Goal: Information Seeking & Learning: Understand process/instructions

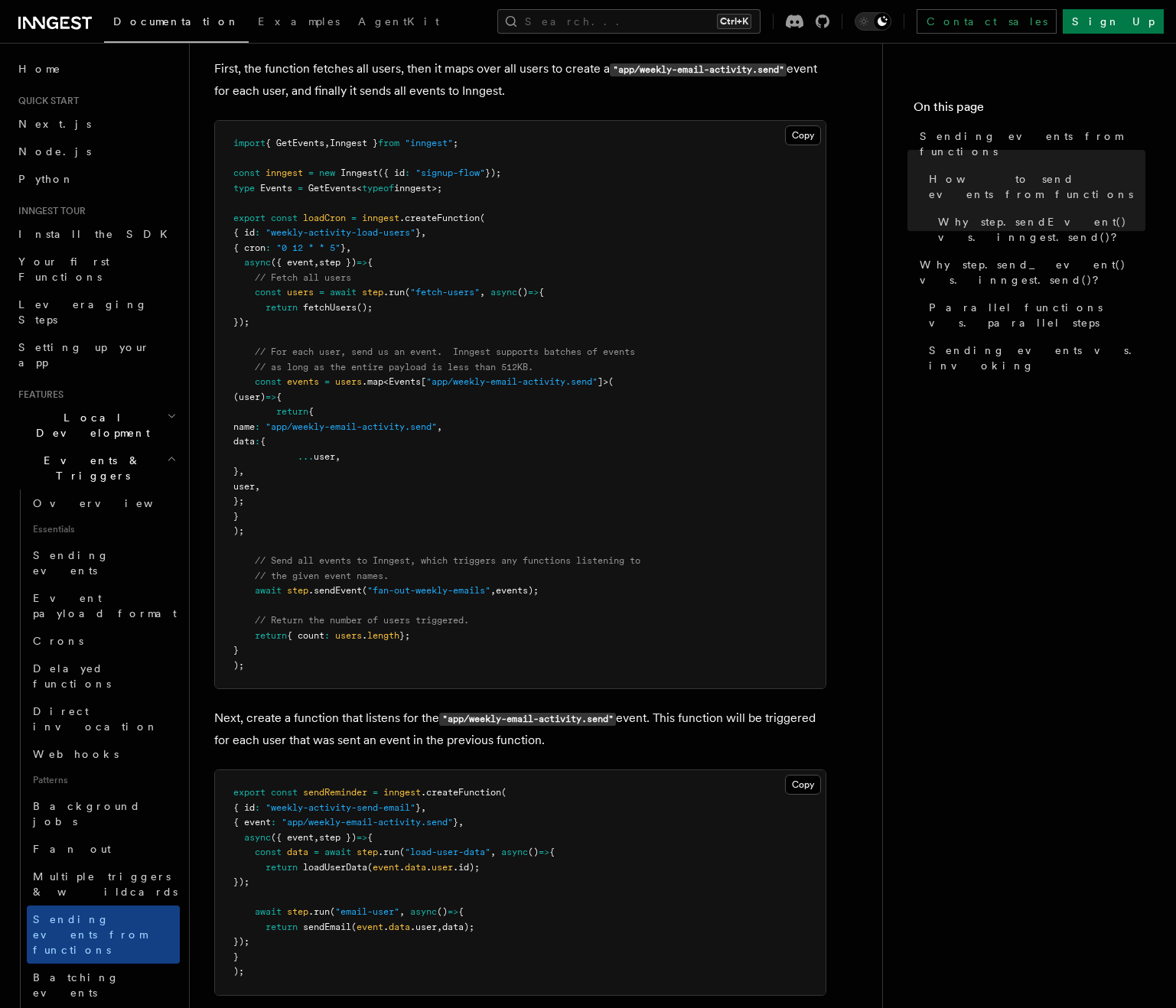
scroll to position [547, 0]
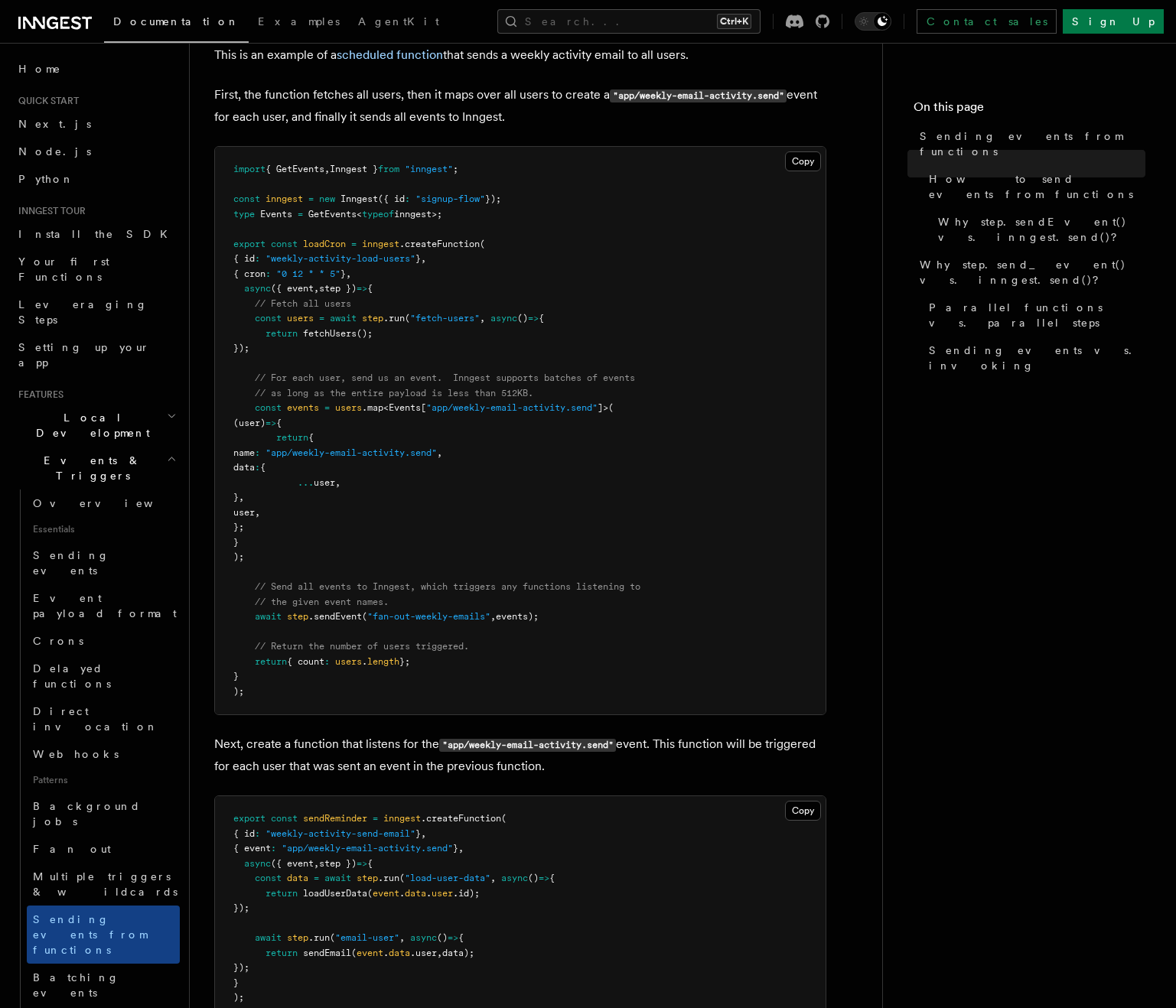
click at [745, 96] on code ""app/weekly-email-activity.send"" at bounding box center [698, 96] width 176 height 13
click at [792, 96] on p "First, the function fetches all users, then it maps over all users to create a …" at bounding box center [520, 106] width 612 height 44
drag, startPoint x: 788, startPoint y: 96, endPoint x: 613, endPoint y: 96, distance: 175.0
click at [613, 96] on code ""app/weekly-email-activity.send"" at bounding box center [698, 96] width 176 height 13
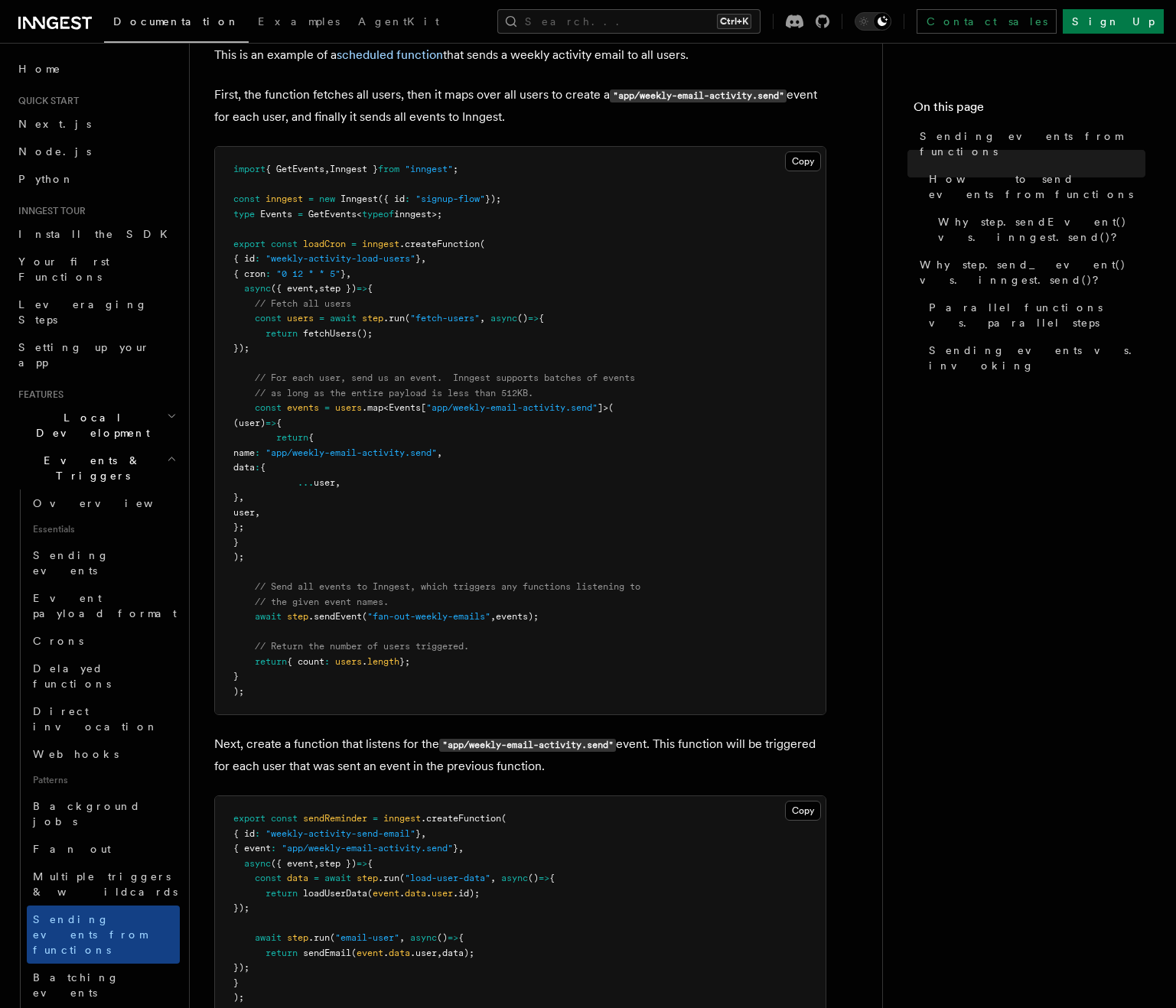
click at [586, 104] on p "First, the function fetches all users, then it maps over all users to create a …" at bounding box center [520, 106] width 612 height 44
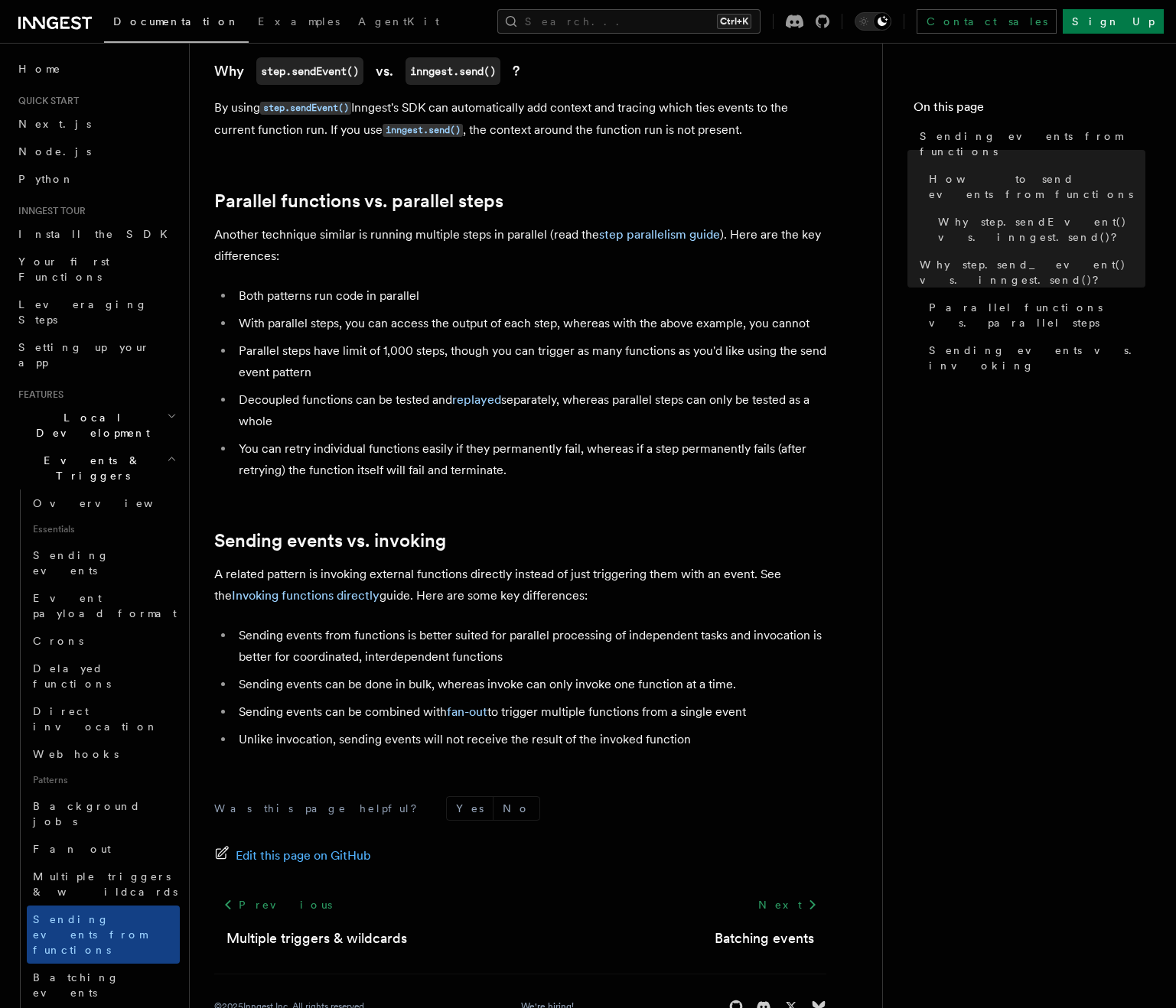
scroll to position [1745, 0]
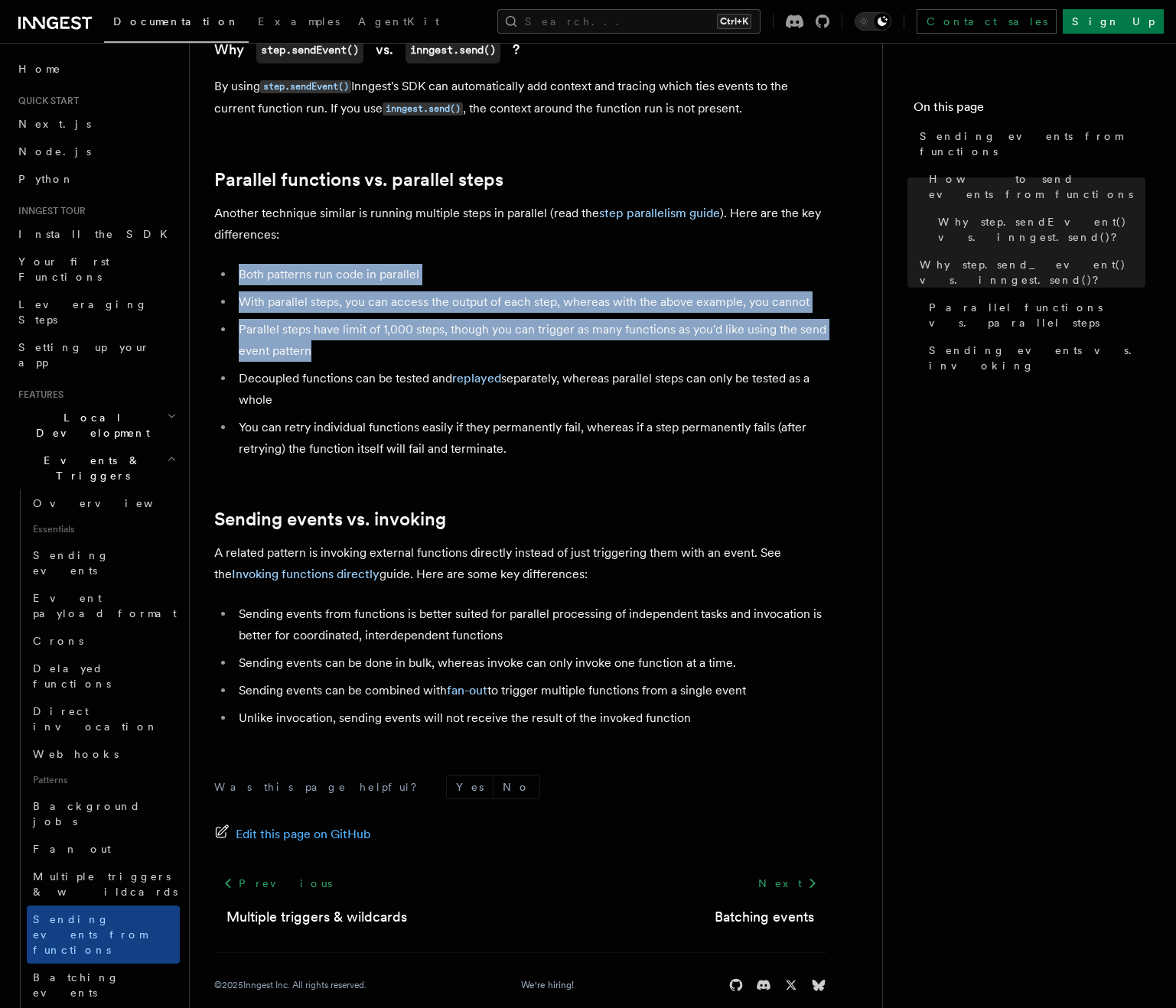
drag, startPoint x: 311, startPoint y: 324, endPoint x: 226, endPoint y: 248, distance: 114.0
click at [226, 263] on ul "Both patterns run code in parallel With parallel steps, you can access the outp…" at bounding box center [520, 361] width 612 height 195
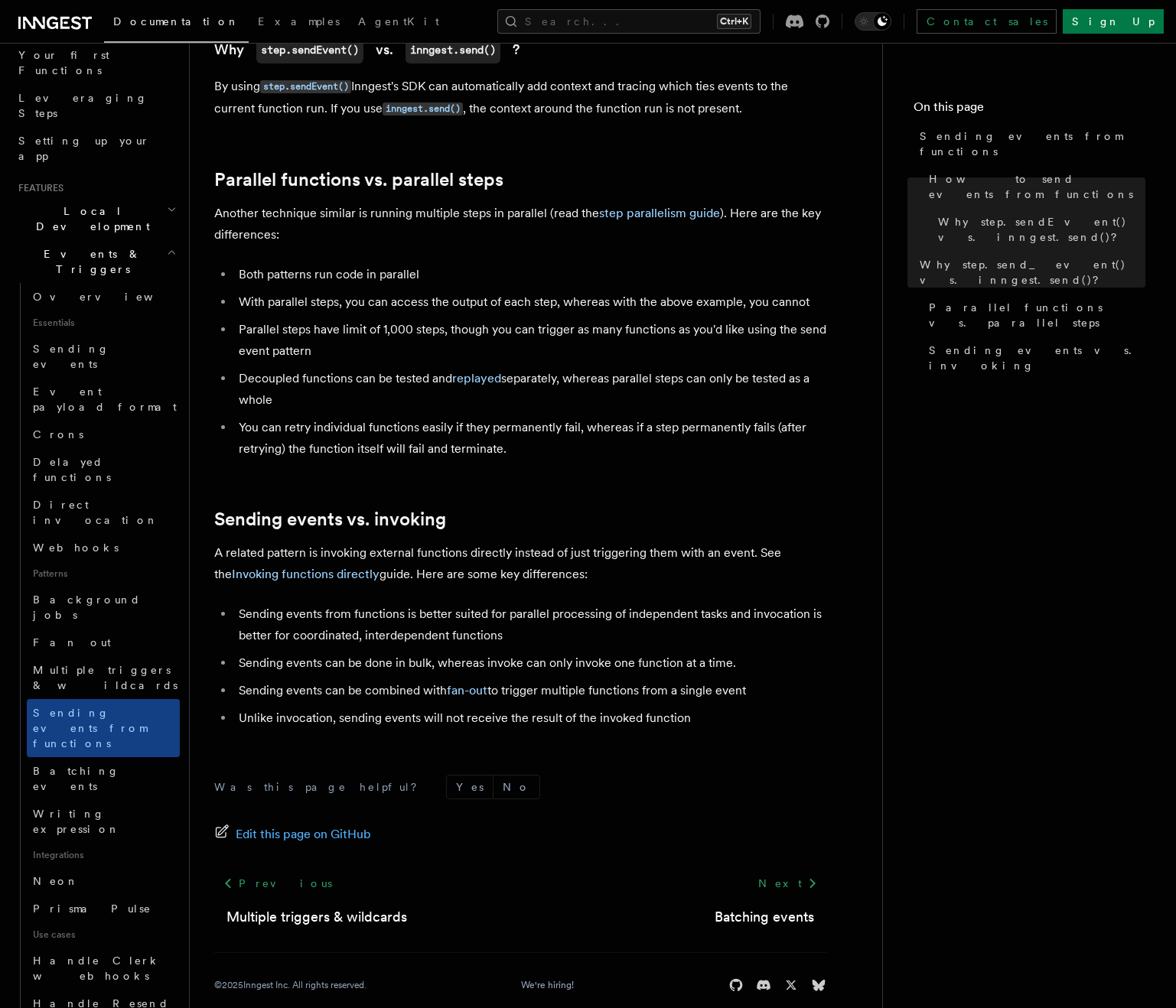
scroll to position [230, 0]
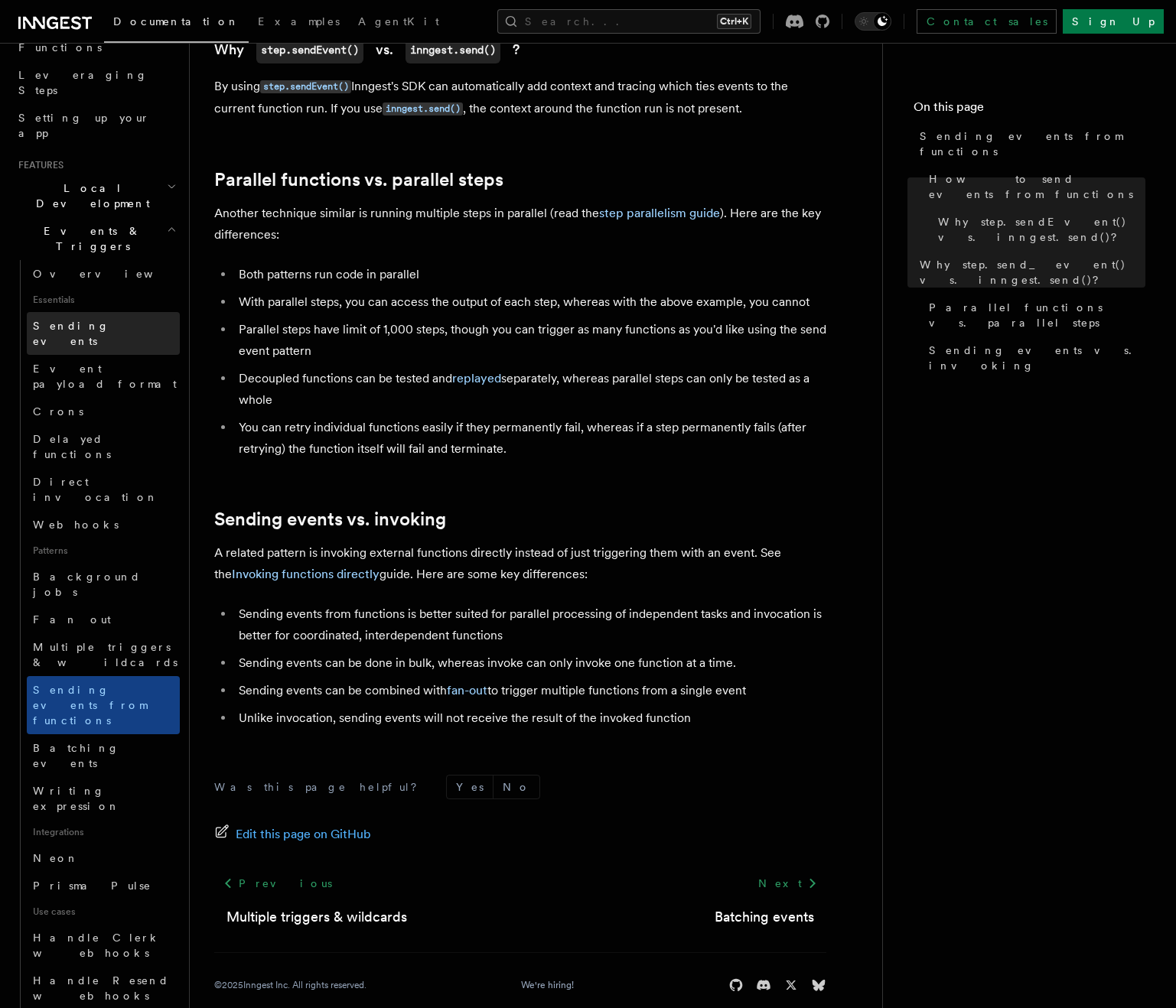
click at [83, 320] on span "Sending events" at bounding box center [71, 333] width 77 height 28
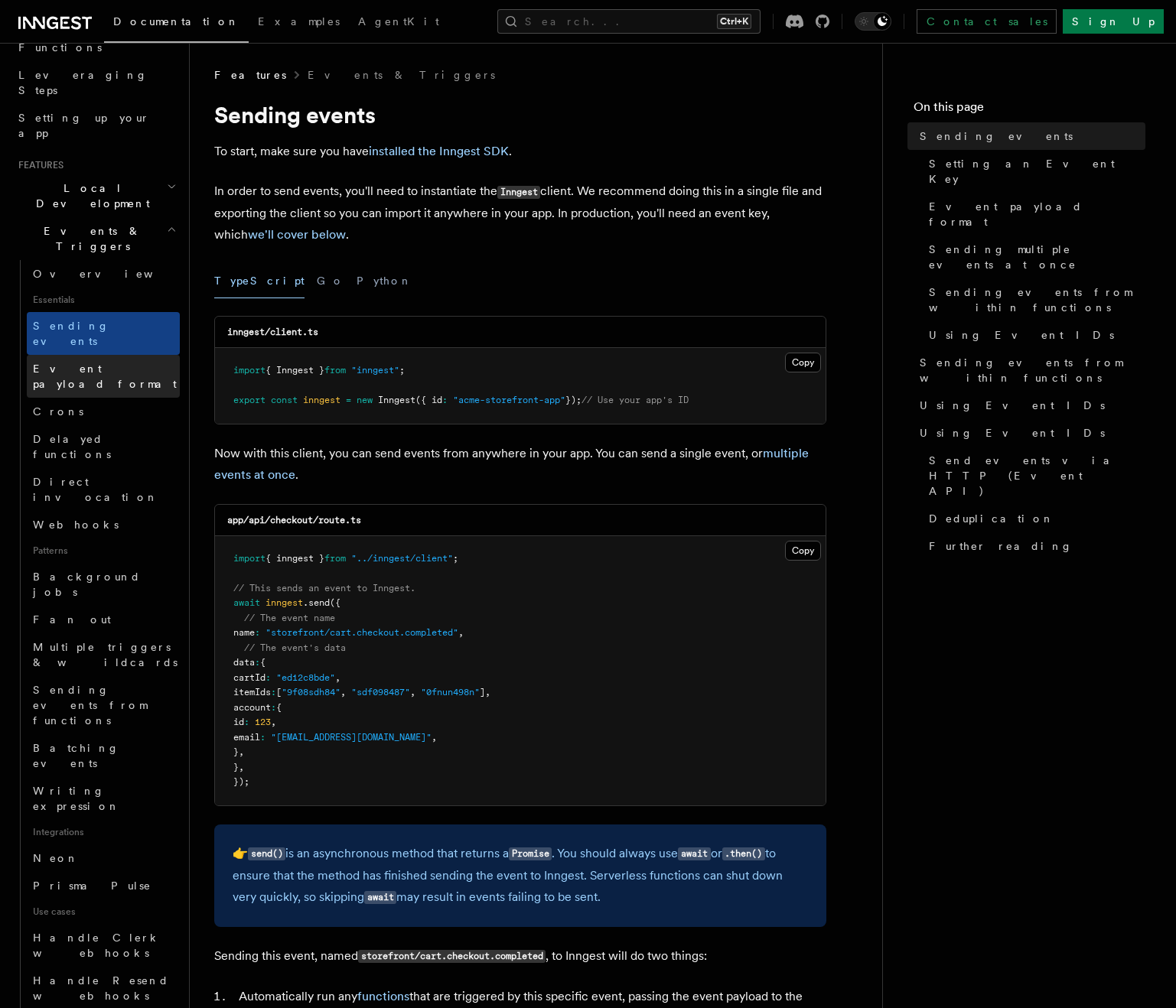
click at [94, 362] on span "Event payload format" at bounding box center [104, 376] width 144 height 28
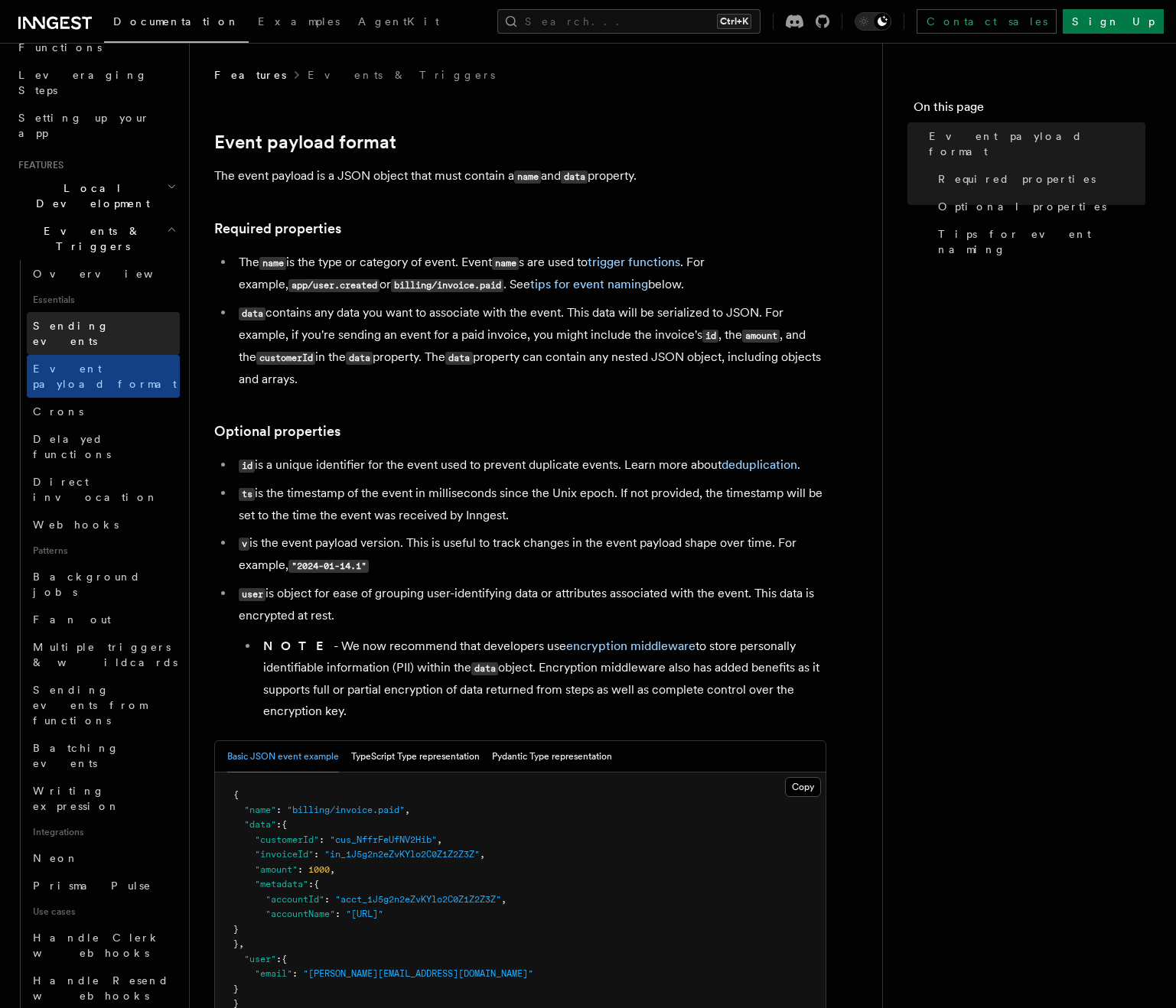
click at [89, 320] on span "Sending events" at bounding box center [71, 333] width 77 height 28
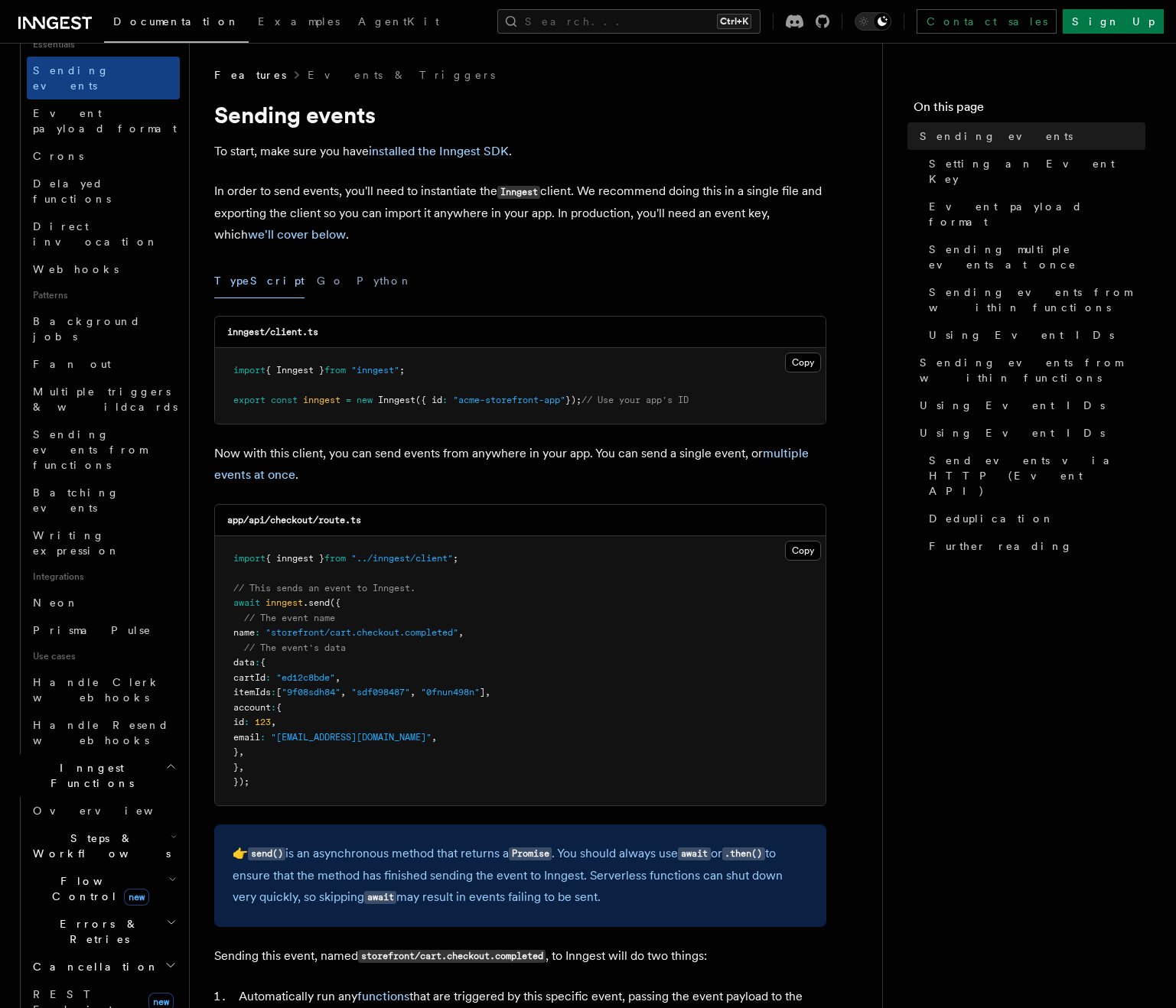
scroll to position [536, 0]
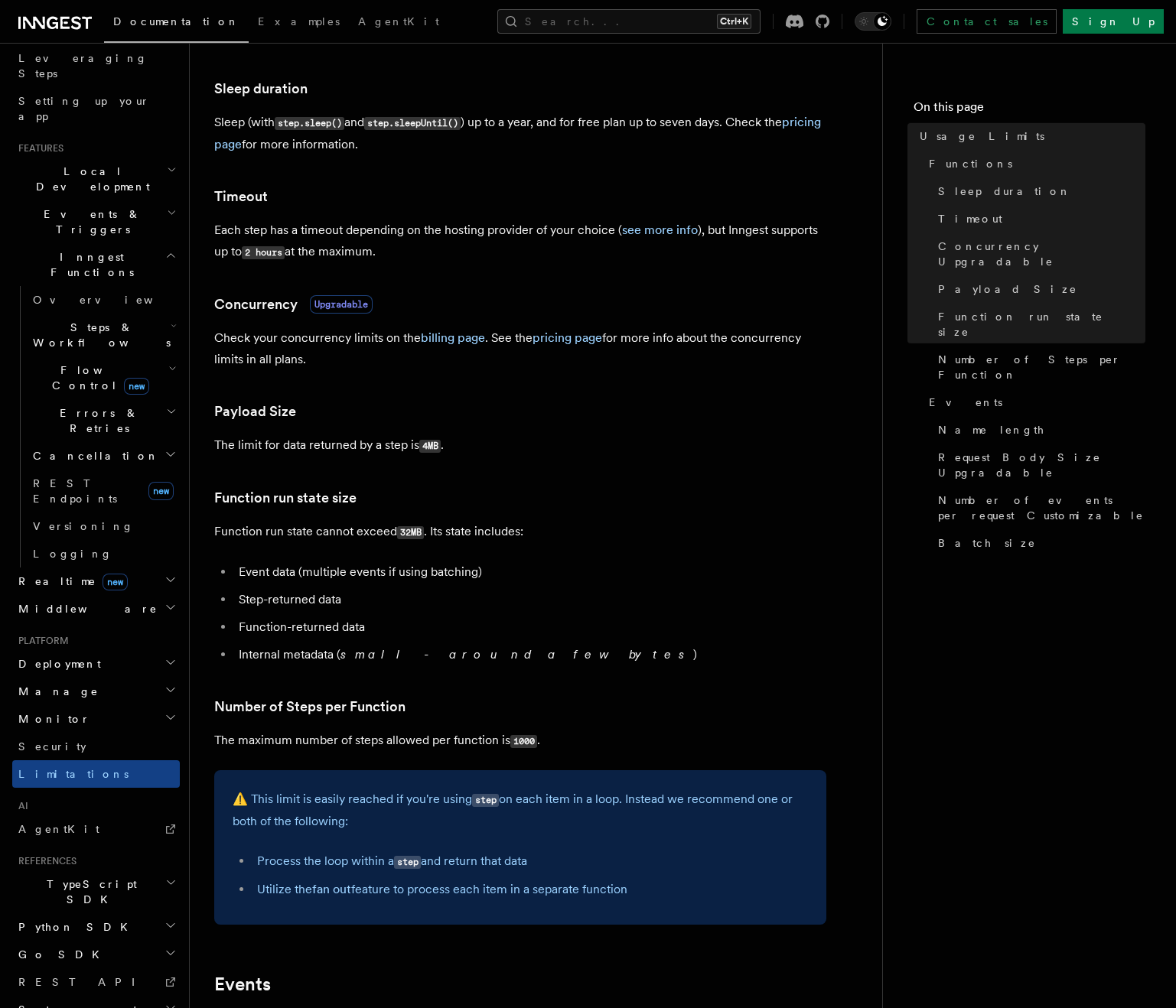
scroll to position [306, 0]
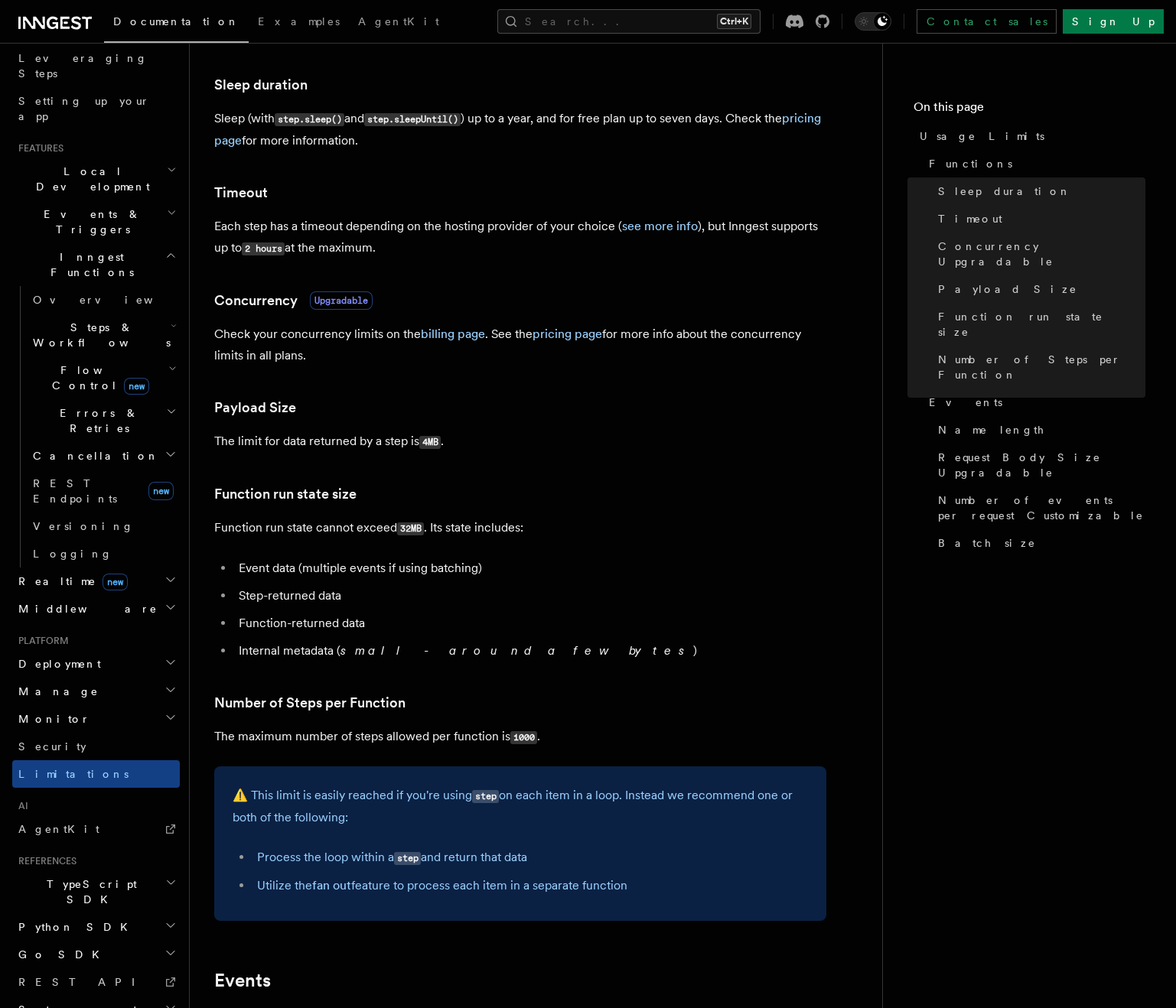
click at [532, 344] on p "Check your concurrency limits on the billing page . See the pricing page for mo…" at bounding box center [520, 345] width 612 height 43
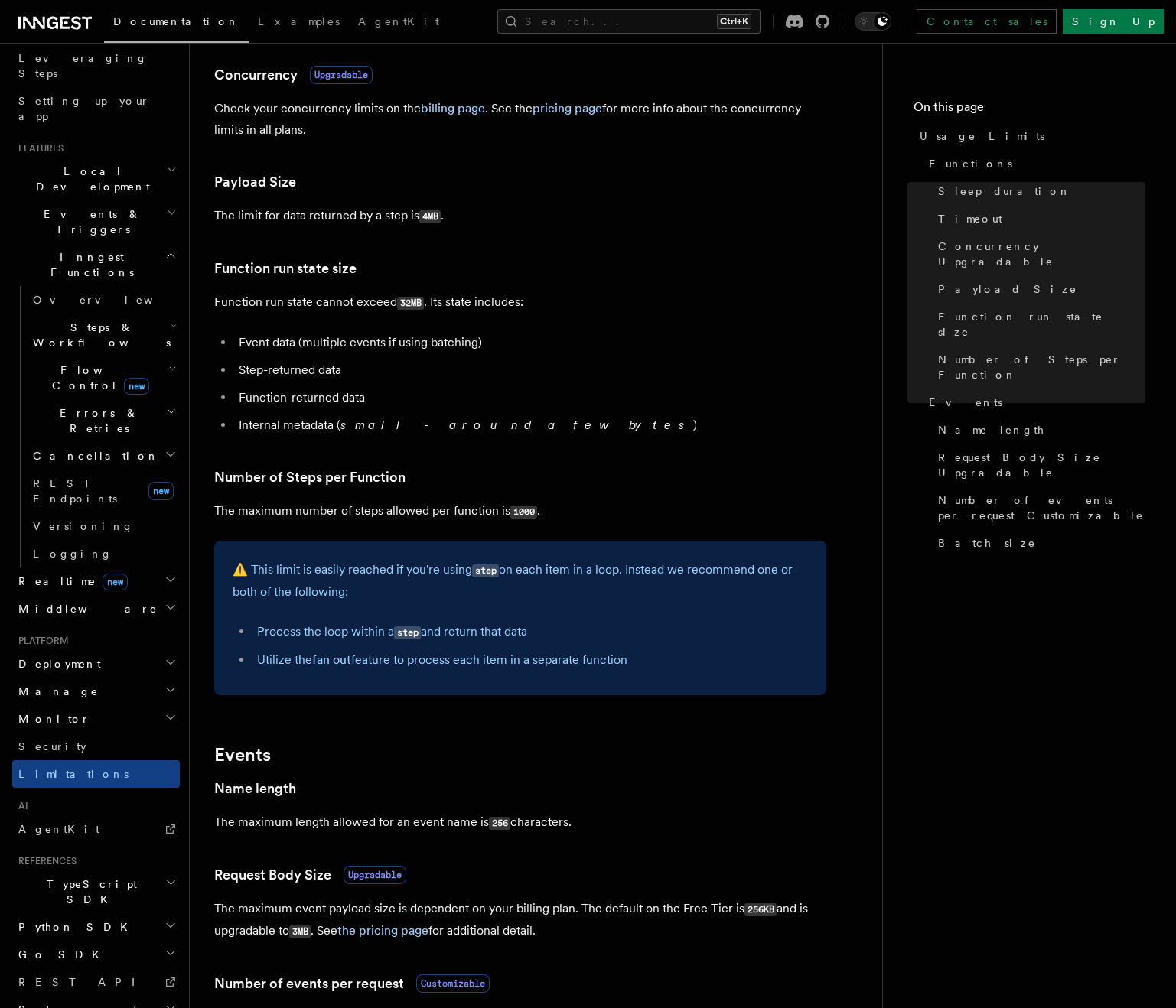
scroll to position [536, 0]
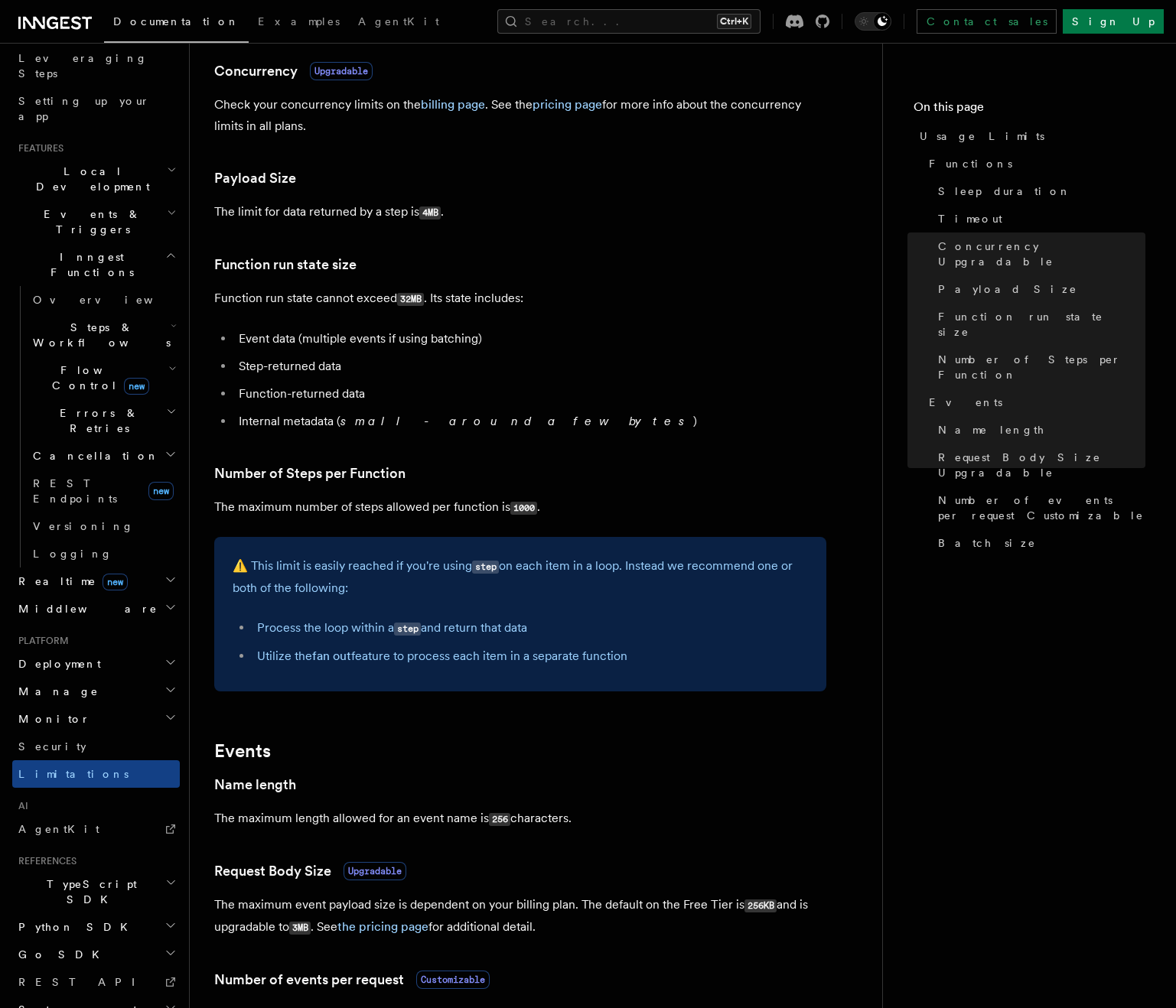
click at [560, 332] on li "Event data (multiple events if using batching)" at bounding box center [530, 339] width 592 height 21
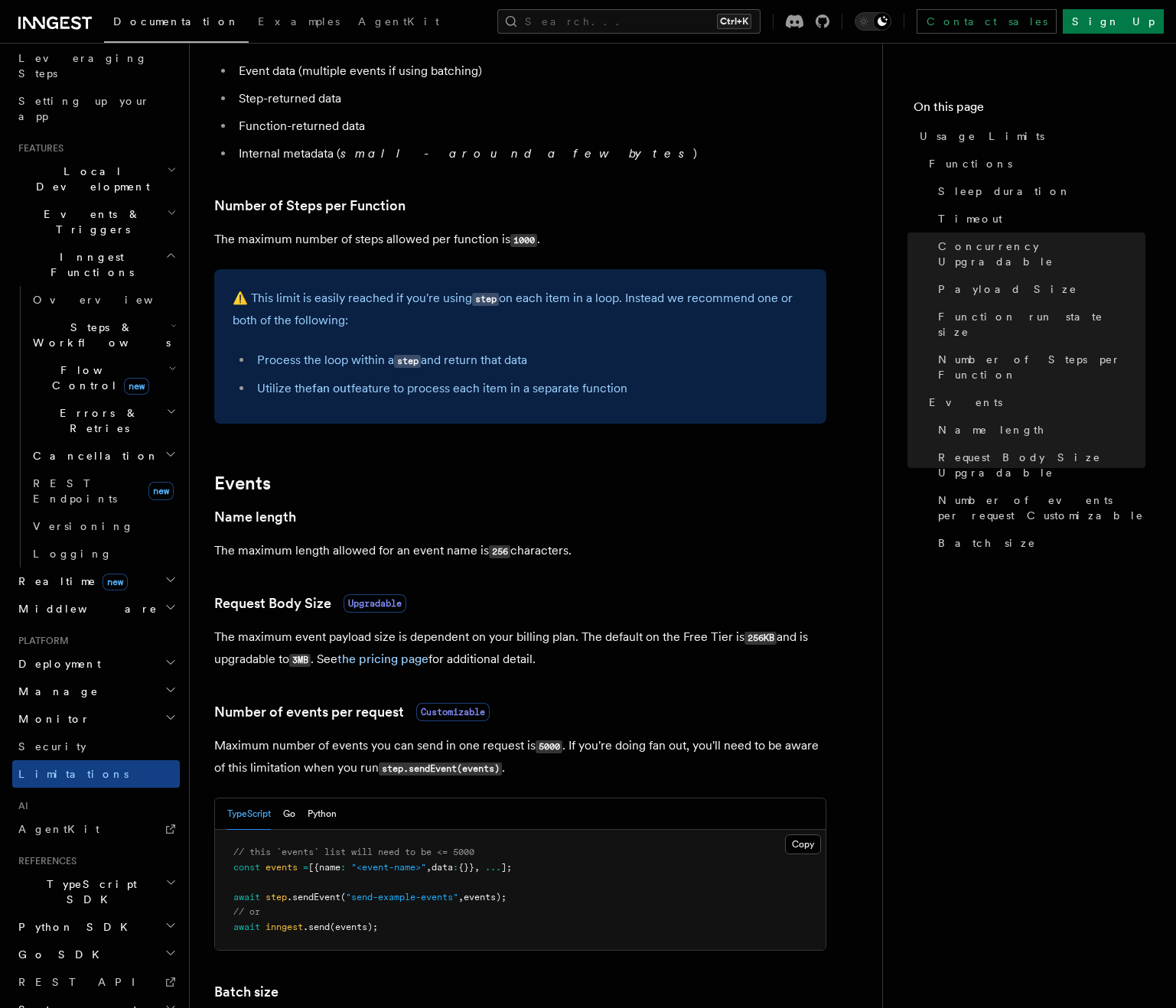
scroll to position [841, 0]
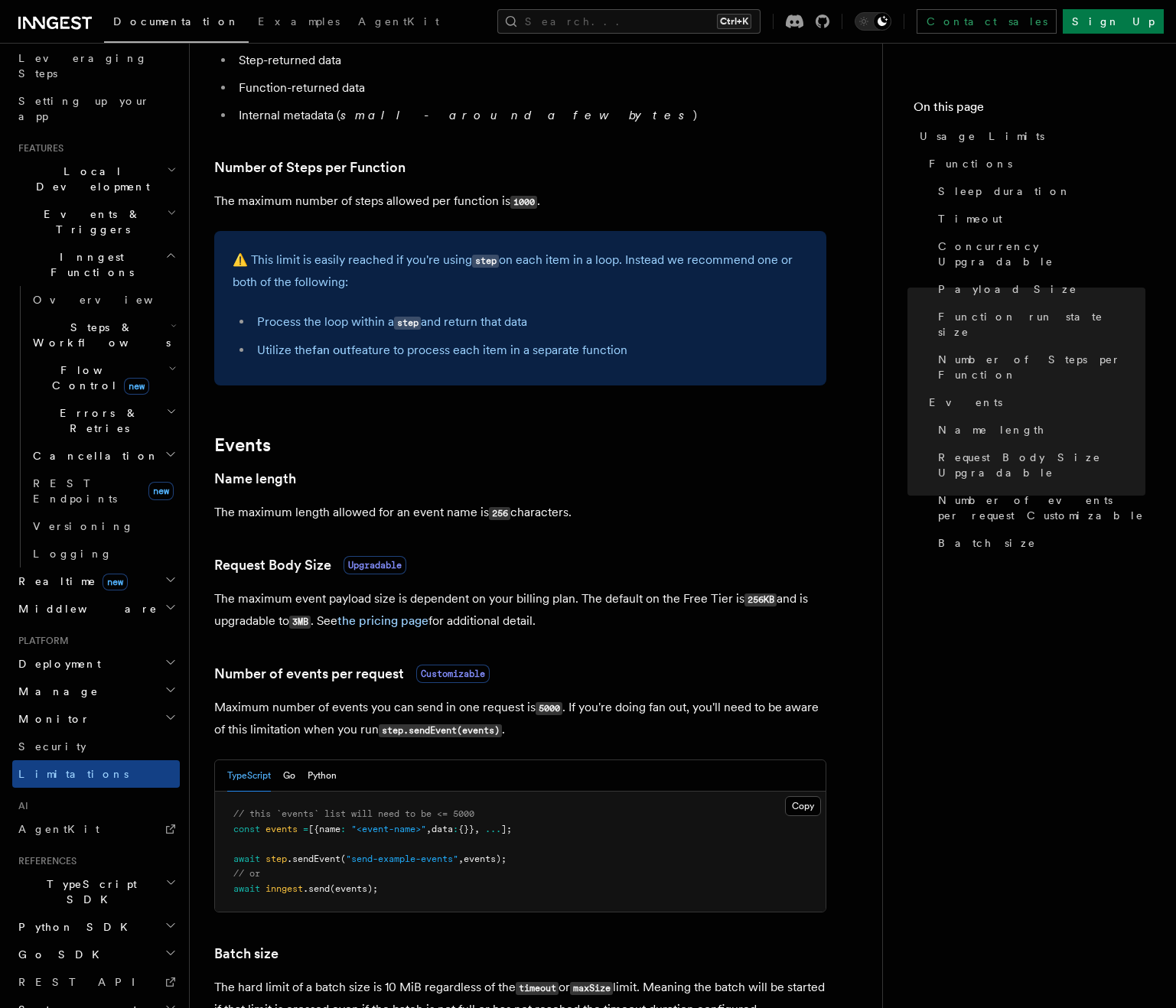
click at [635, 315] on li "Process the loop within a step and return that data" at bounding box center [530, 322] width 556 height 22
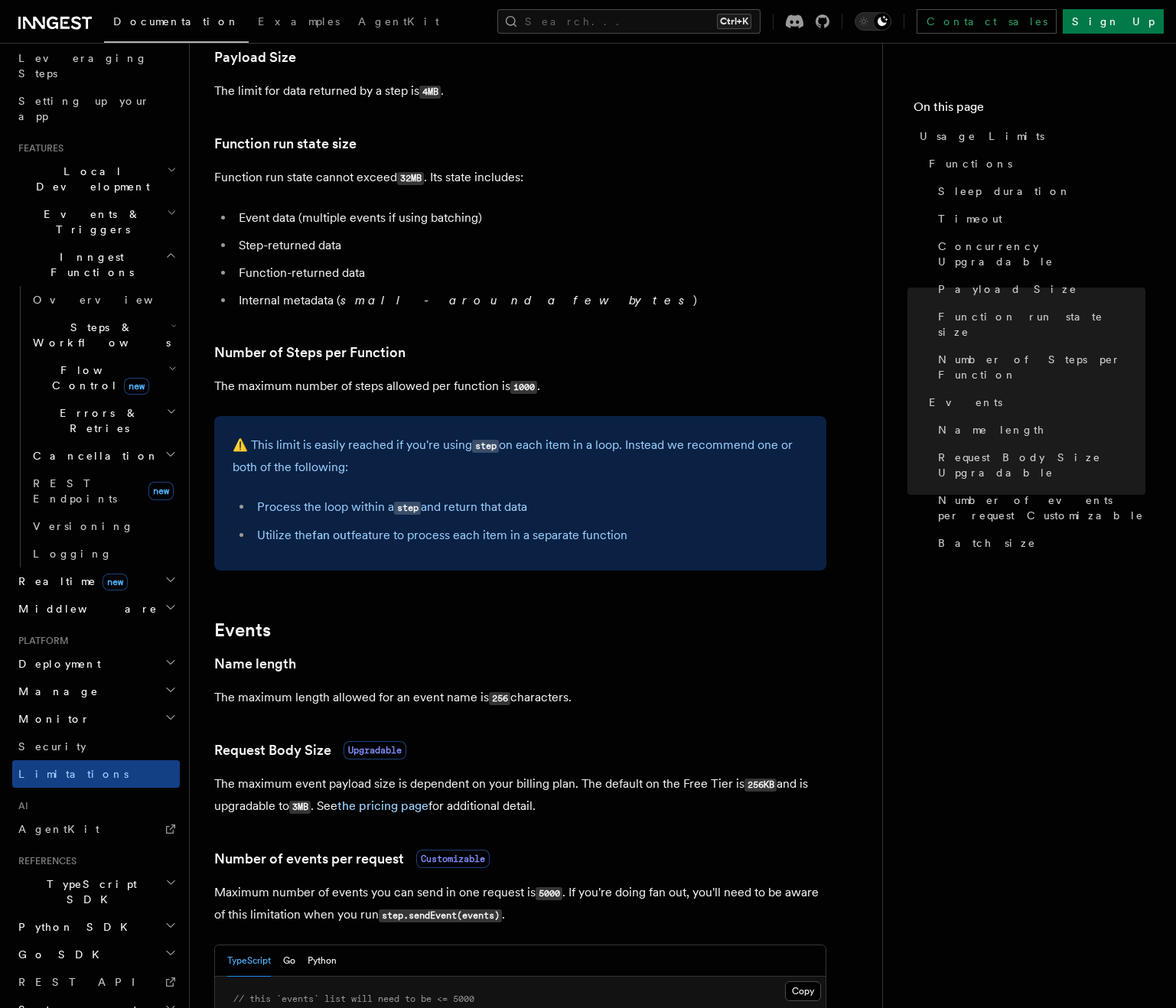
scroll to position [536, 0]
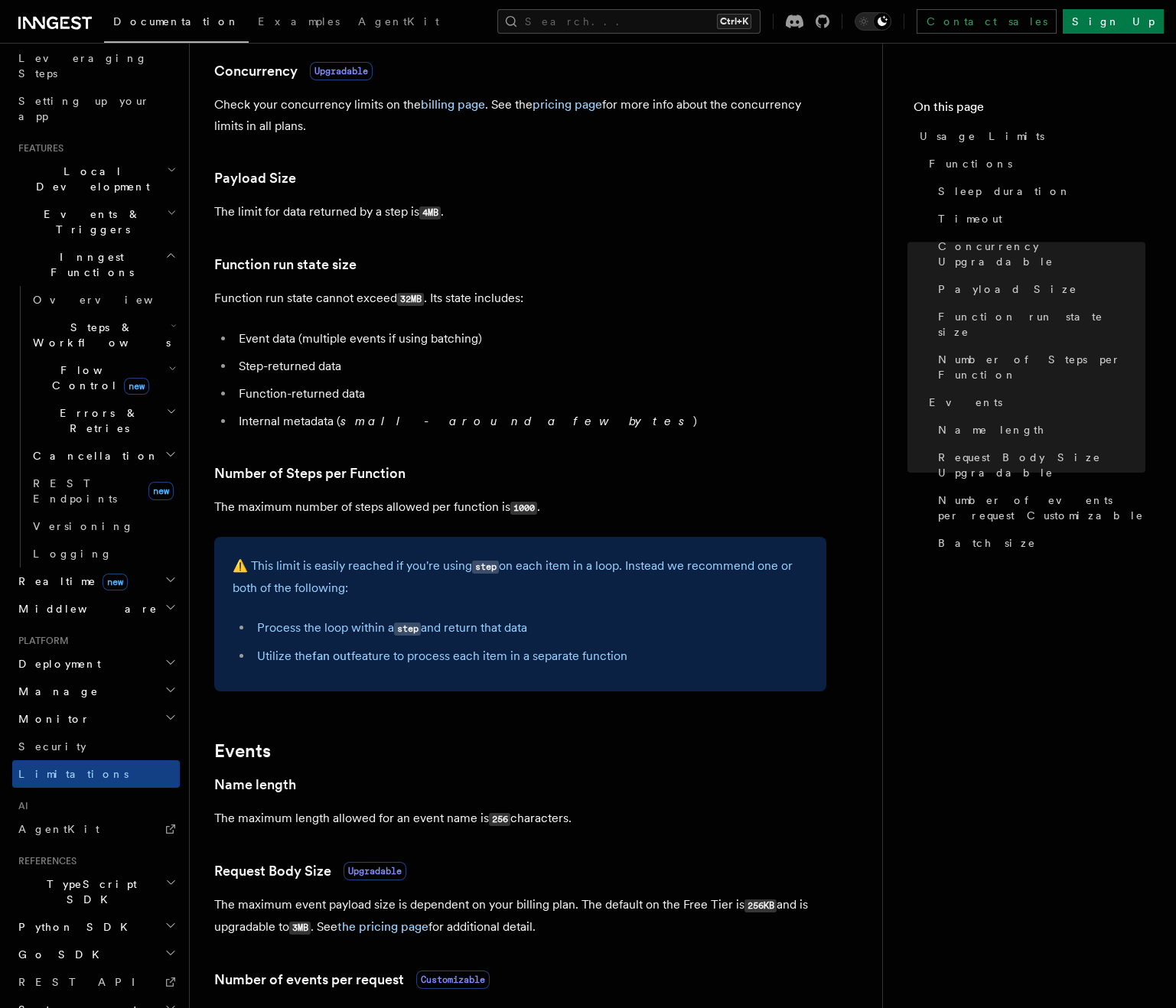
click at [625, 316] on article "Platform Usage Limits We have put some limits on the service to make sure we pr…" at bounding box center [537, 581] width 644 height 2098
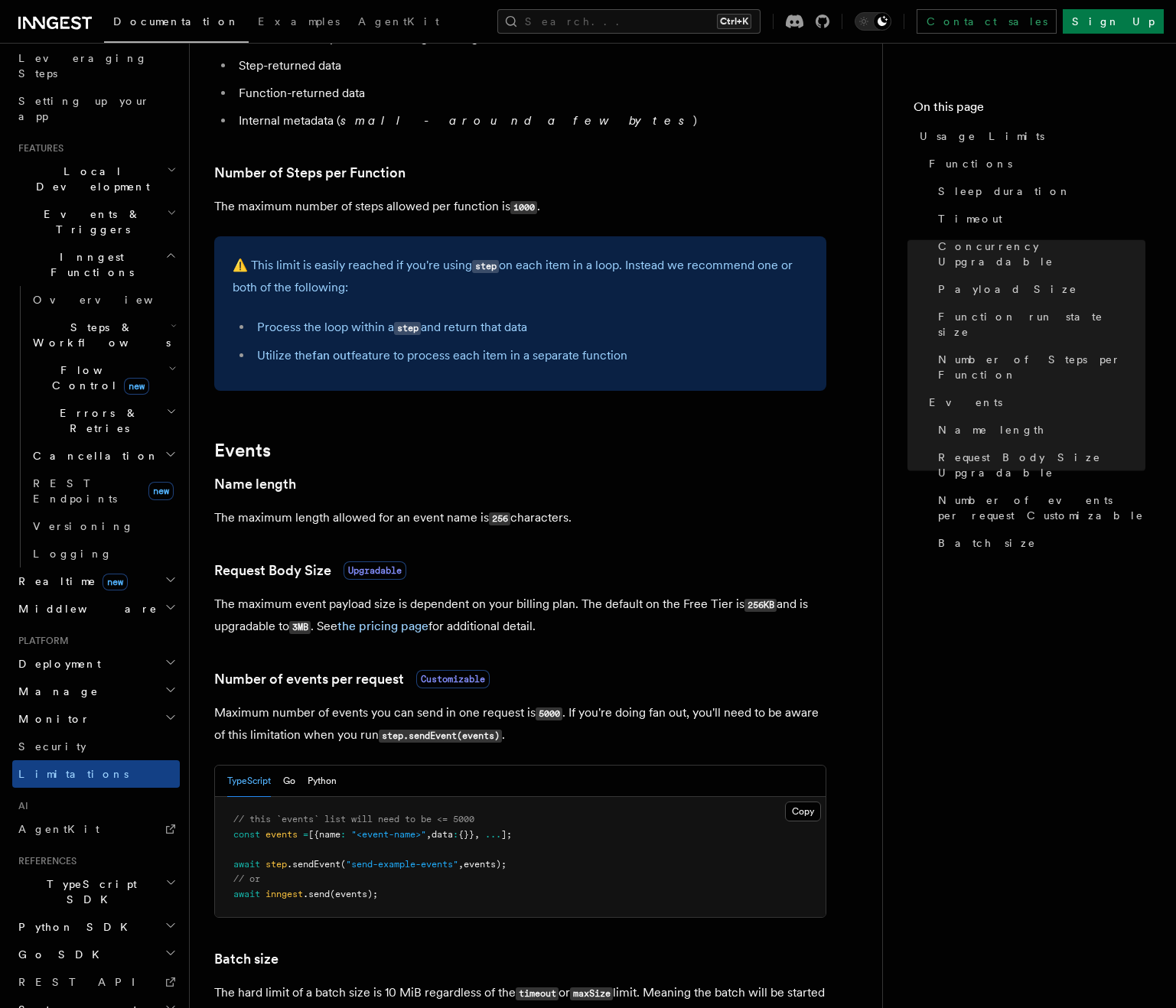
scroll to position [841, 0]
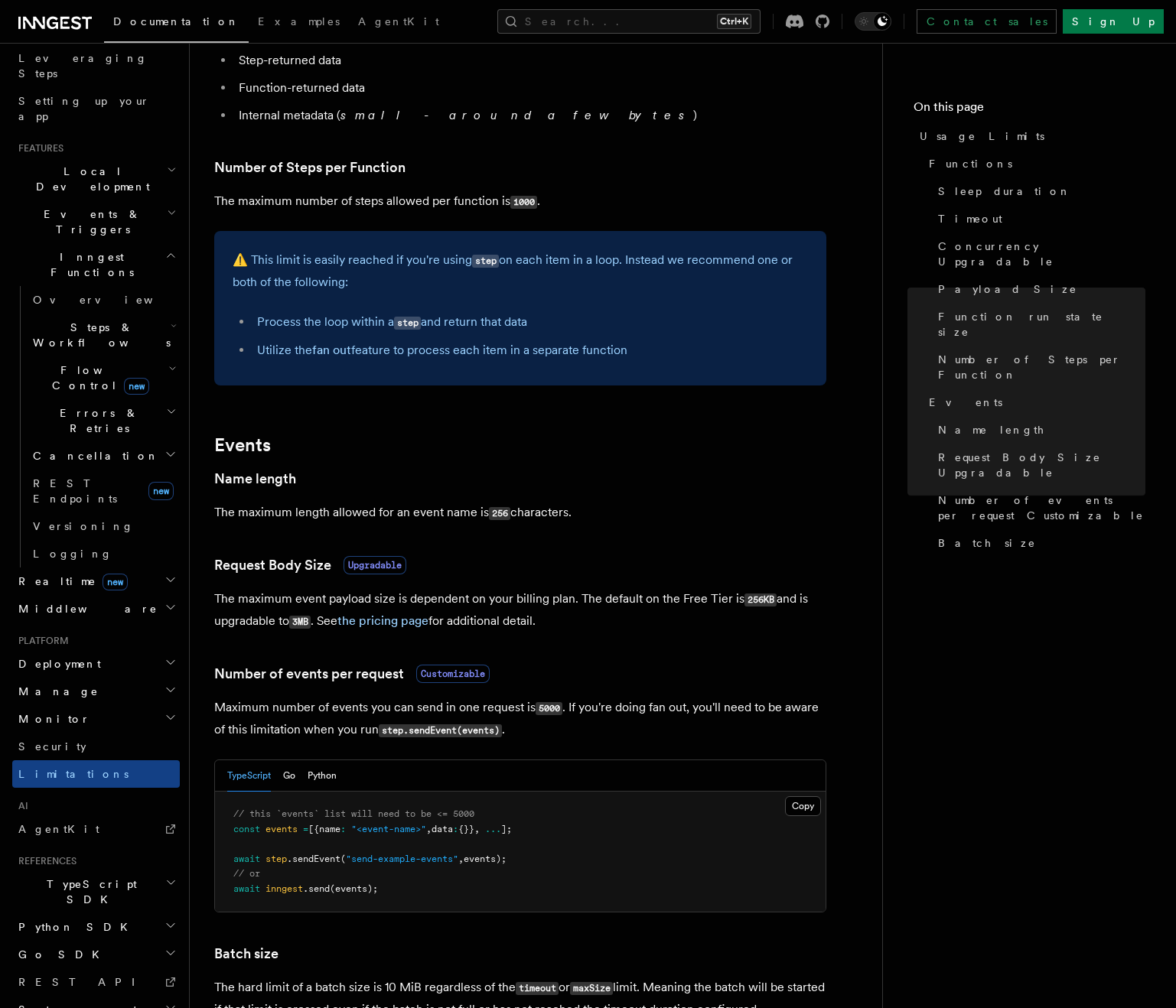
click at [607, 321] on li "Process the loop within a step and return that data" at bounding box center [530, 322] width 556 height 22
drag, startPoint x: 635, startPoint y: 348, endPoint x: 238, endPoint y: 348, distance: 397.0
click at [238, 348] on ul "Process the loop within a step and return that data Utilize the fan out feature…" at bounding box center [520, 336] width 575 height 50
click at [295, 296] on div "⚠️ This limit is easily reached if you're using step on each item in a loop. In…" at bounding box center [520, 308] width 612 height 154
drag, startPoint x: 357, startPoint y: 281, endPoint x: 253, endPoint y: 260, distance: 106.1
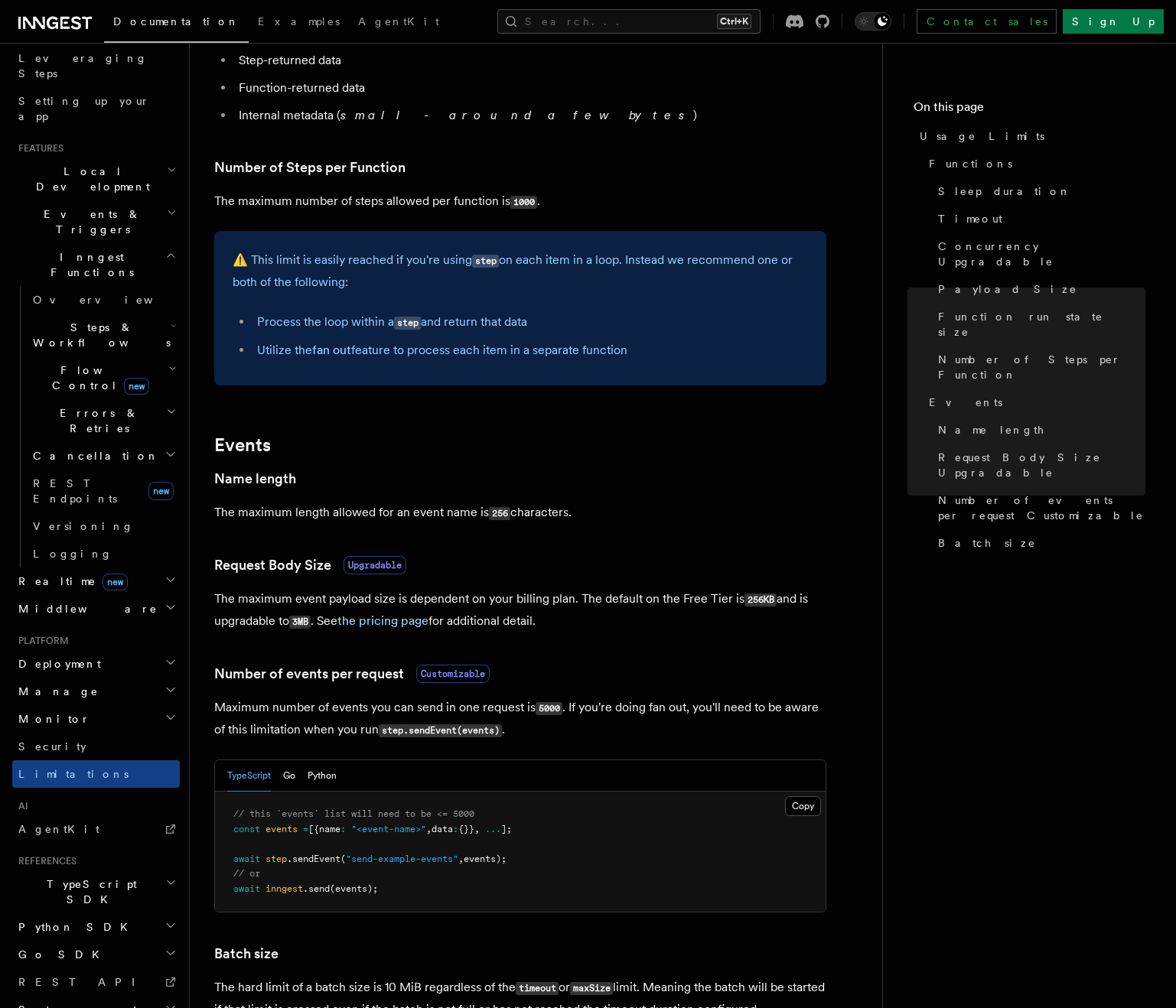
click at [253, 260] on p "⚠️ This limit is easily reached if you're using step on each item in a loop. In…" at bounding box center [520, 271] width 575 height 44
click at [381, 288] on p "⚠️ This limit is easily reached if you're using step on each item in a loop. In…" at bounding box center [520, 271] width 575 height 44
click at [73, 362] on span "Flow Control new" at bounding box center [98, 378] width 142 height 31
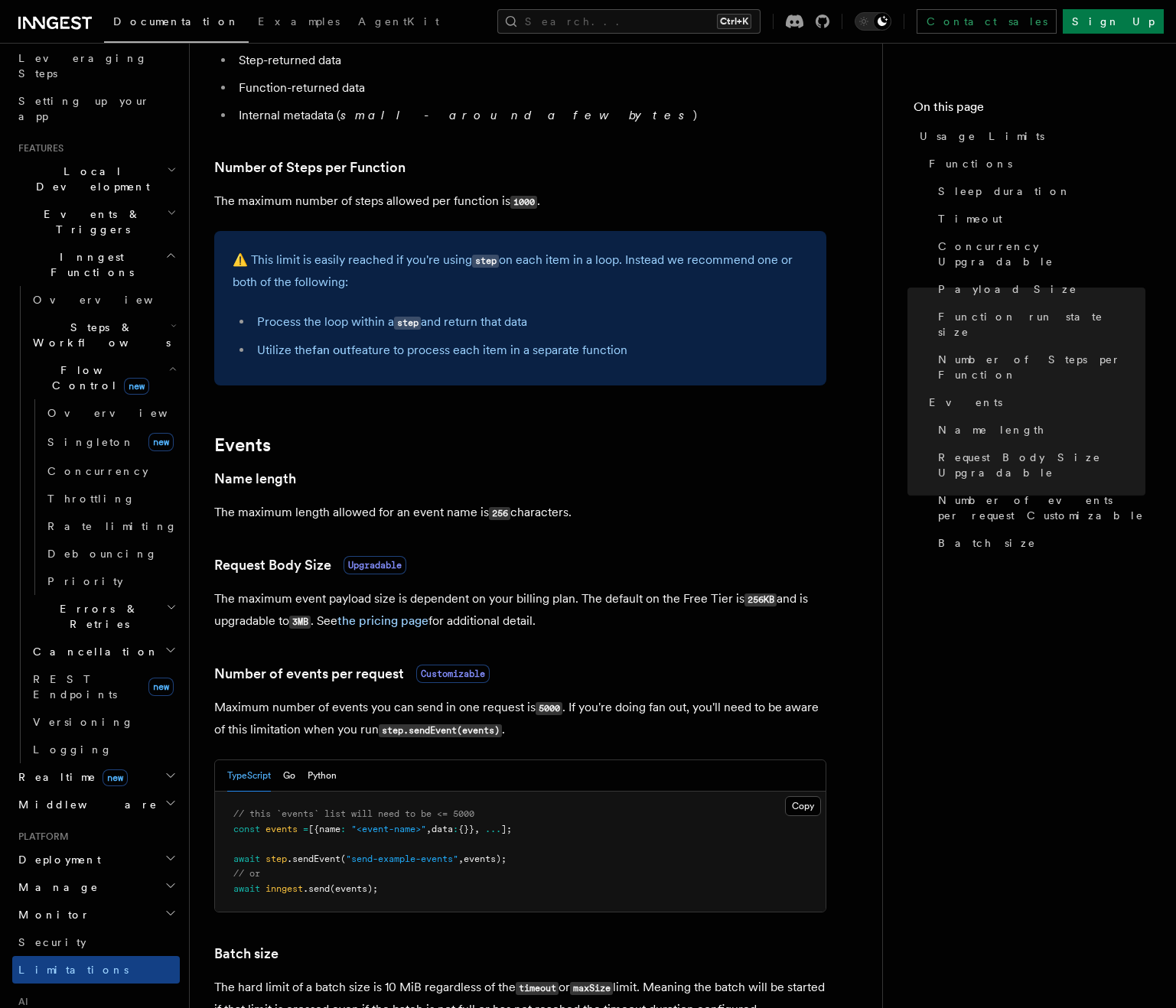
click at [87, 313] on h2 "Steps & Workflows" at bounding box center [104, 334] width 153 height 43
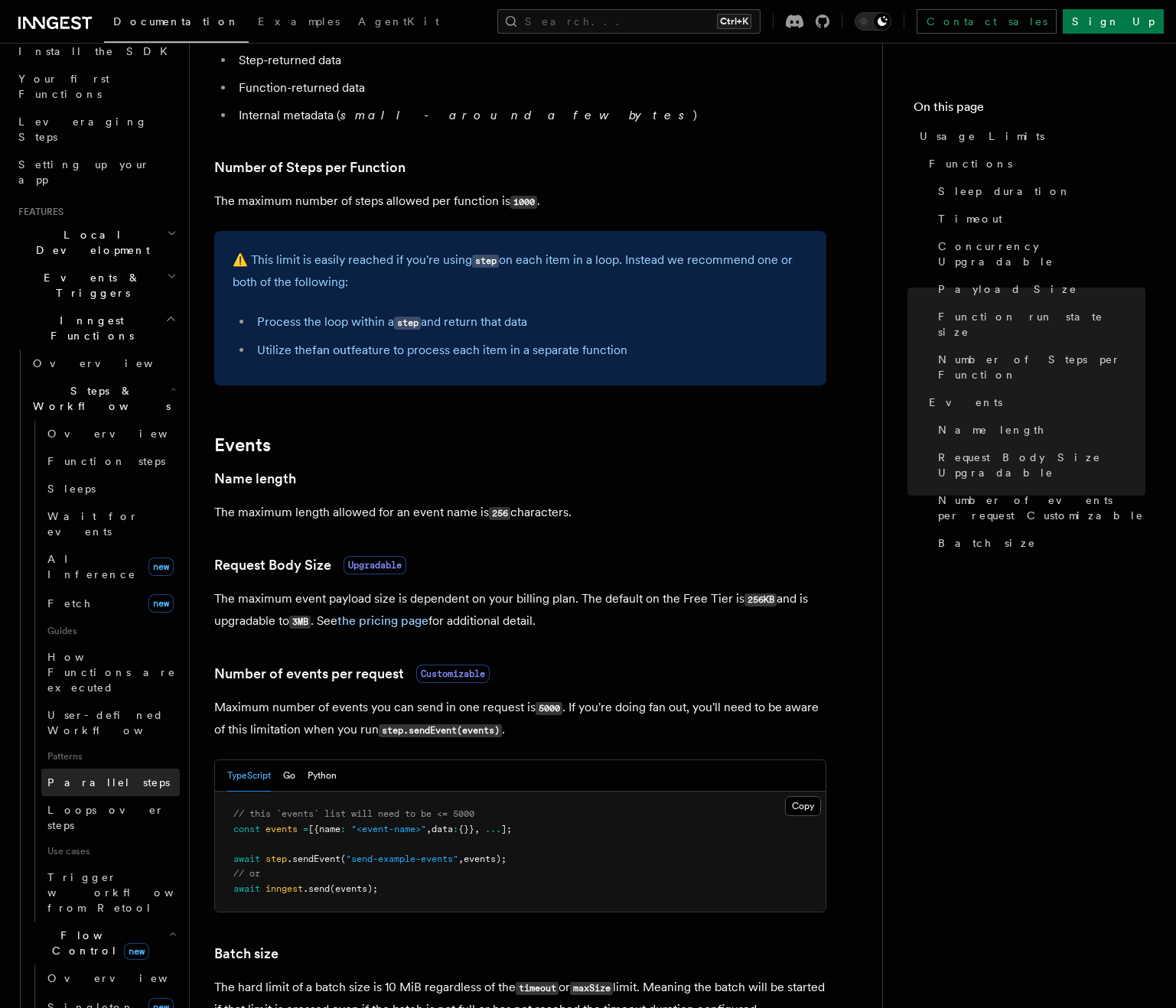
scroll to position [170, 0]
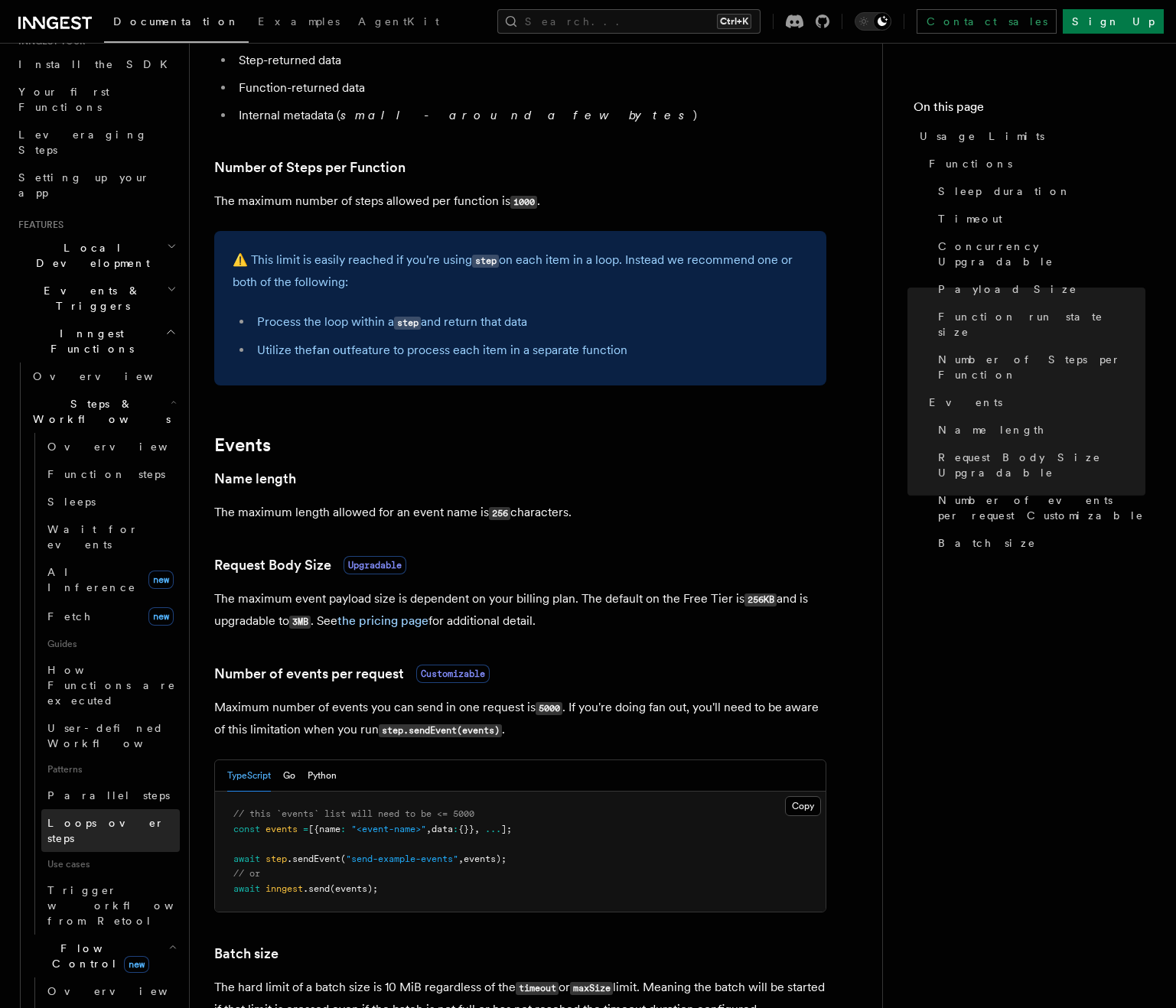
click at [98, 817] on span "Loops over steps" at bounding box center [106, 831] width 117 height 28
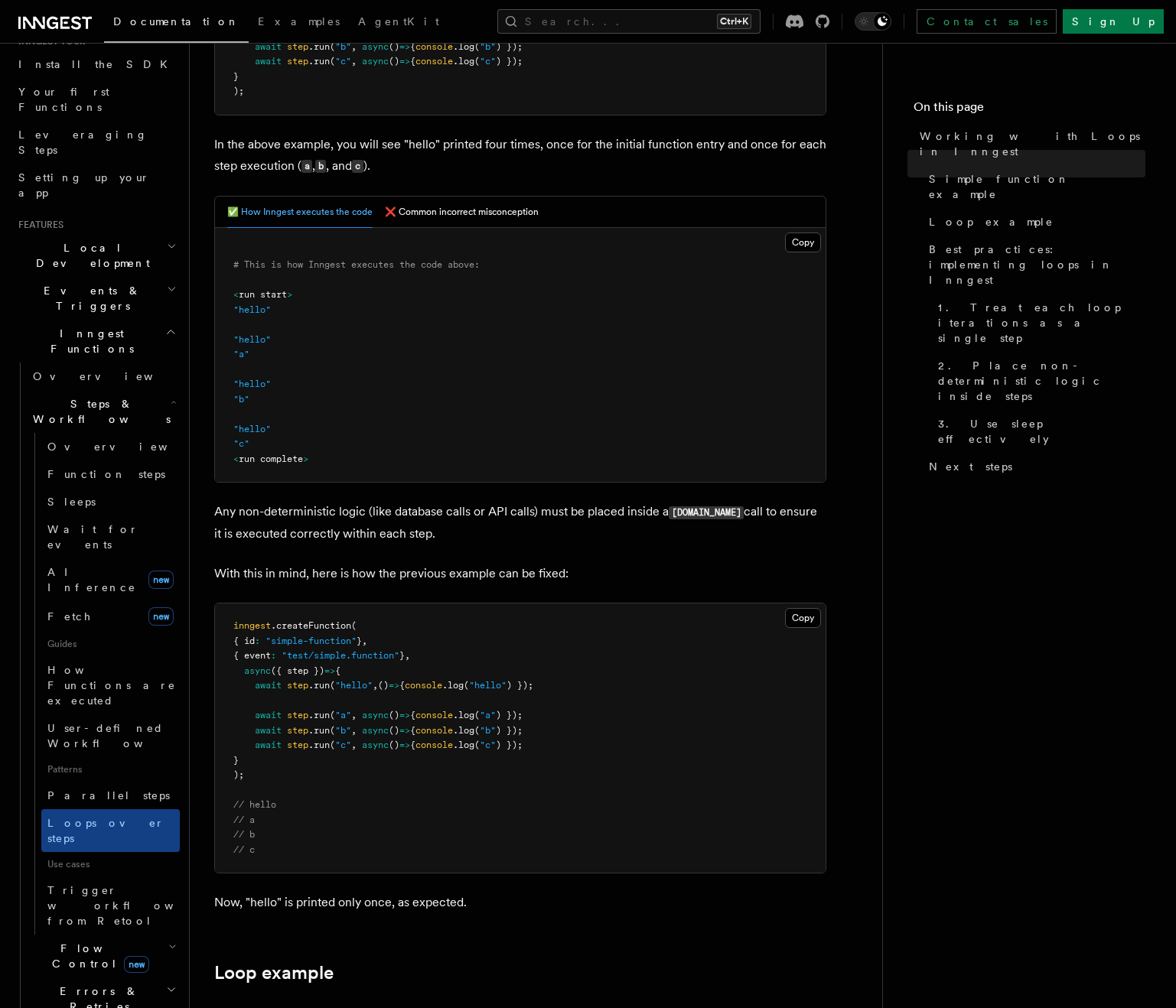
scroll to position [612, 0]
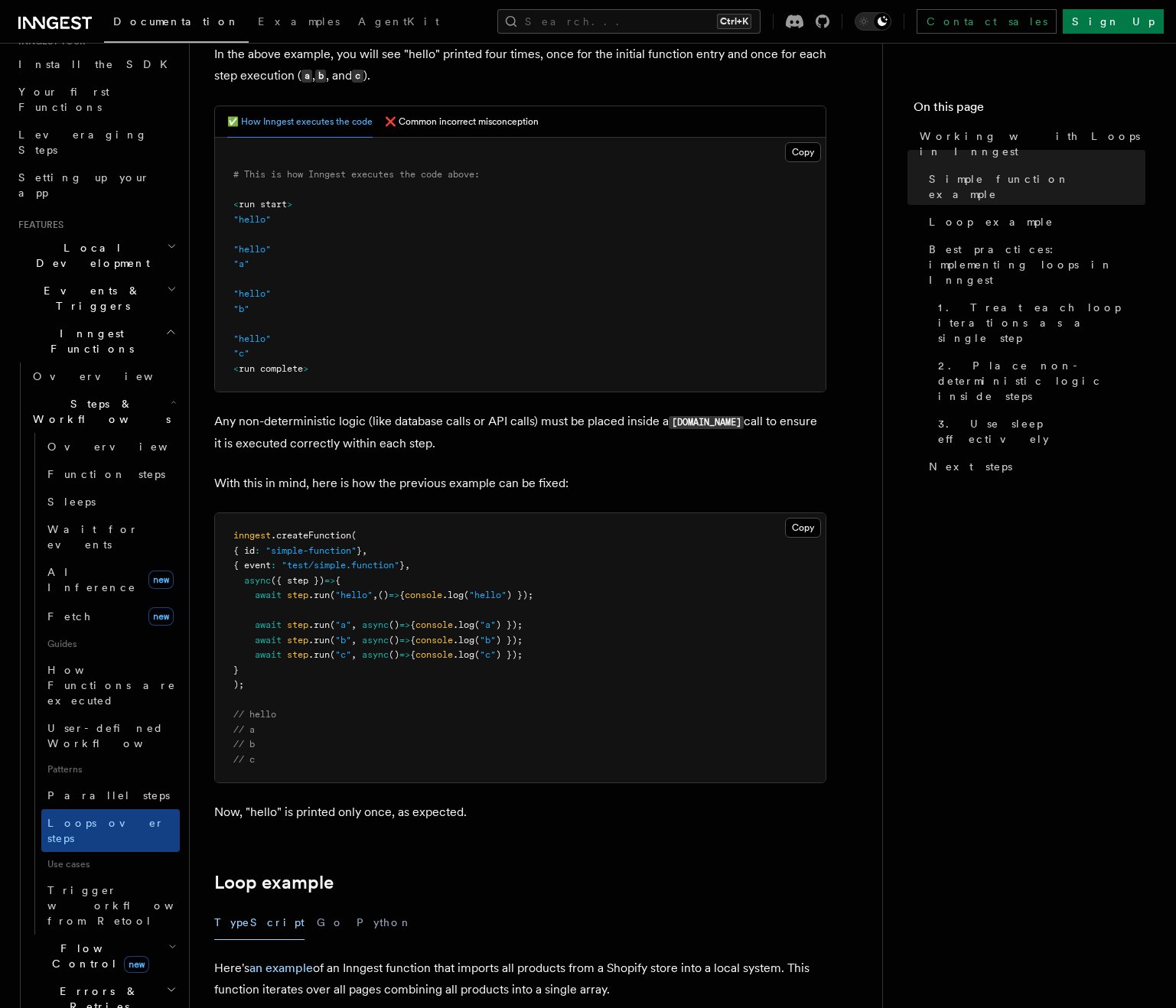
click at [77, 326] on span "Inngest Functions" at bounding box center [89, 341] width 153 height 31
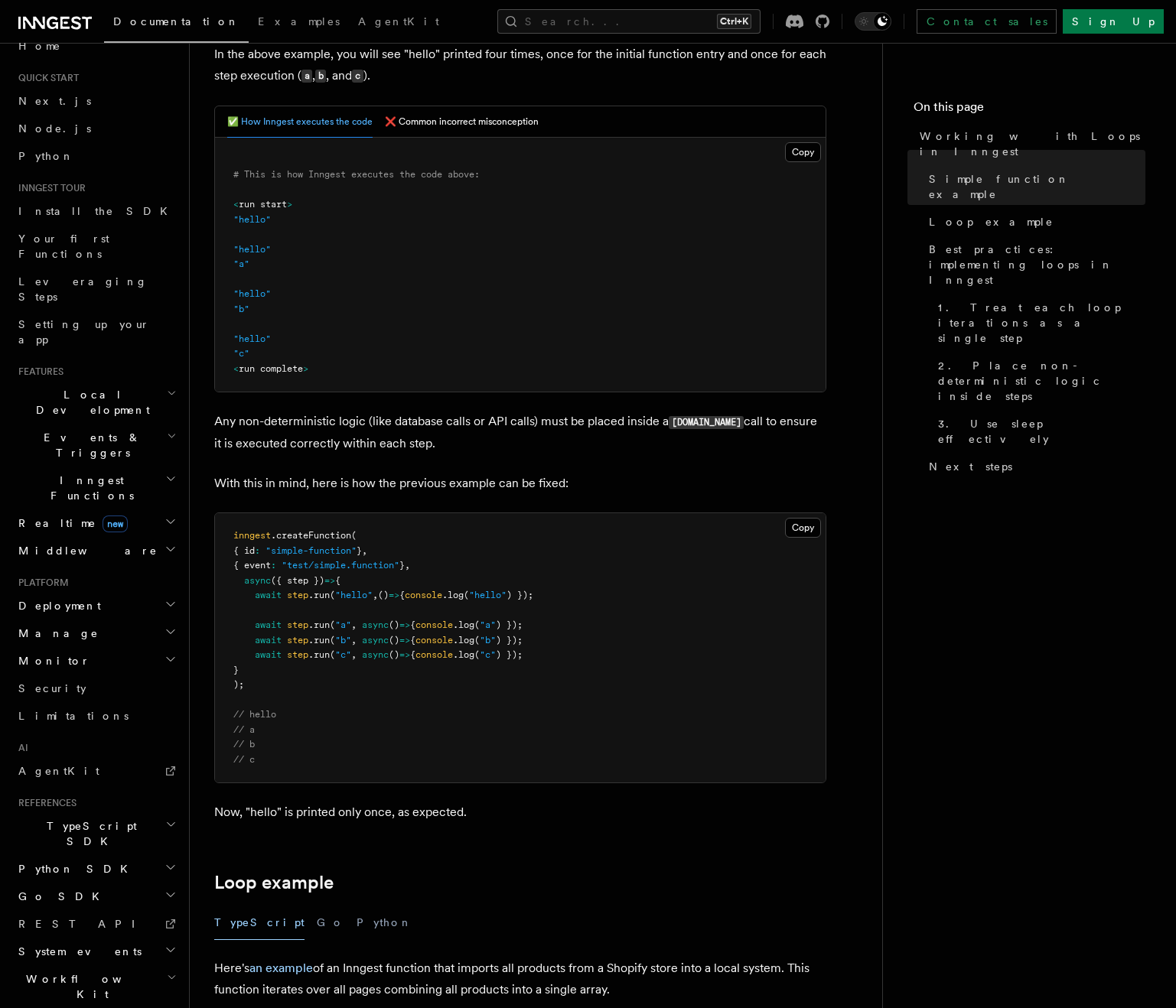
click at [108, 424] on h2 "Events & Triggers" at bounding box center [96, 445] width 168 height 43
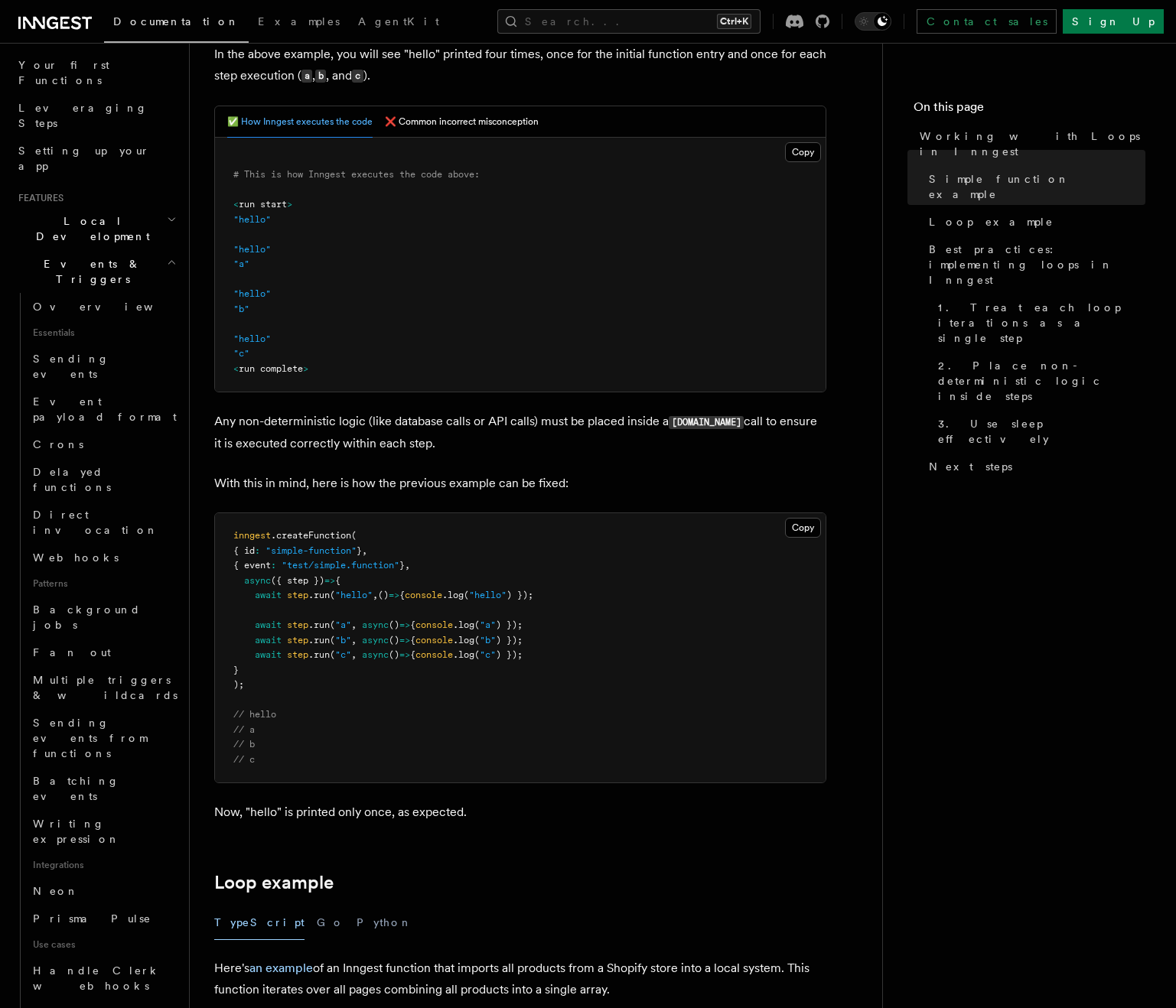
scroll to position [252, 0]
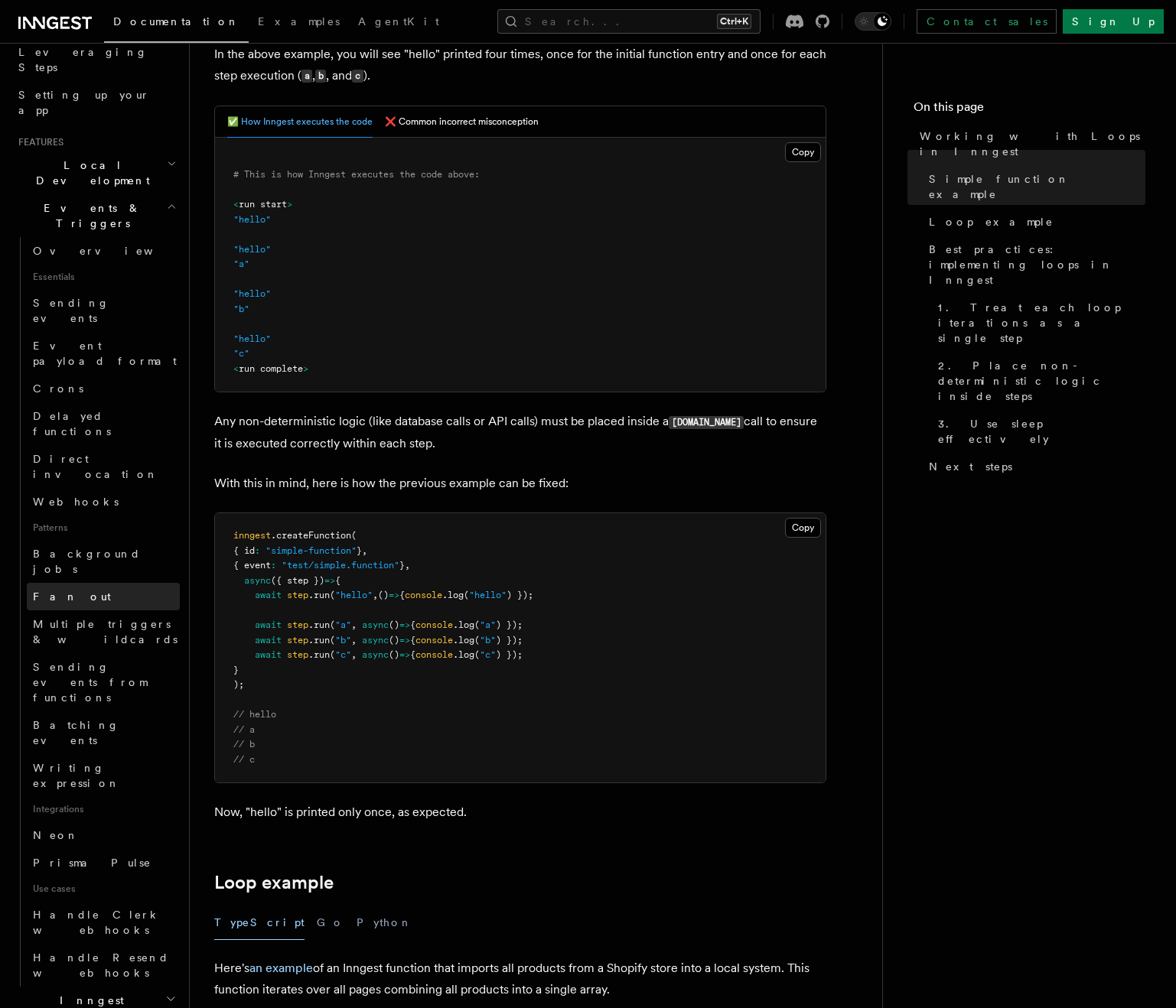
click at [75, 583] on link "Fan out" at bounding box center [104, 596] width 153 height 28
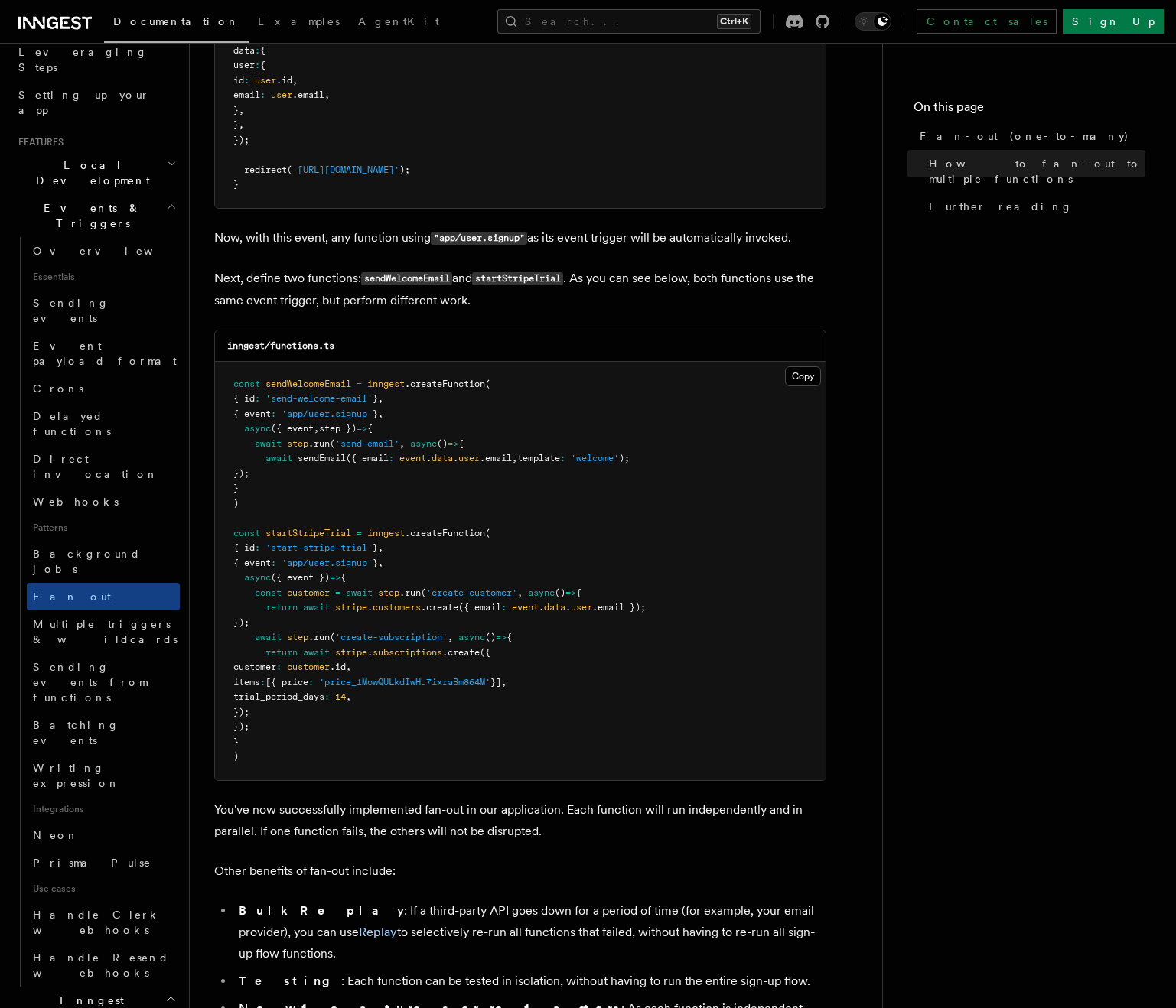
scroll to position [1225, 0]
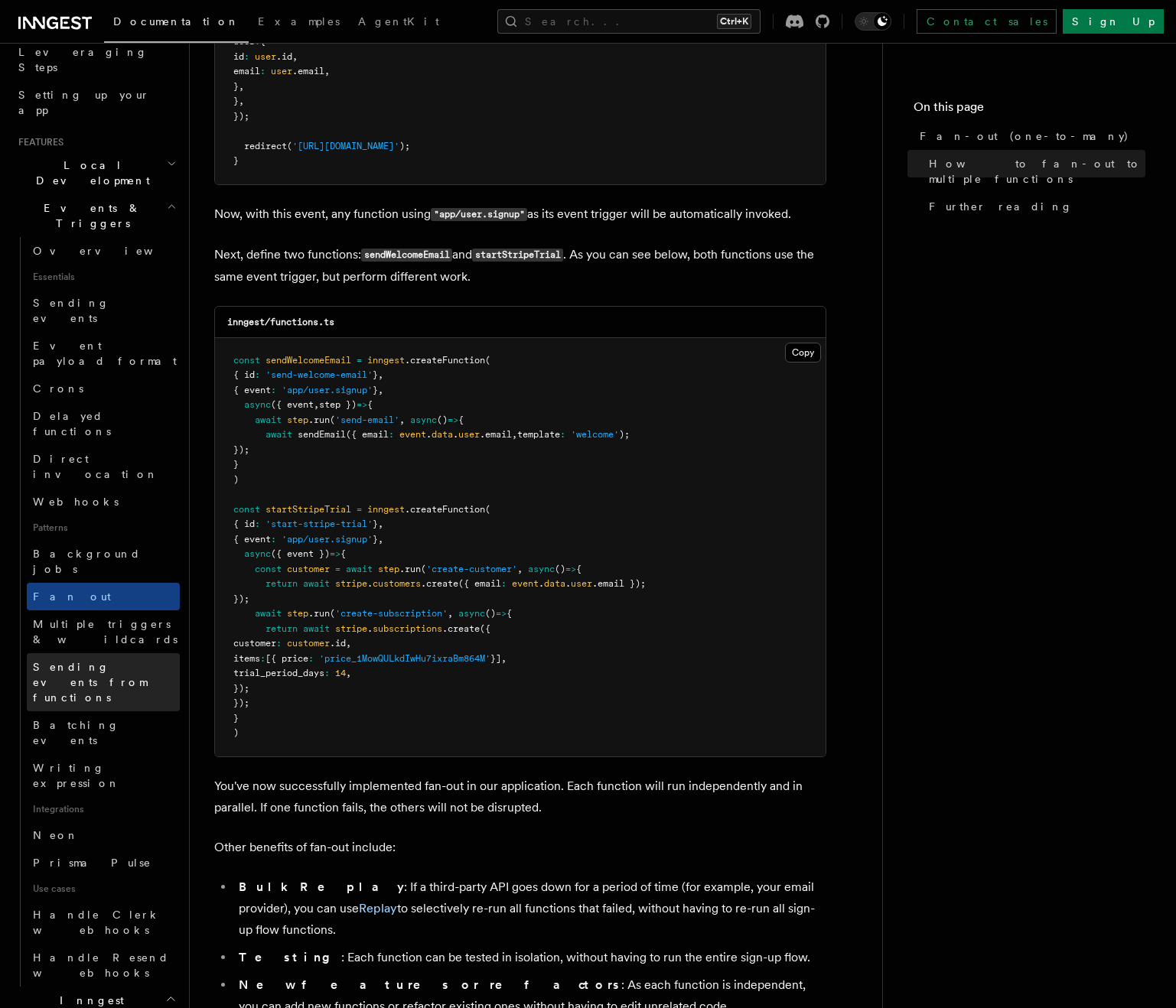
click at [63, 659] on span "Sending events from functions" at bounding box center [105, 682] width 147 height 46
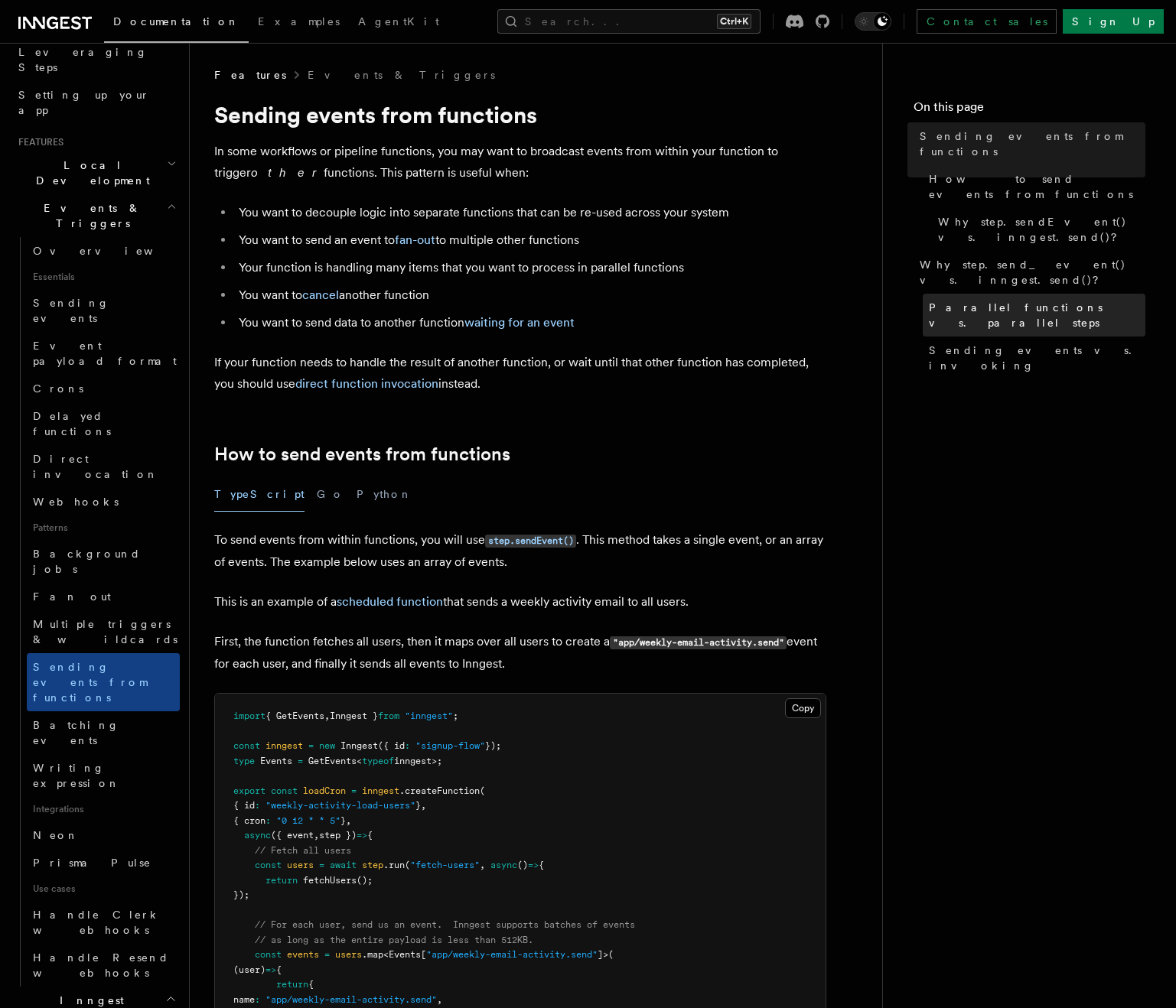
click at [1057, 300] on span "Parallel functions vs. parallel steps" at bounding box center [1037, 315] width 217 height 31
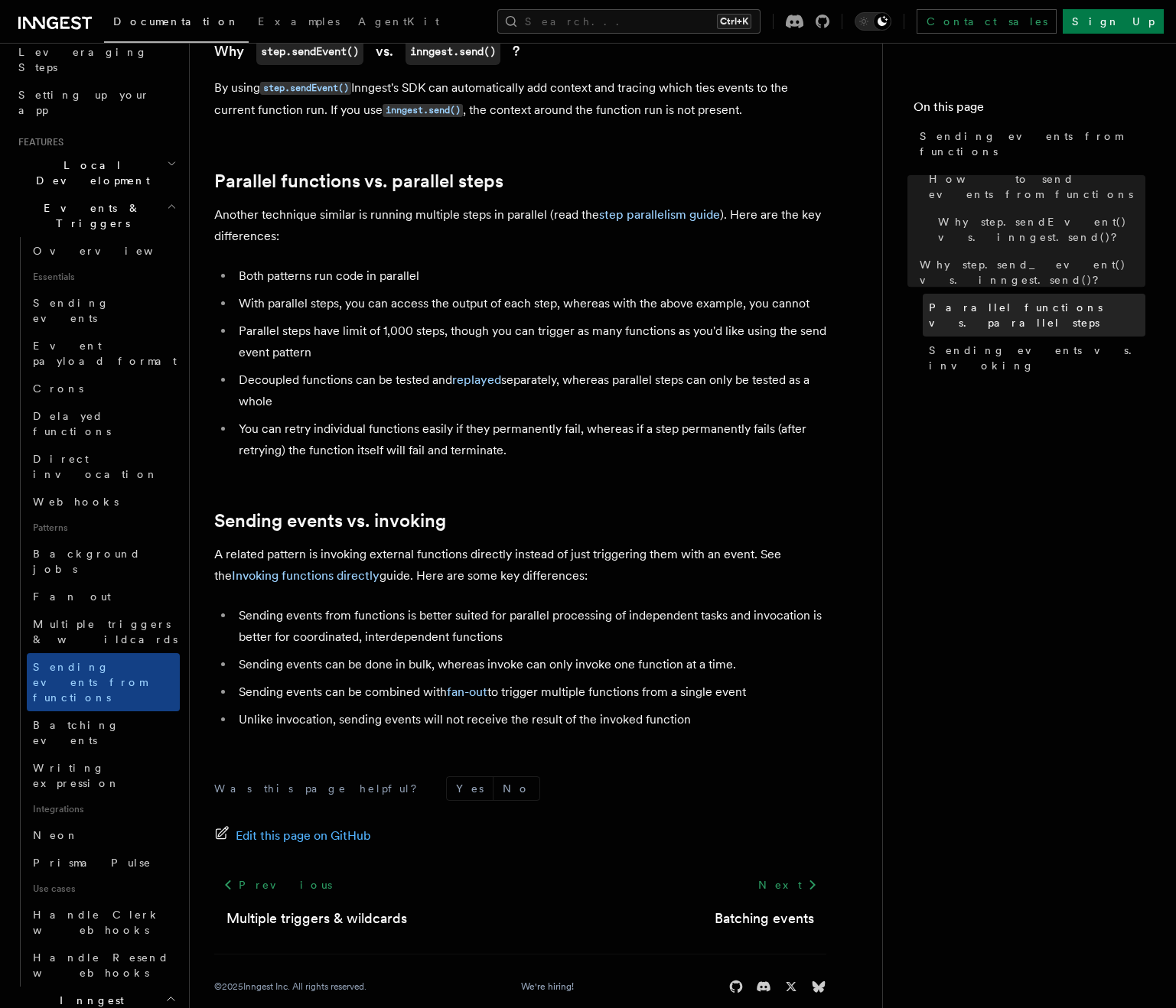
scroll to position [1745, 0]
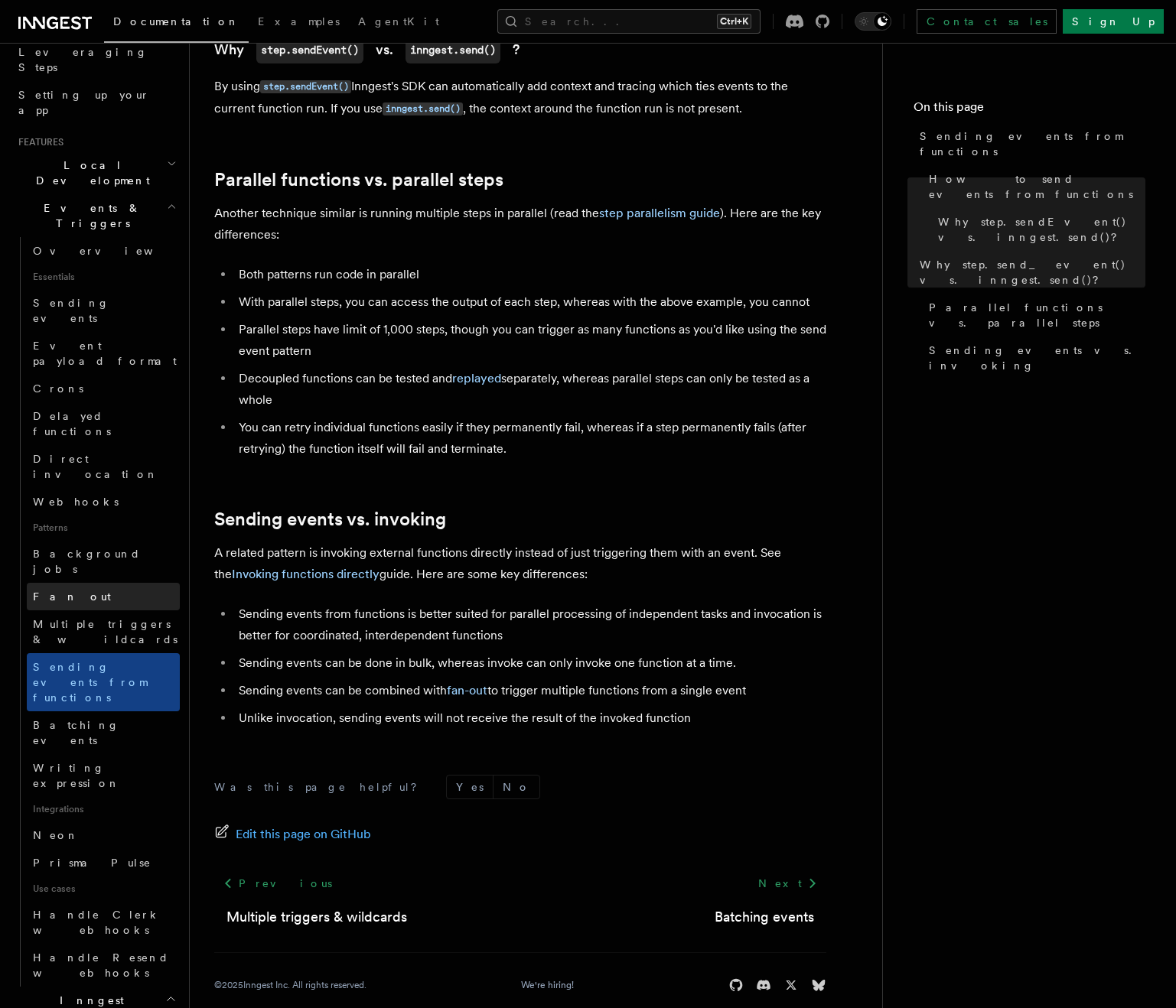
click at [75, 583] on link "Fan out" at bounding box center [104, 596] width 153 height 28
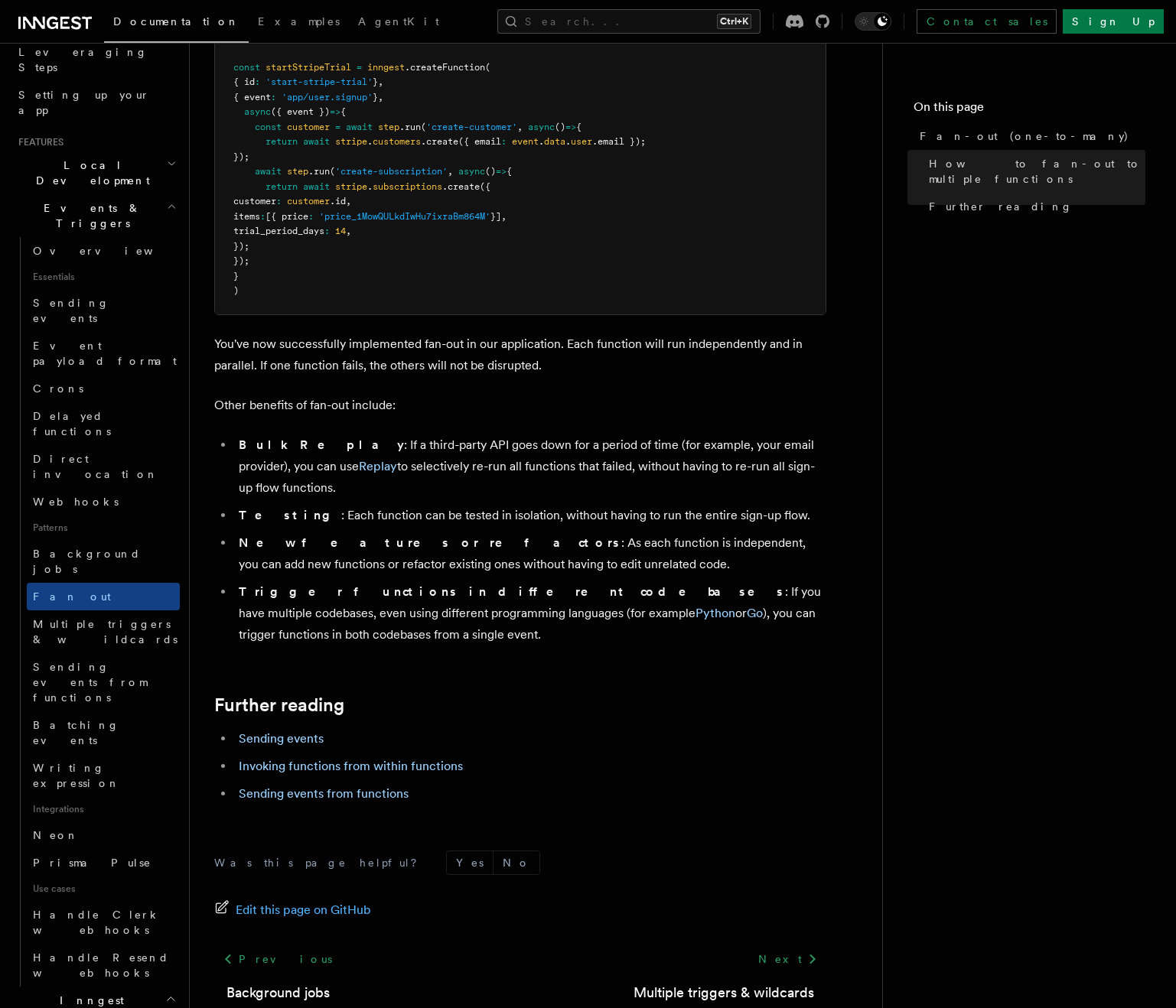
scroll to position [1699, 0]
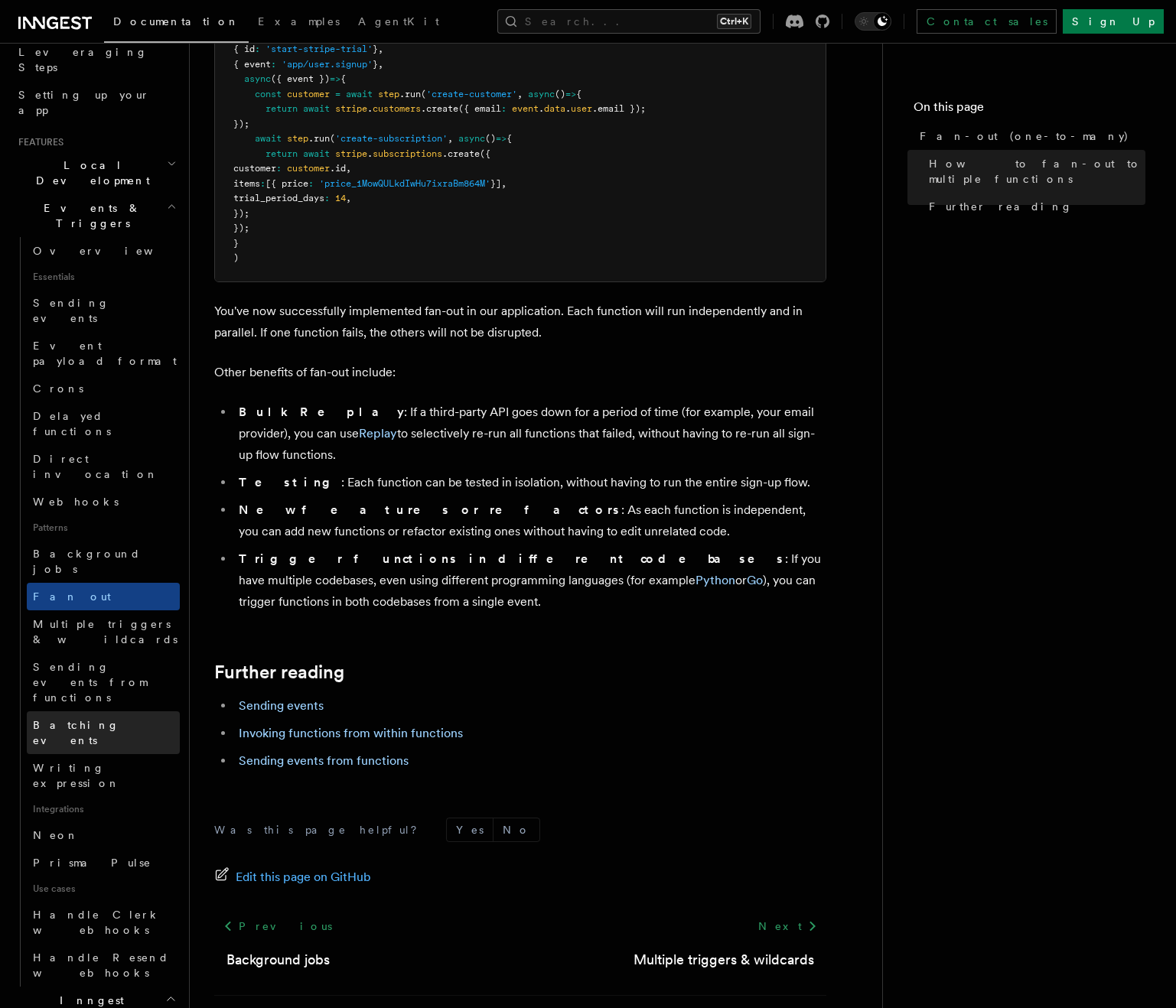
click at [98, 720] on span "Batching events" at bounding box center [76, 733] width 86 height 28
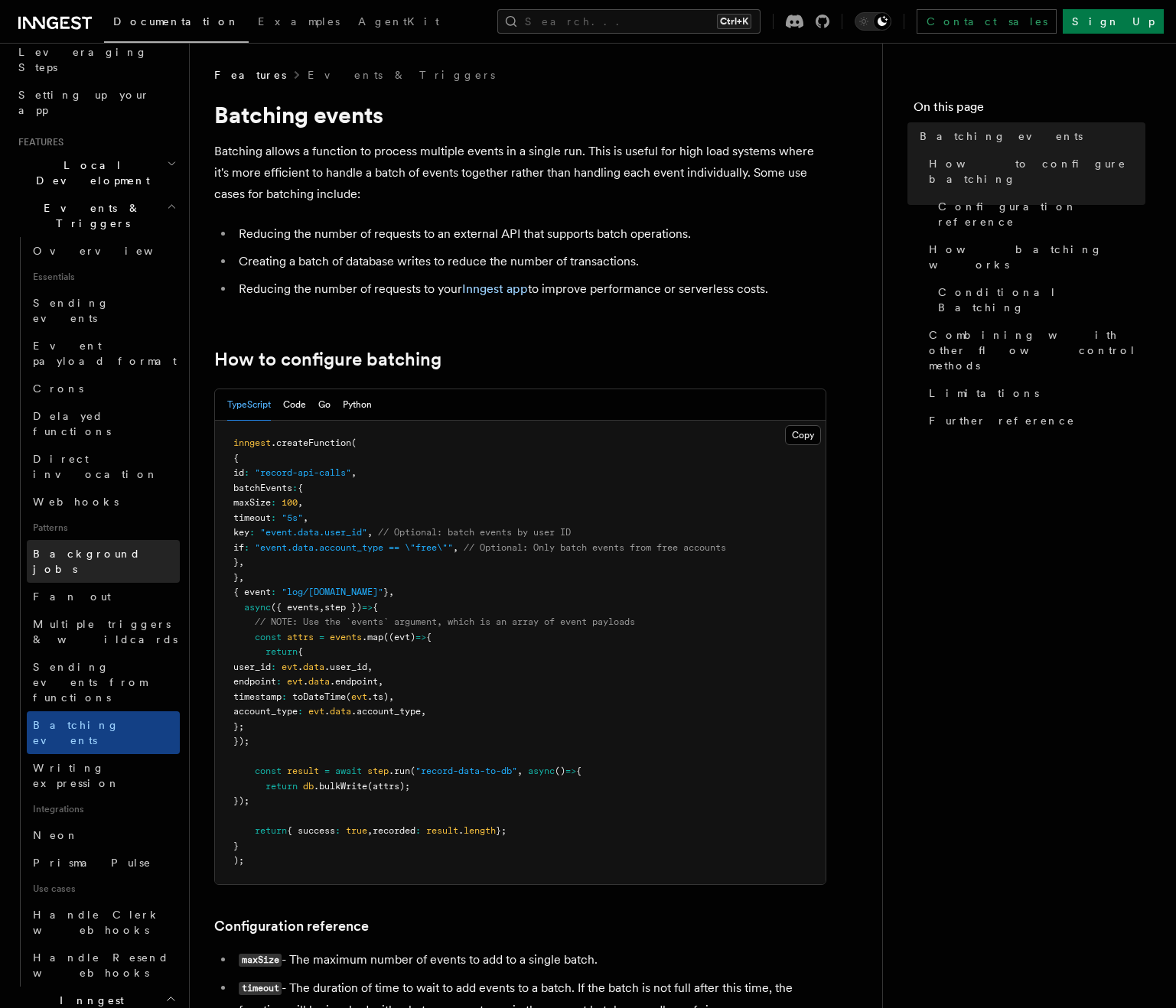
click at [60, 548] on span "Background jobs" at bounding box center [86, 561] width 108 height 28
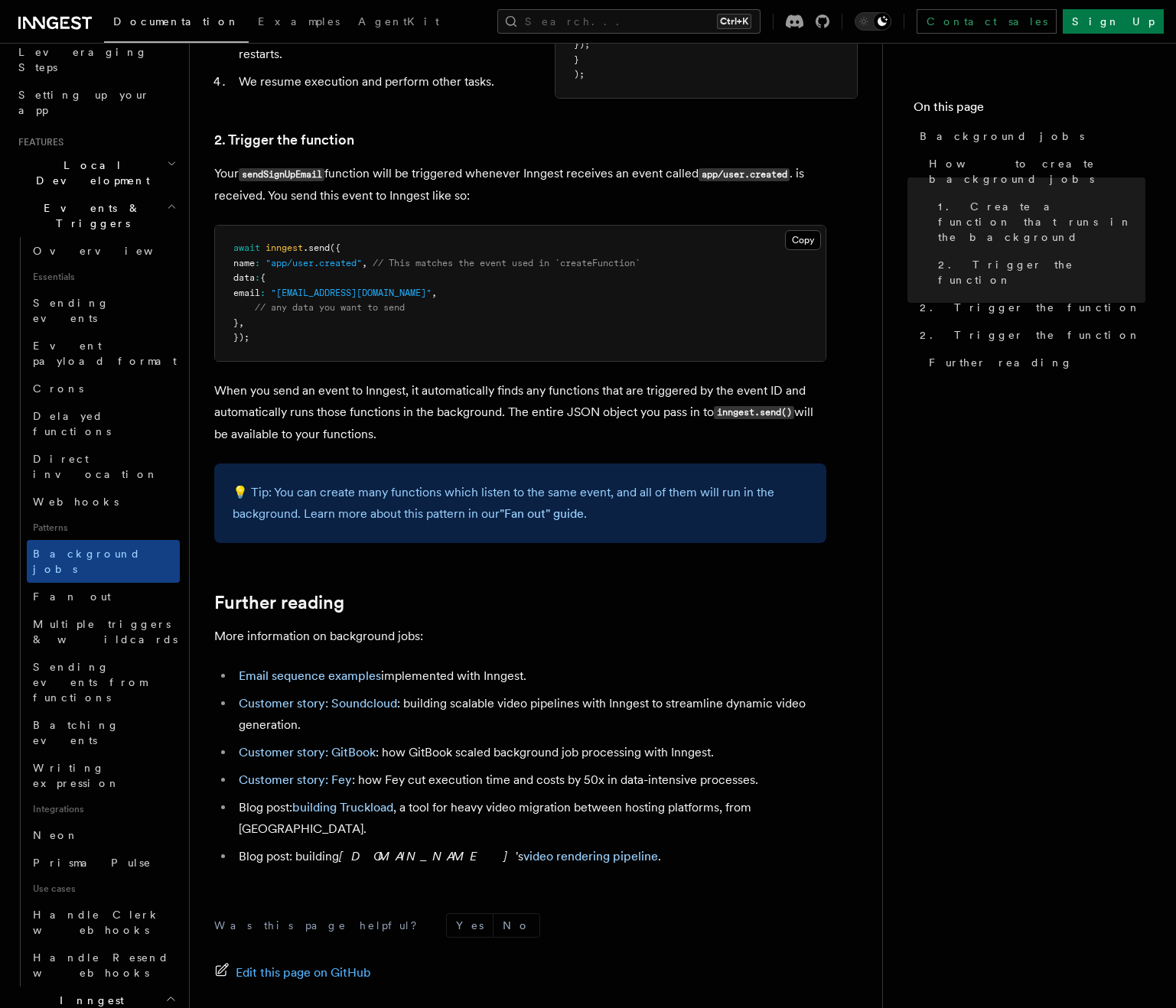
scroll to position [918, 0]
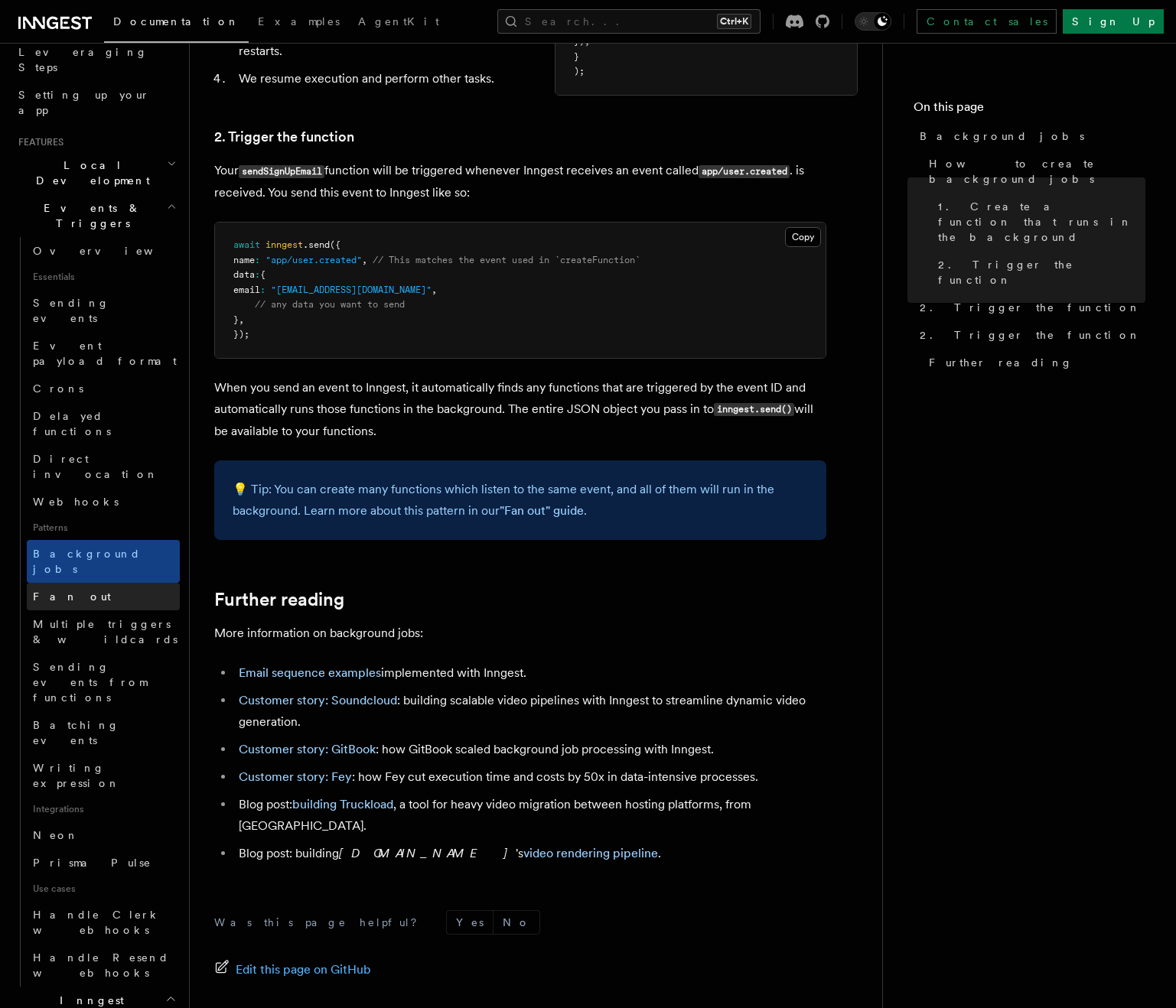
click at [89, 583] on link "Fan out" at bounding box center [104, 596] width 153 height 28
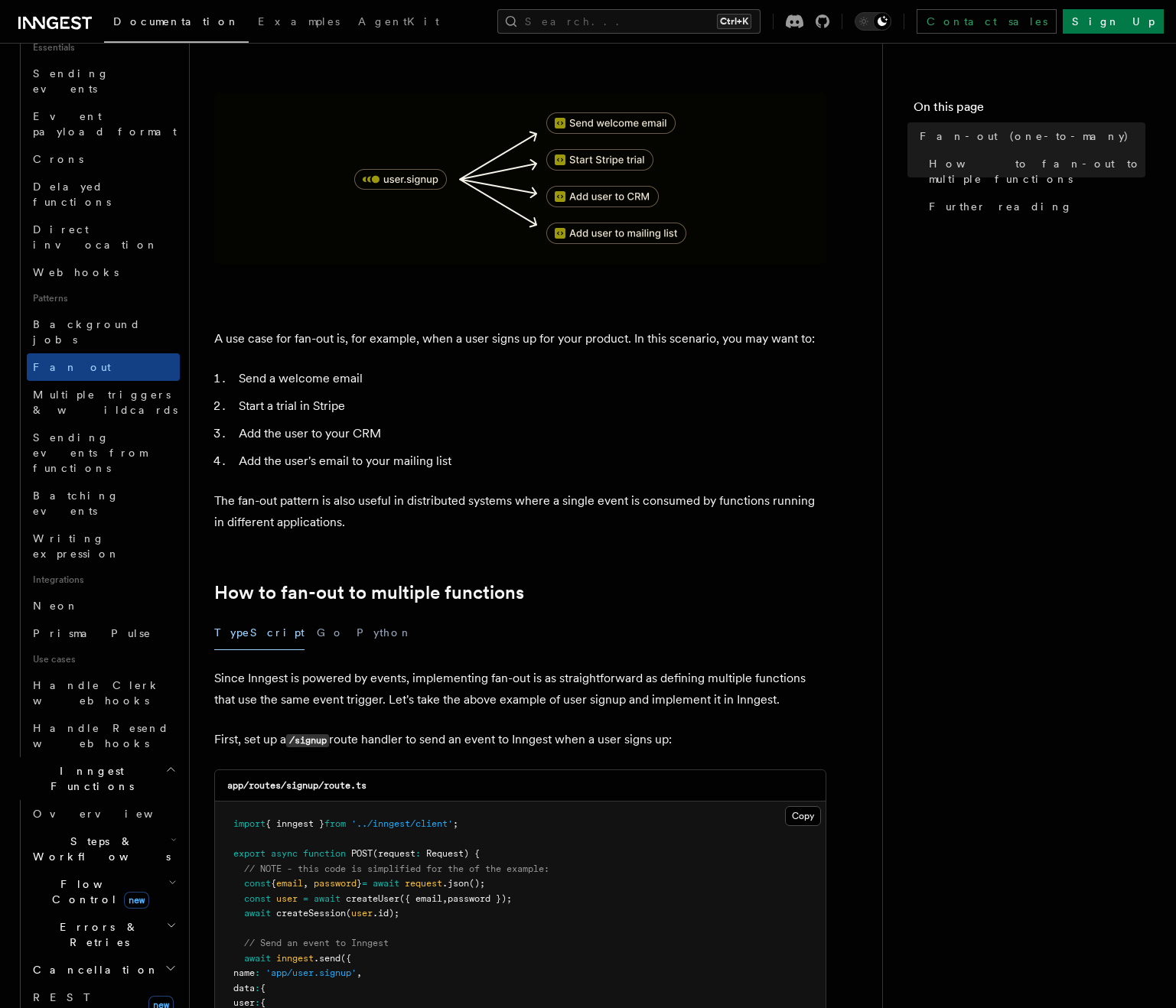
scroll to position [306, 0]
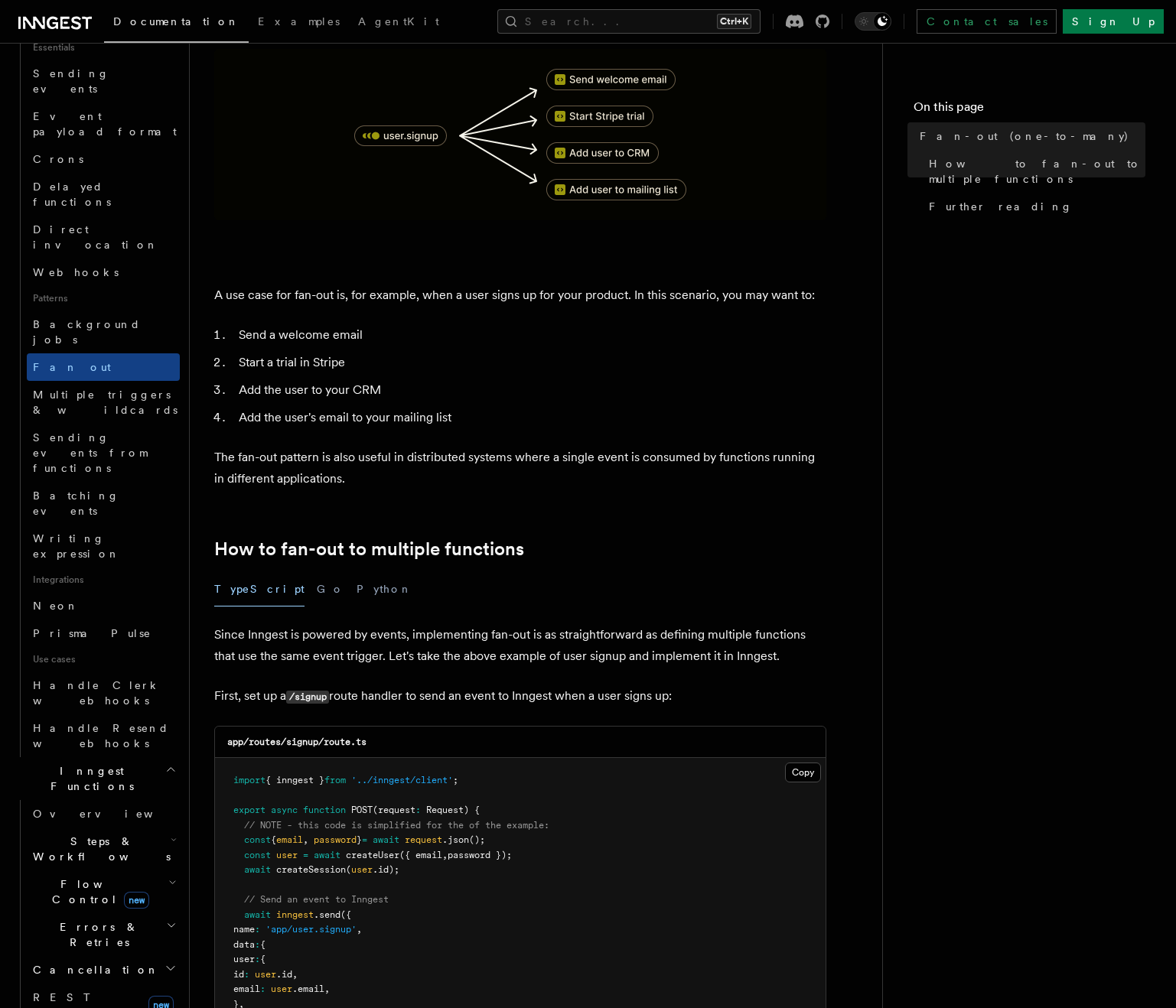
click at [71, 877] on span "Flow Control new" at bounding box center [98, 892] width 142 height 31
click at [74, 877] on span "Flow Control new" at bounding box center [98, 892] width 142 height 31
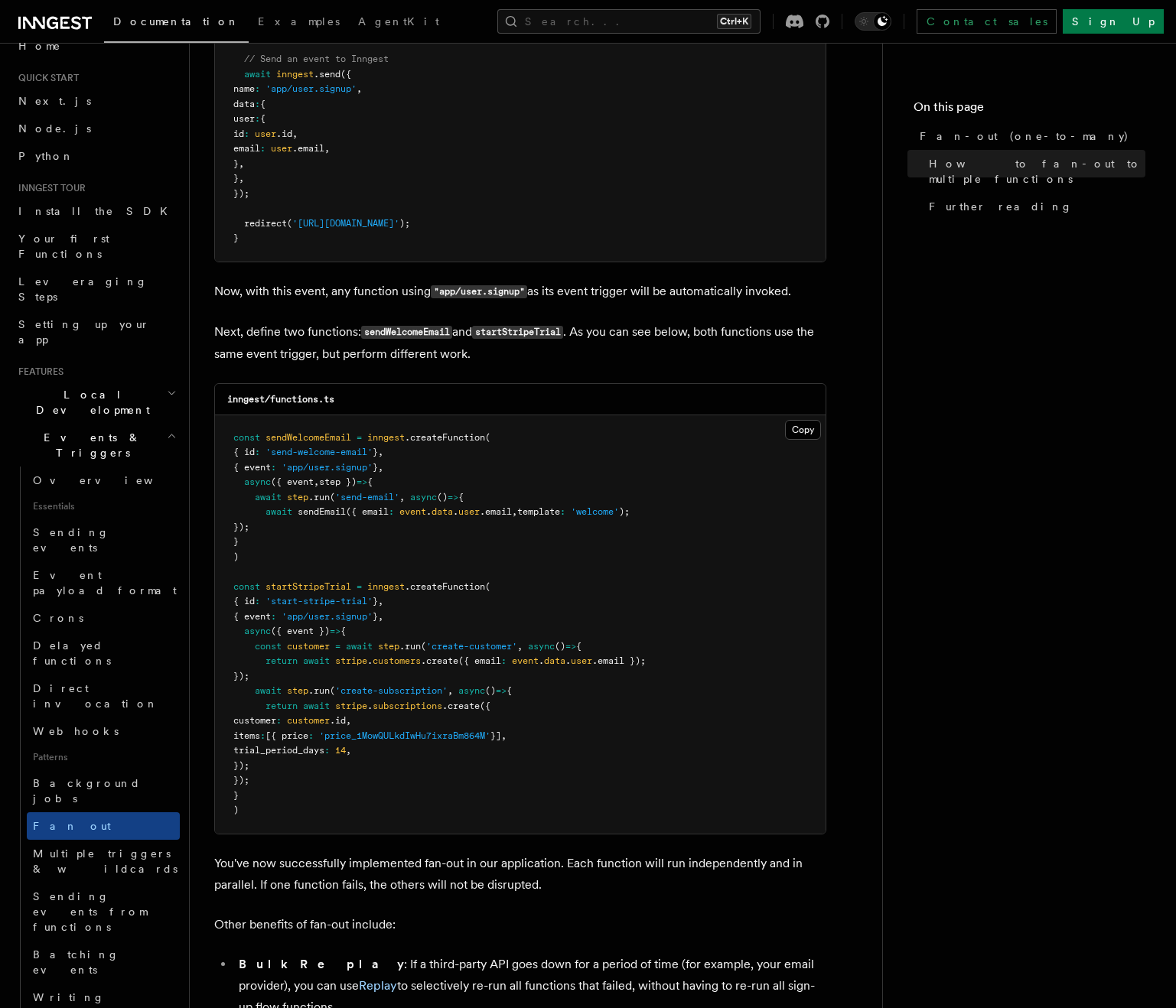
scroll to position [1148, 0]
click at [512, 415] on pre "const sendWelcomeEmail = inngest .createFunction ( { id : 'send-welcome-email' …" at bounding box center [519, 624] width 611 height 419
click at [105, 890] on span "Sending events from functions" at bounding box center [89, 911] width 114 height 43
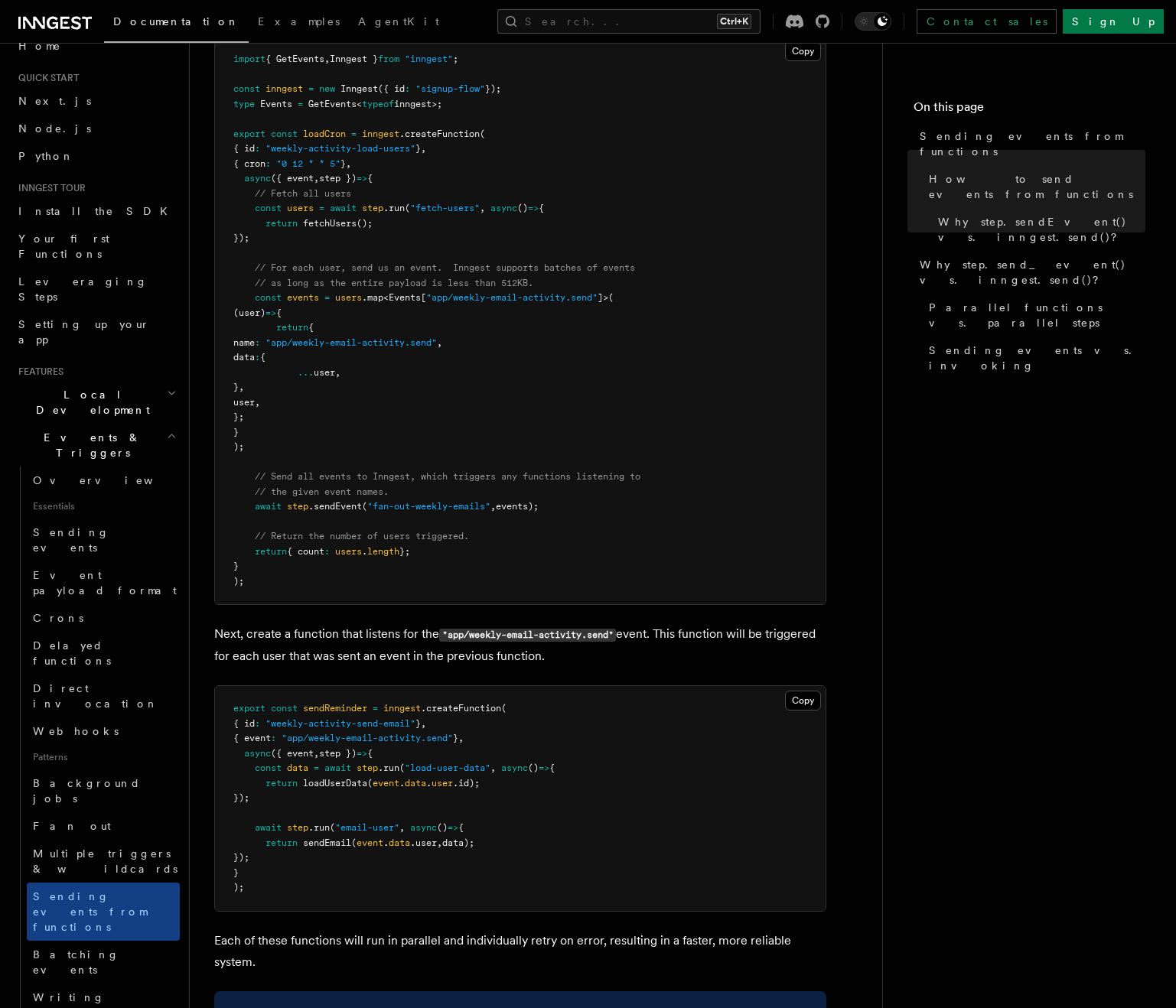
scroll to position [612, 0]
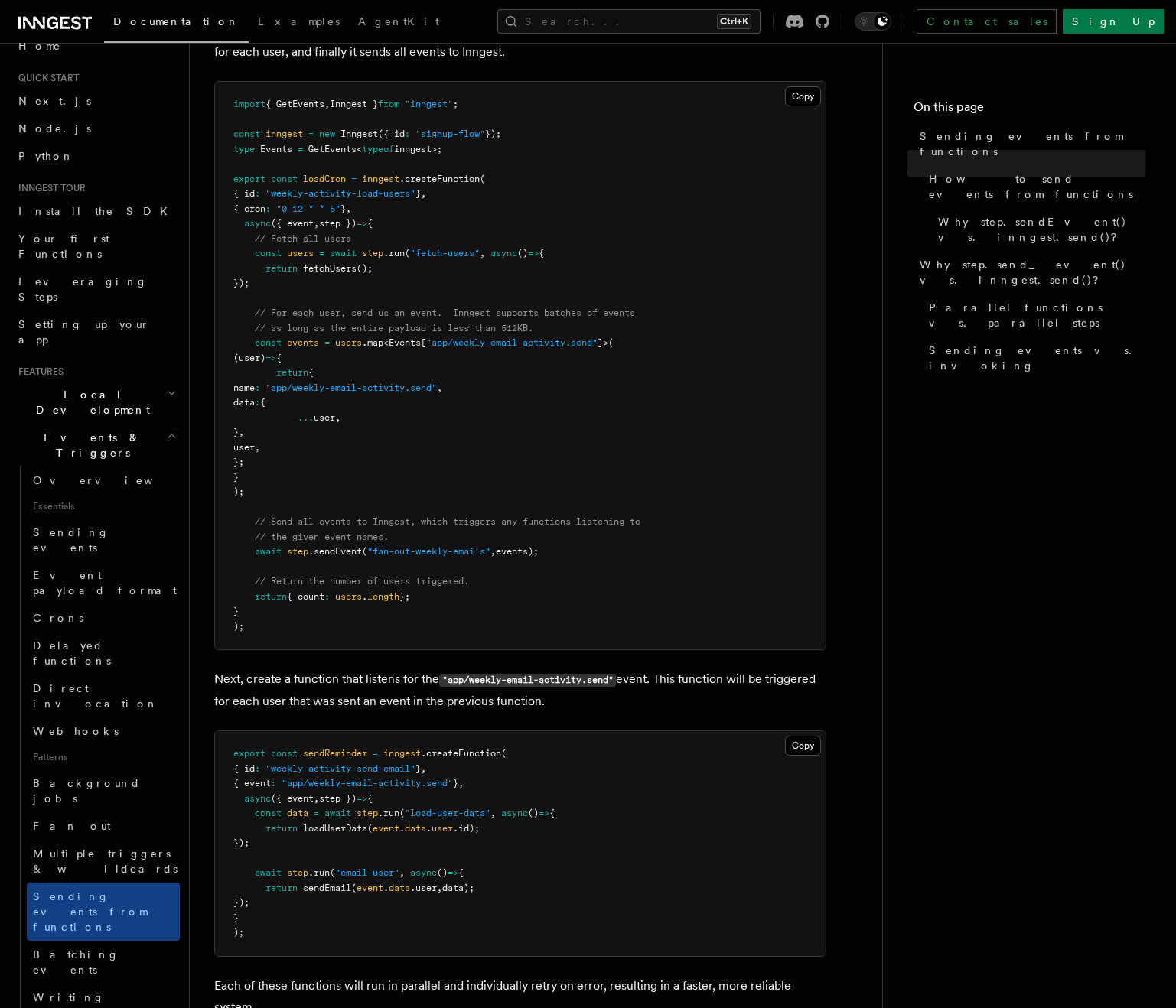
click at [441, 429] on pre "import { GetEvents , Inngest } from "inngest" ; const inngest = new Inngest ({ …" at bounding box center [519, 365] width 611 height 567
click at [375, 343] on span ".map" at bounding box center [373, 342] width 21 height 11
click at [840, 317] on article "Features Events & Triggers Sending events from functions In some workflows or p…" at bounding box center [537, 809] width 644 height 2708
click at [735, 203] on pre "import { GetEvents , Inngest } from "inngest" ; const inngest = new Inngest ({ …" at bounding box center [519, 365] width 611 height 567
click at [59, 238] on span "Your first Functions" at bounding box center [63, 246] width 91 height 28
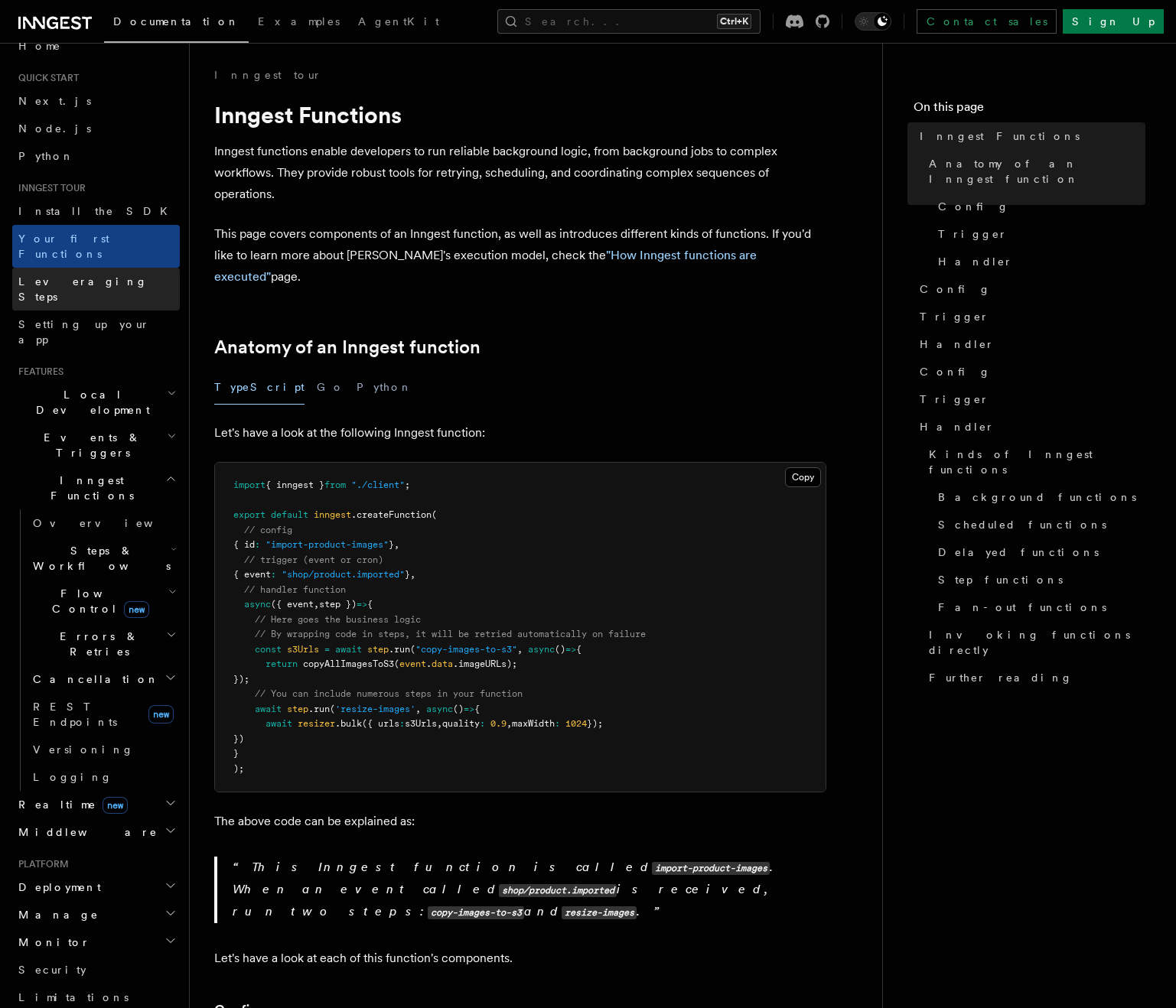
click at [45, 274] on span "Leveraging Steps" at bounding box center [99, 289] width 161 height 31
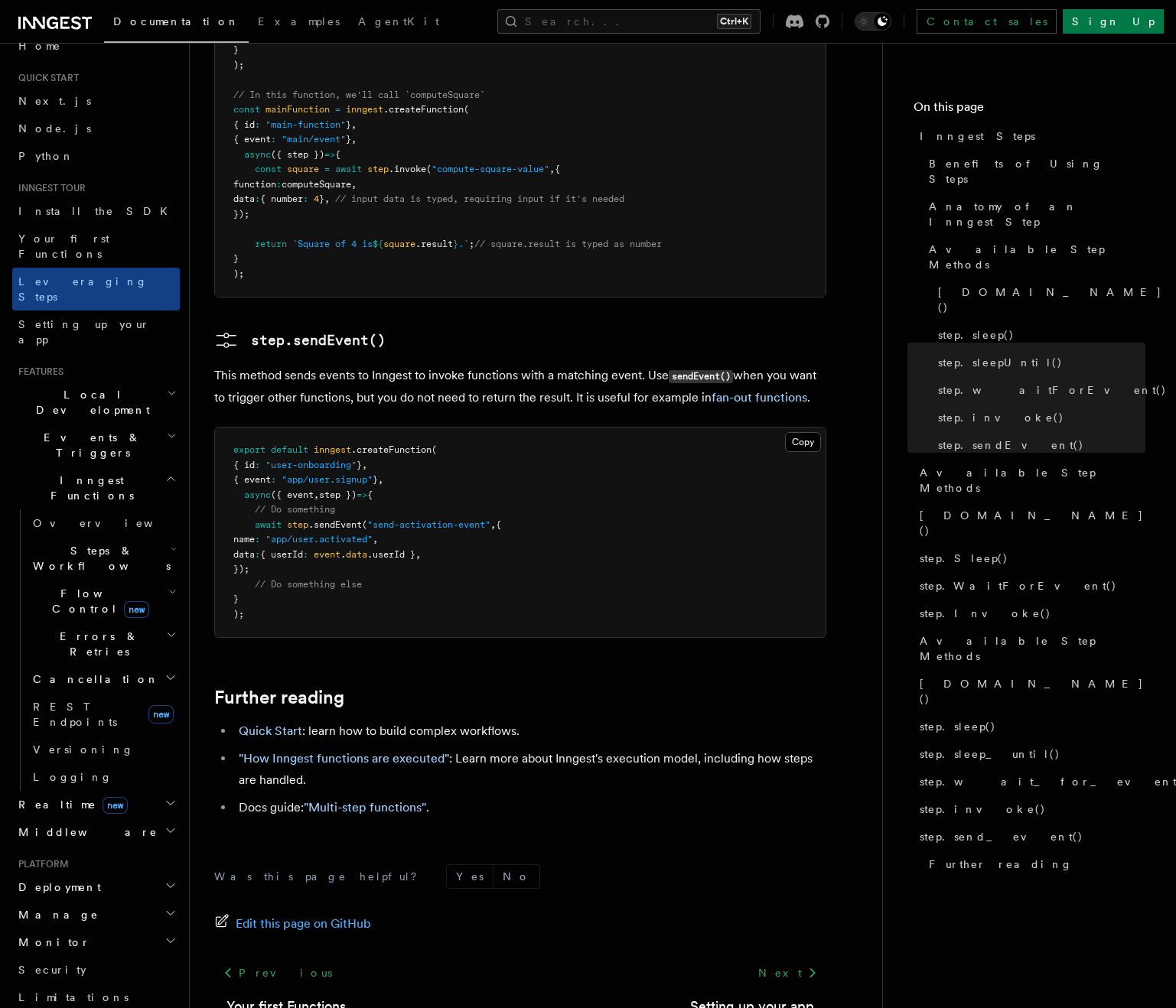
scroll to position [3028, 0]
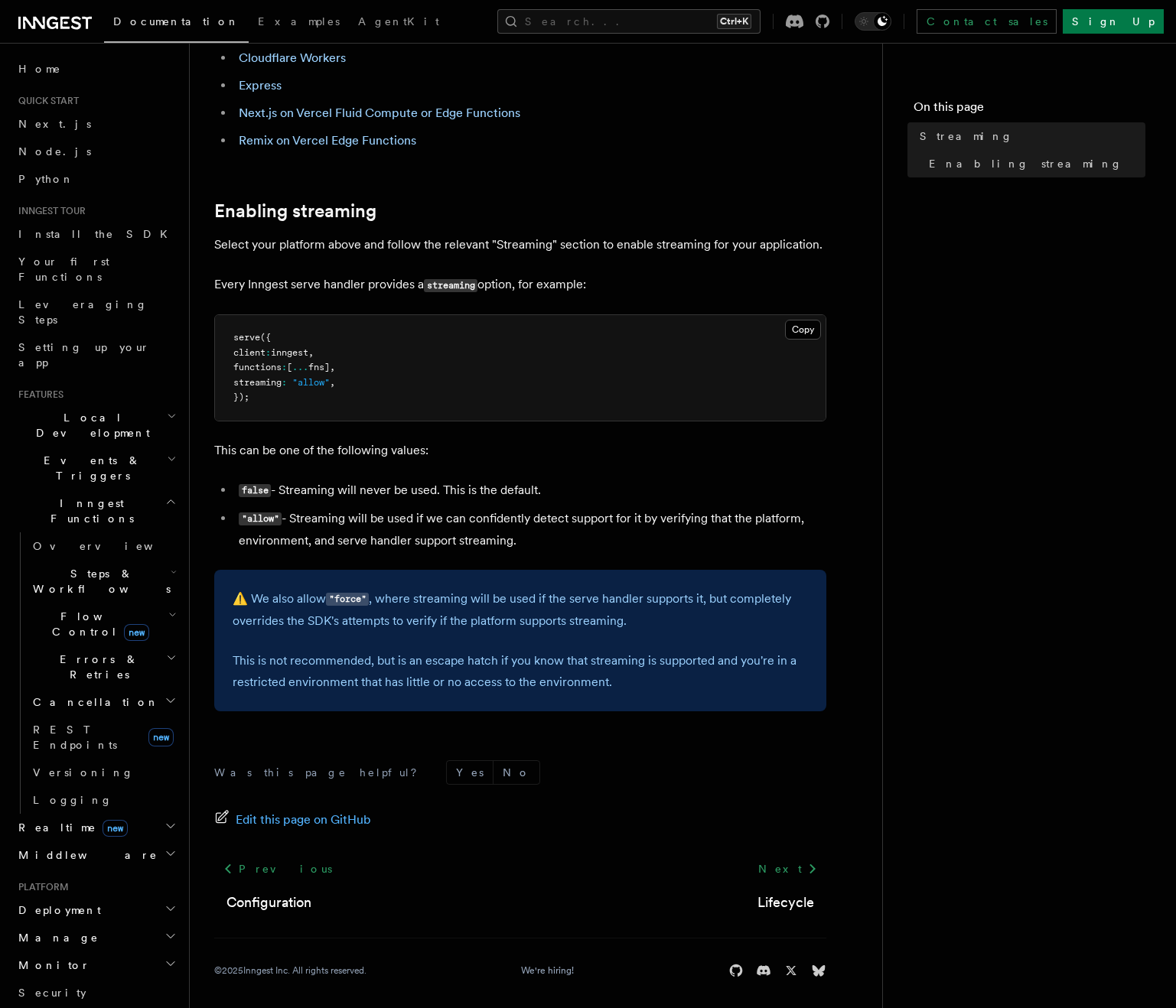
scroll to position [201, 0]
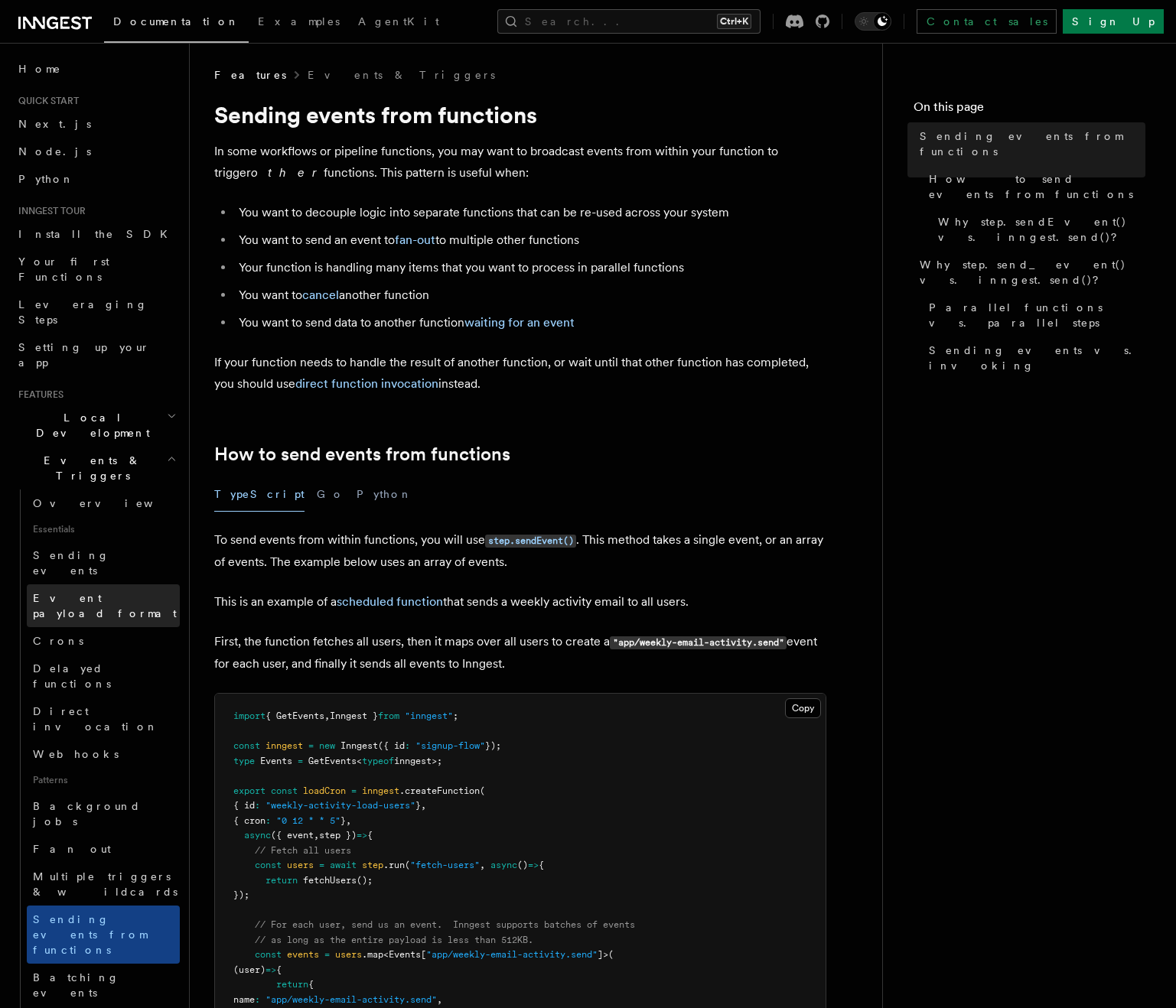
click at [73, 584] on link "Event payload format" at bounding box center [104, 606] width 153 height 43
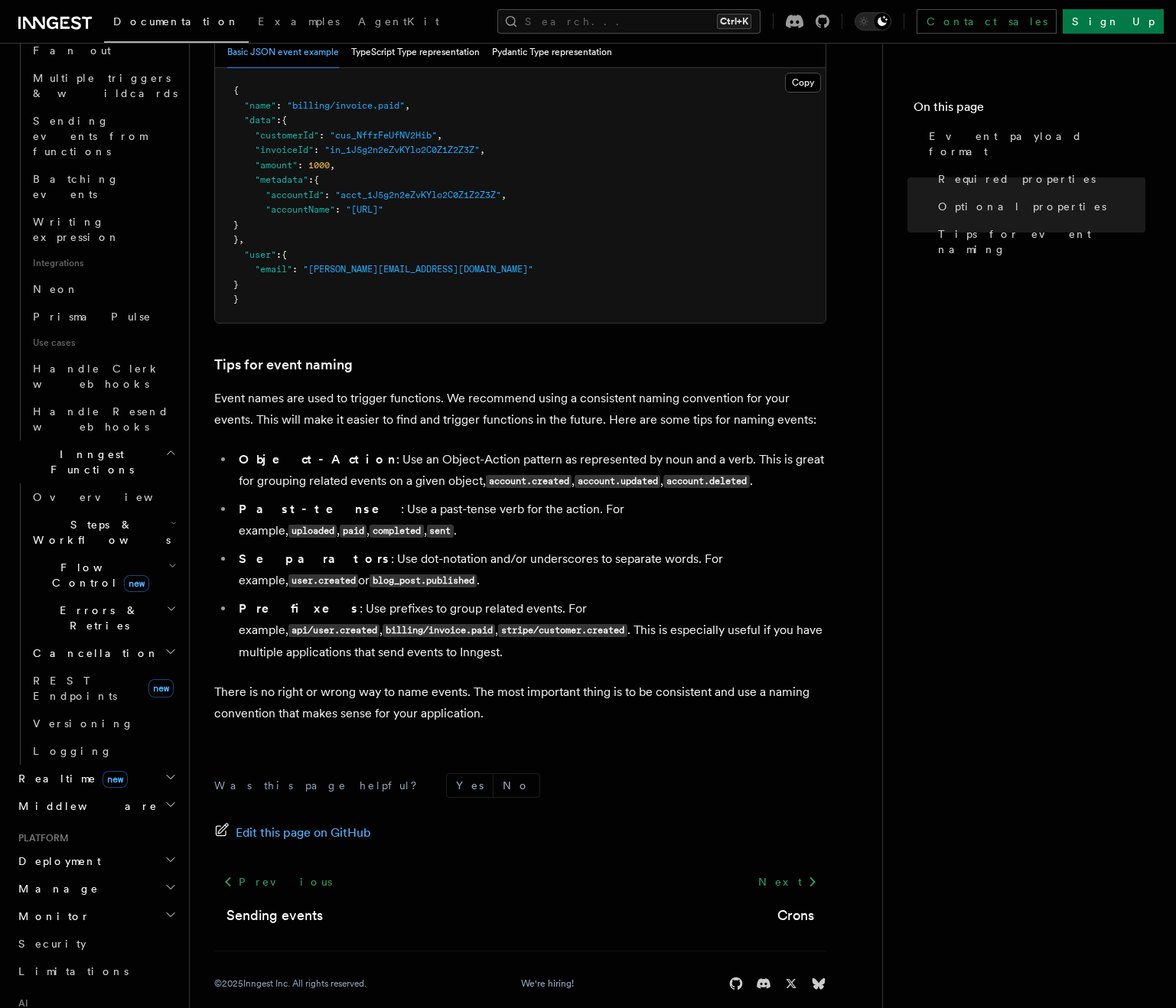
scroll to position [843, 0]
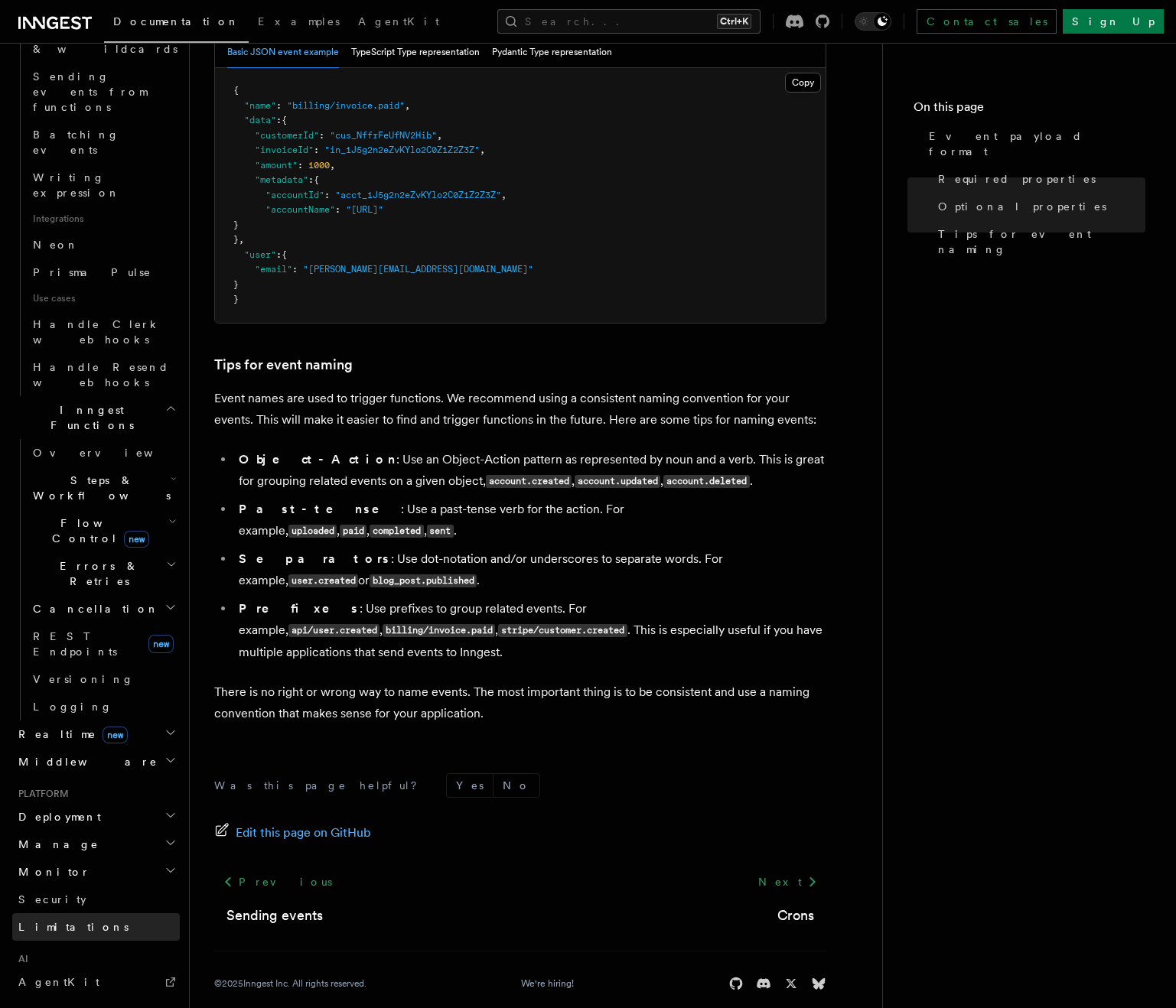
click at [80, 913] on link "Limitations" at bounding box center [96, 927] width 168 height 28
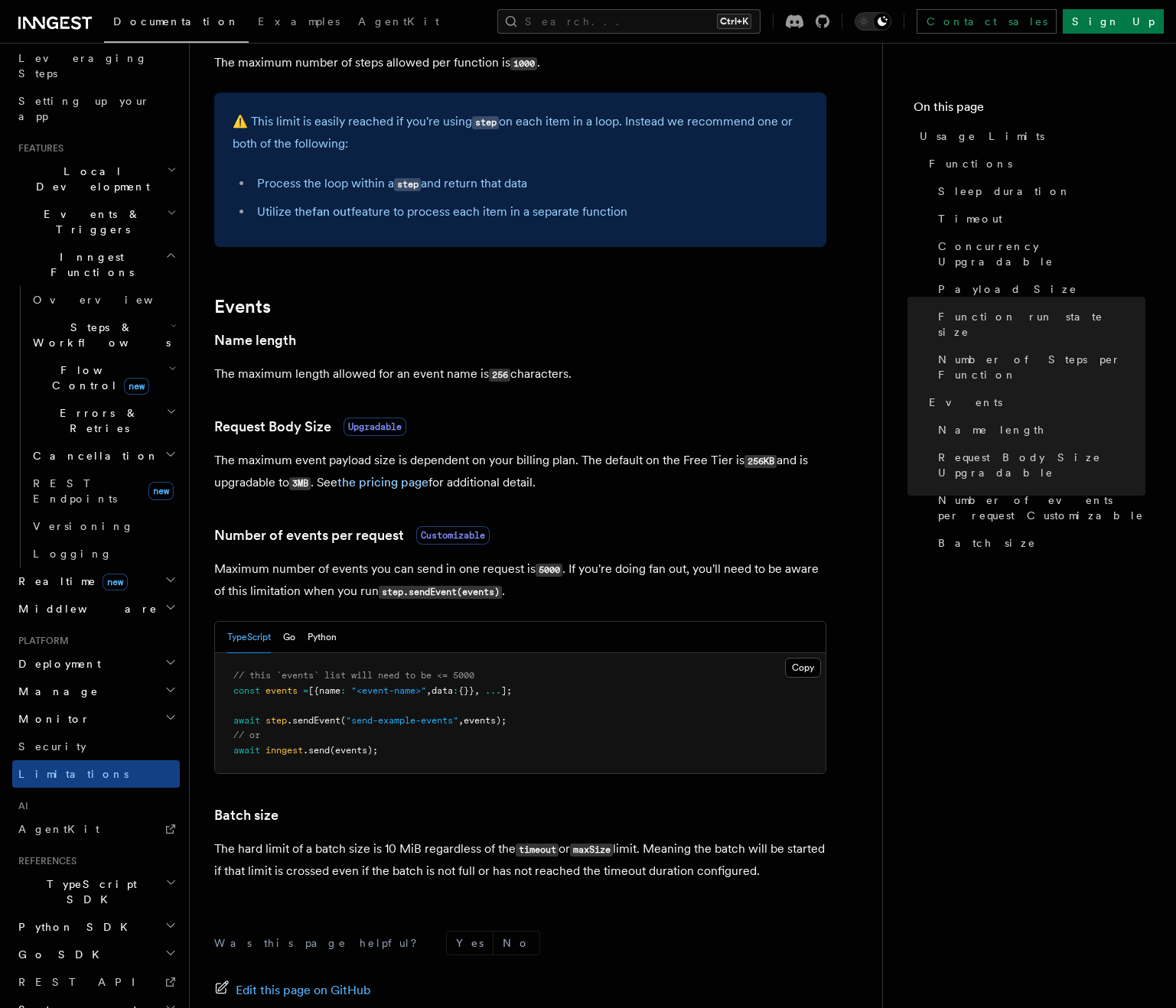
scroll to position [995, 0]
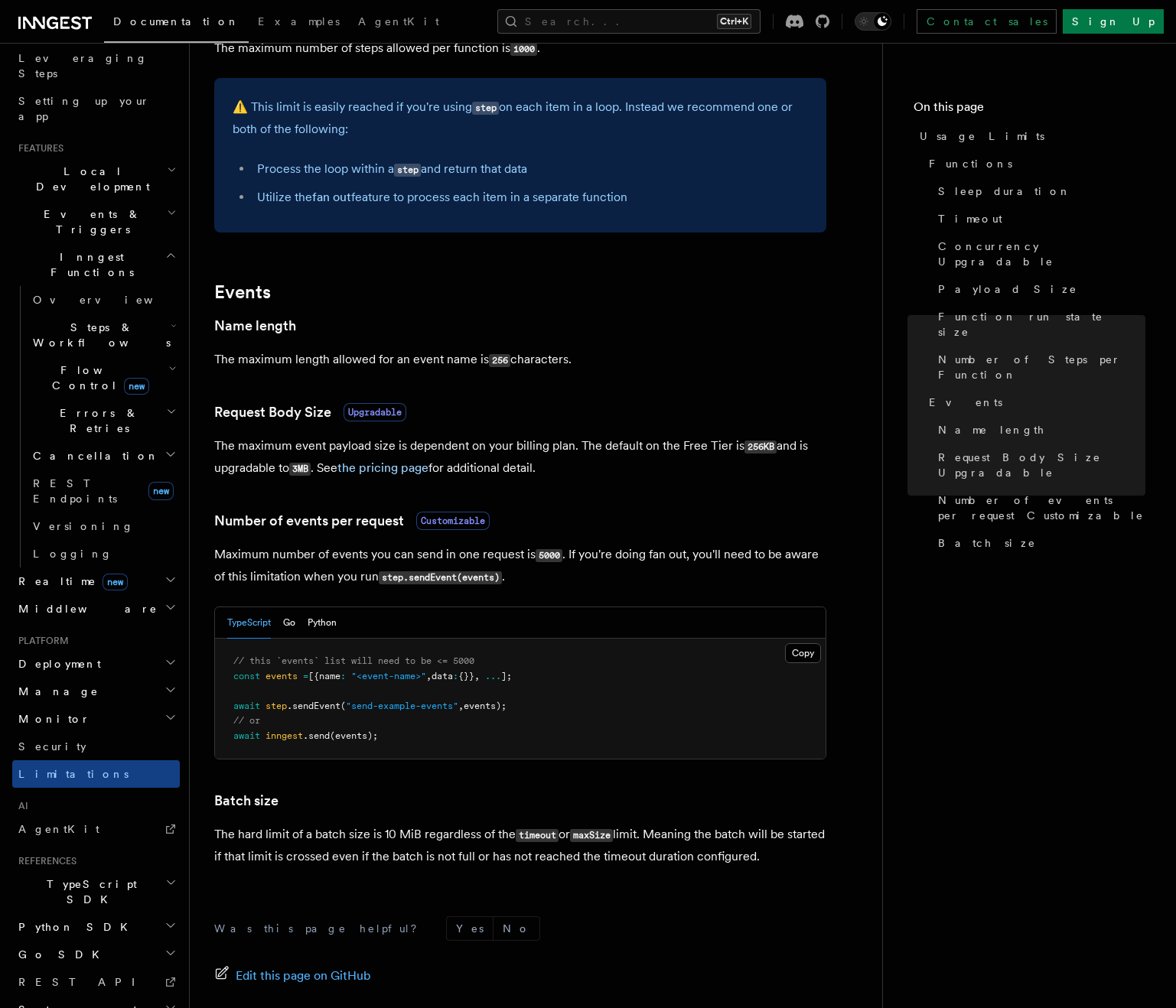
click at [603, 404] on h3 "Request Body Size Upgradable" at bounding box center [520, 412] width 612 height 21
click at [438, 416] on h3 "Request Body Size Upgradable" at bounding box center [520, 412] width 612 height 21
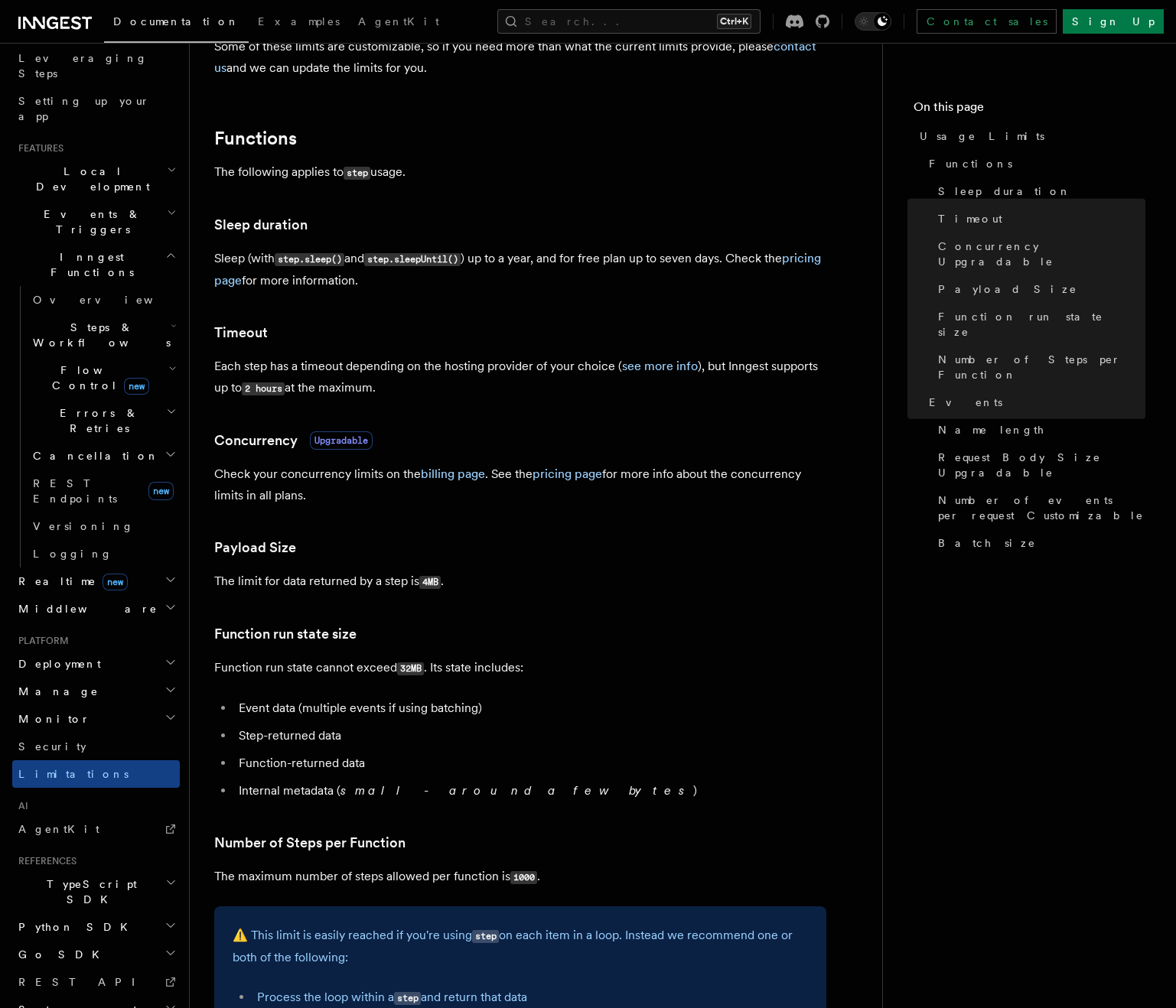
scroll to position [163, 0]
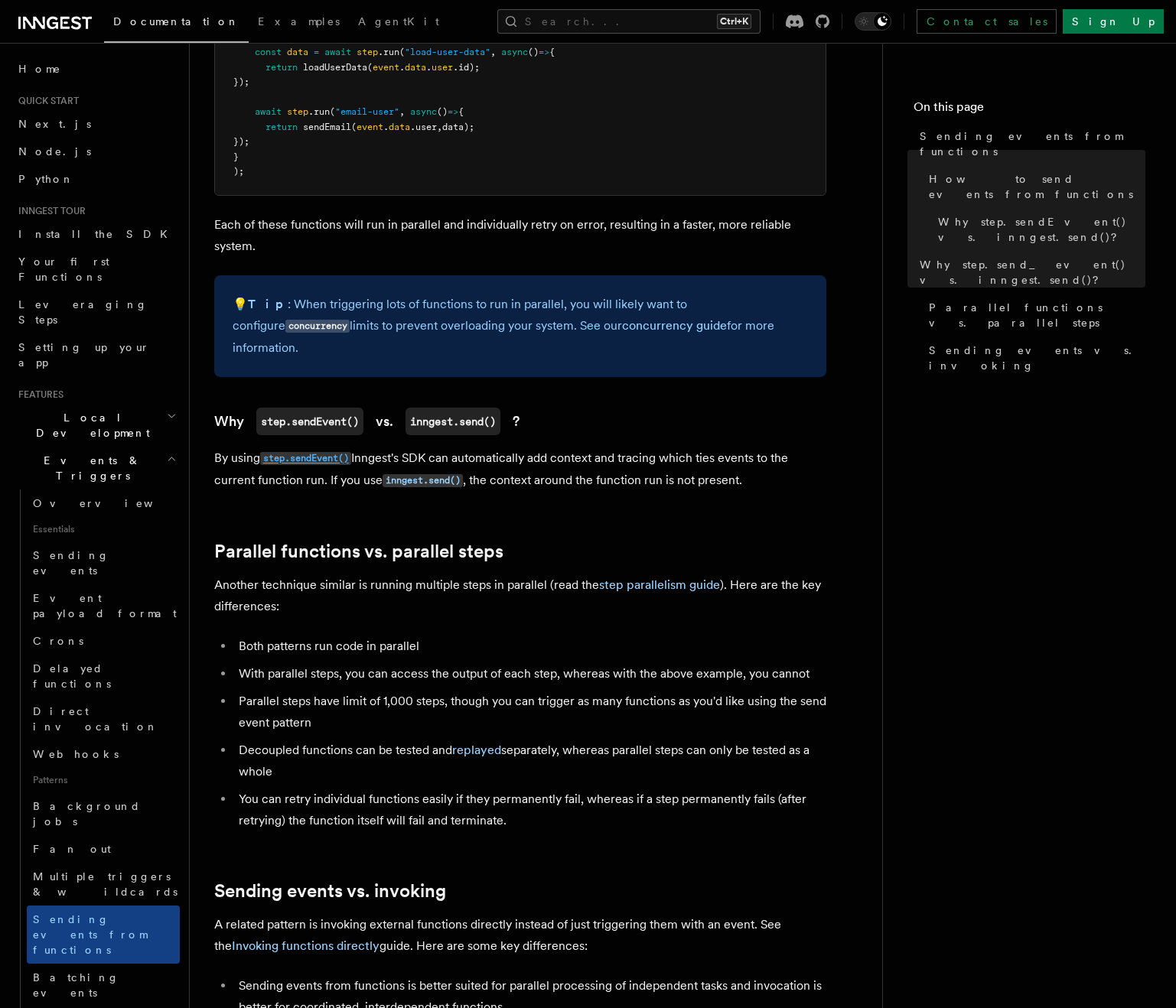
scroll to position [1375, 0]
click at [332, 498] on article "Features Events & Triggers Sending events from functions In some workflows or p…" at bounding box center [537, 46] width 644 height 2708
click at [640, 374] on article "Features Events & Triggers Sending events from functions In some workflows or p…" at bounding box center [537, 46] width 644 height 2708
click at [470, 406] on code "inngest.send()" at bounding box center [452, 420] width 95 height 28
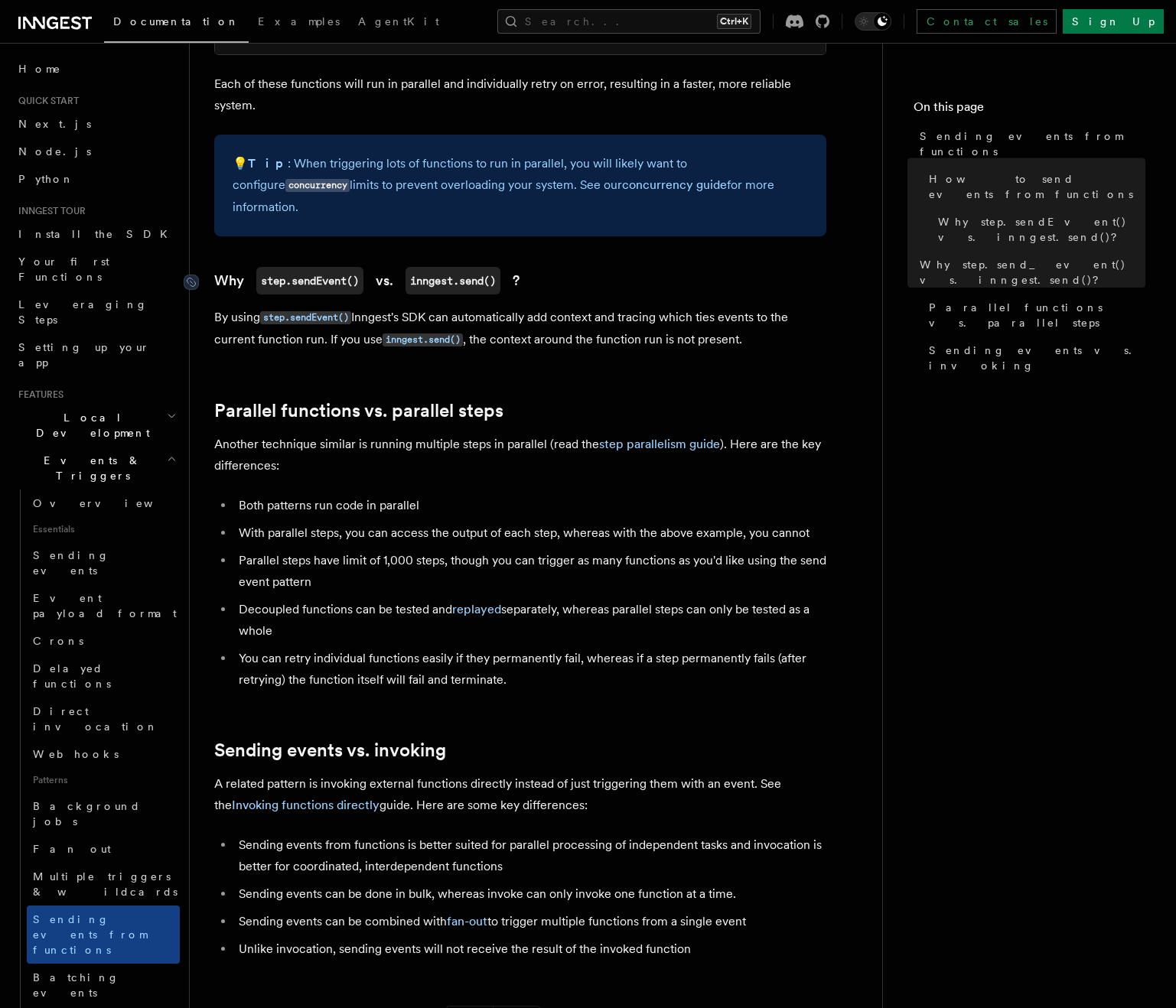
scroll to position [1456, 0]
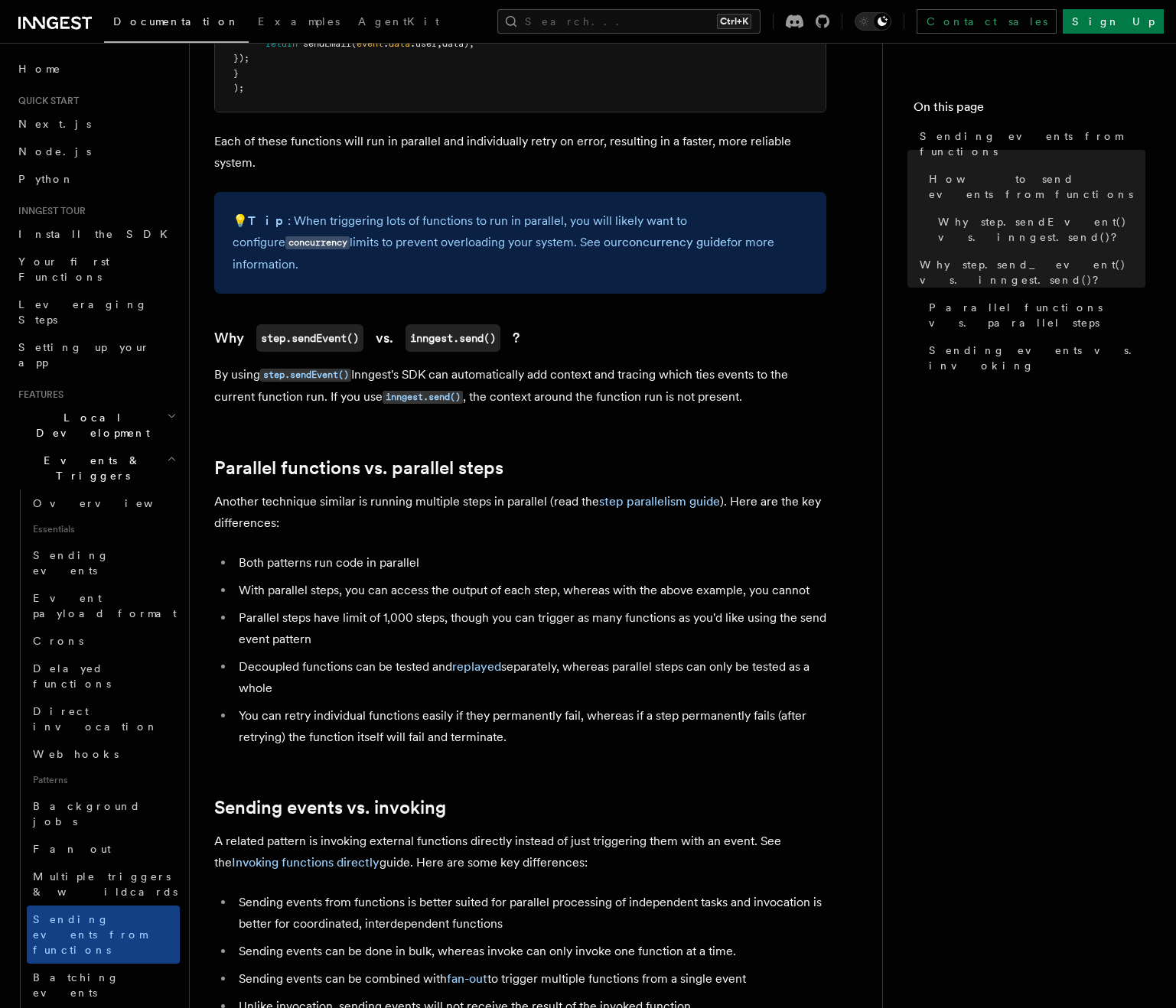
drag, startPoint x: 414, startPoint y: 402, endPoint x: 404, endPoint y: 380, distance: 24.2
click at [418, 391] on code "inngest.send()" at bounding box center [423, 398] width 81 height 13
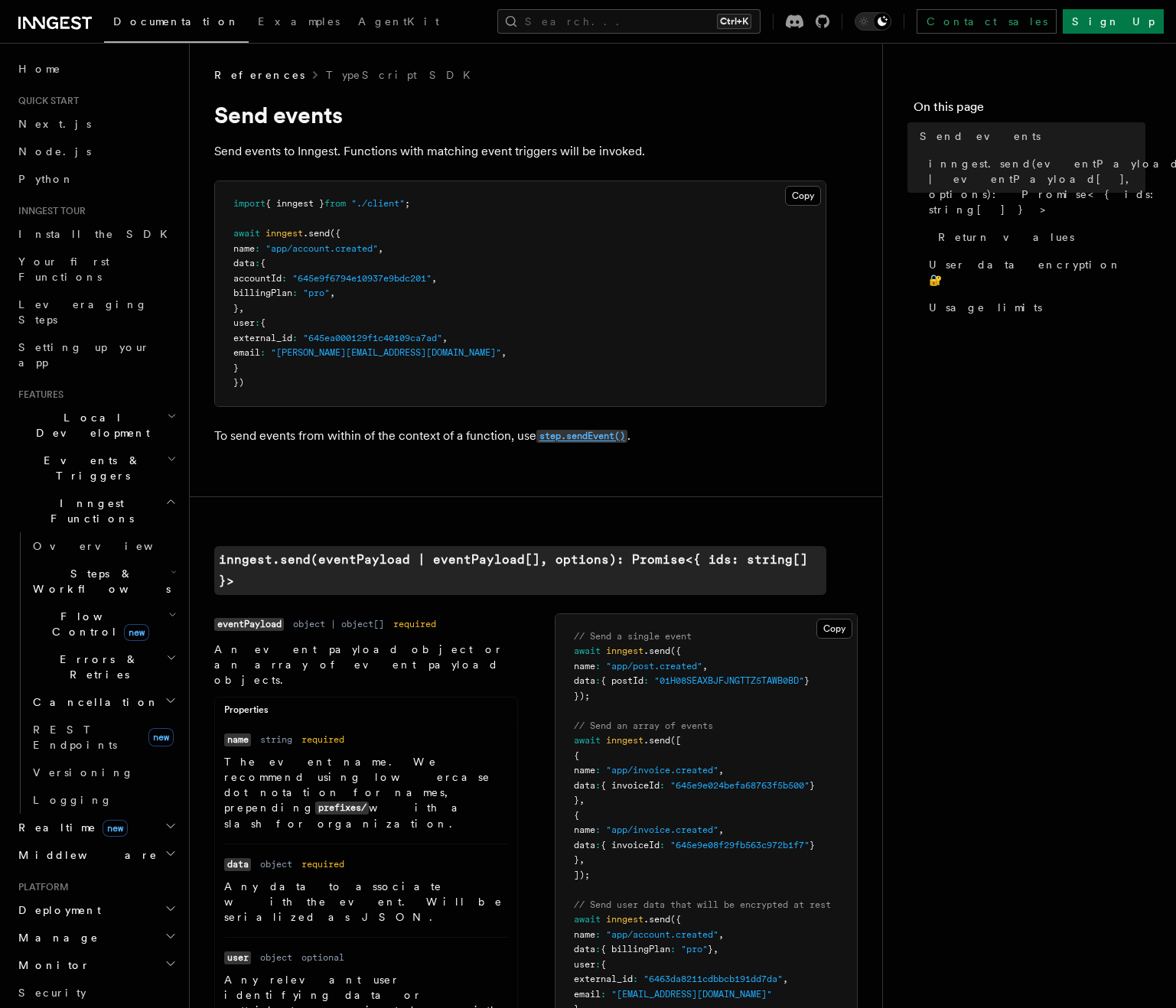
click at [581, 439] on code "step.sendEvent()" at bounding box center [582, 437] width 91 height 13
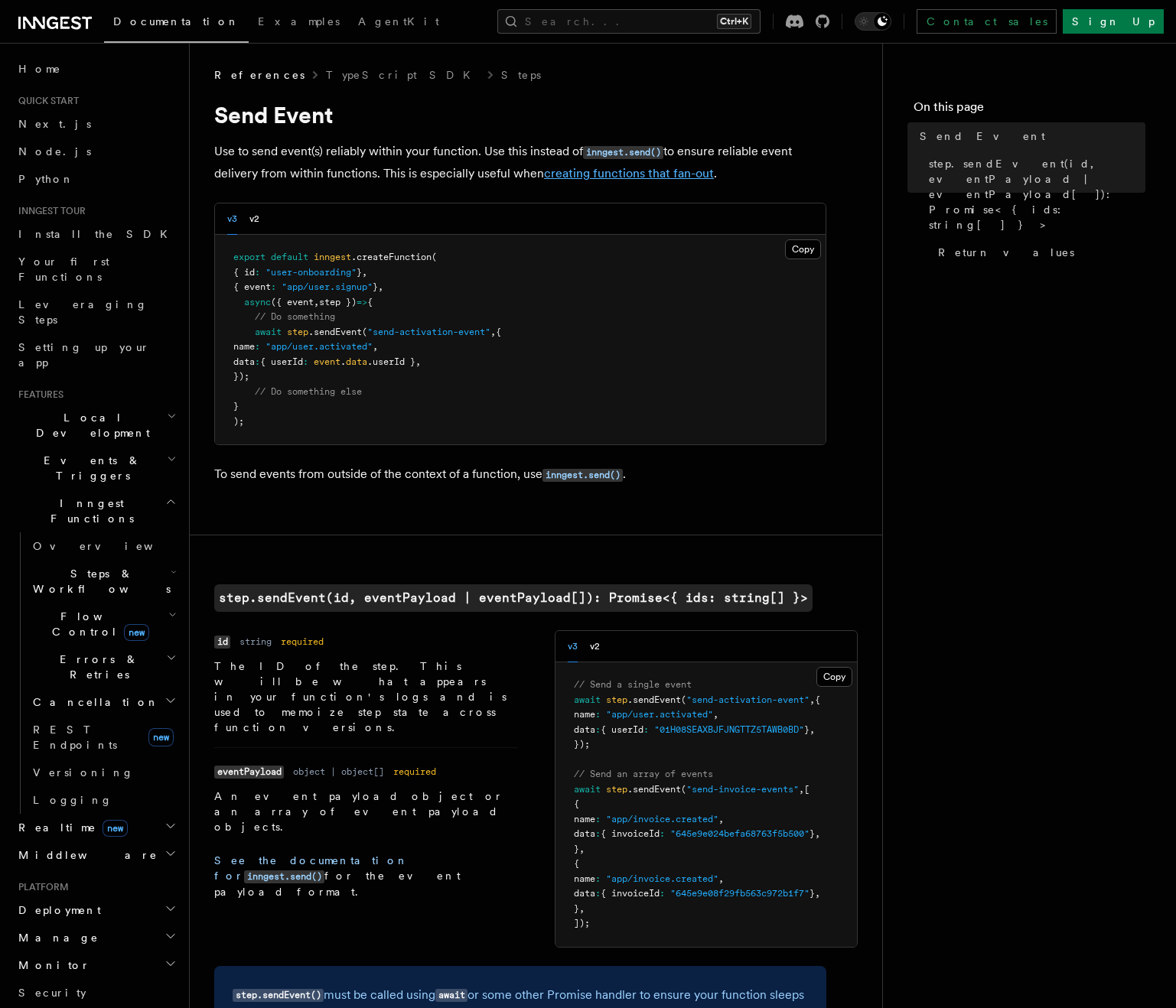
click at [583, 176] on link "creating functions that fan-out" at bounding box center [629, 172] width 170 height 14
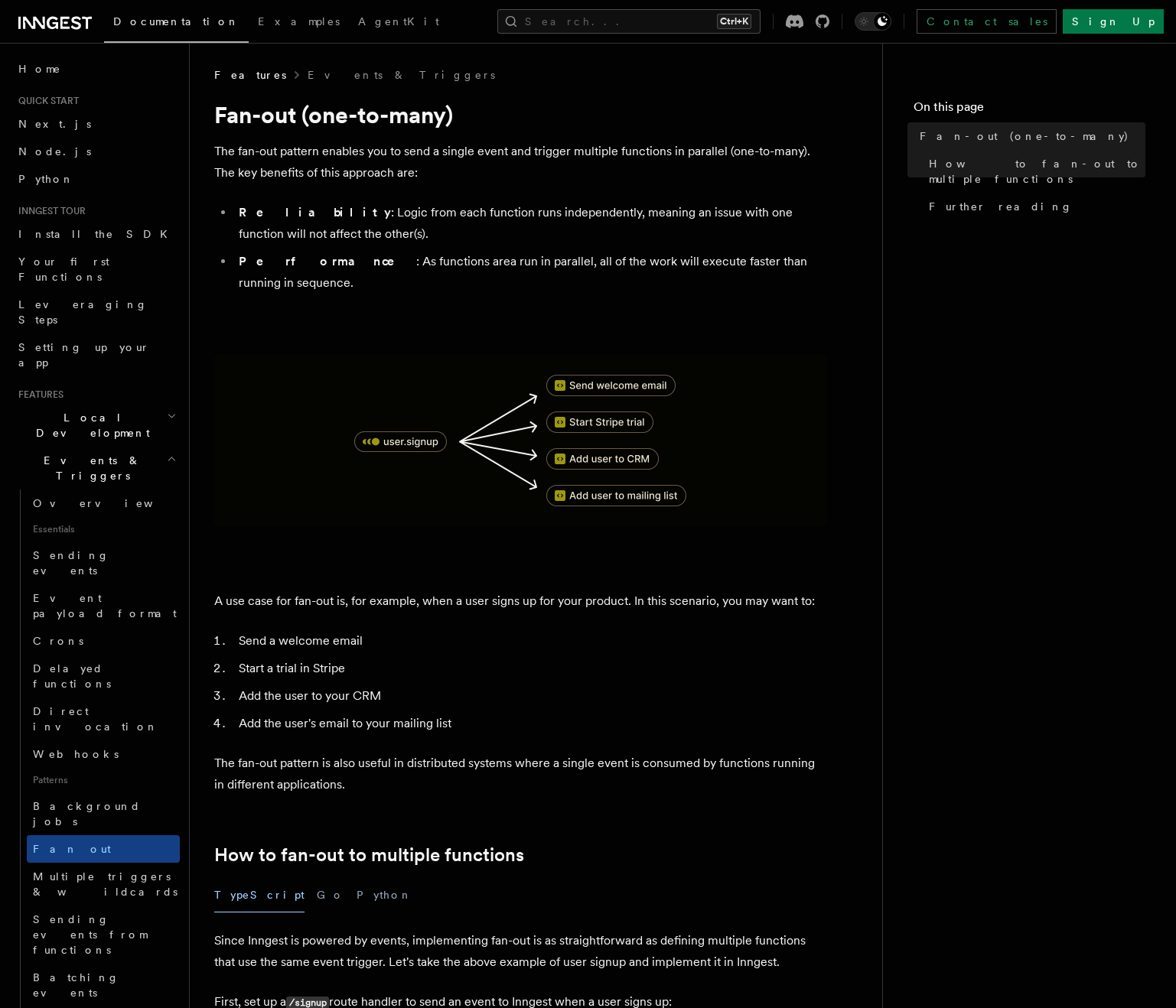
click at [920, 416] on nav "On this page Fan-out (one-to-many) How to fan-out to multiple functions Further…" at bounding box center [1029, 526] width 294 height 966
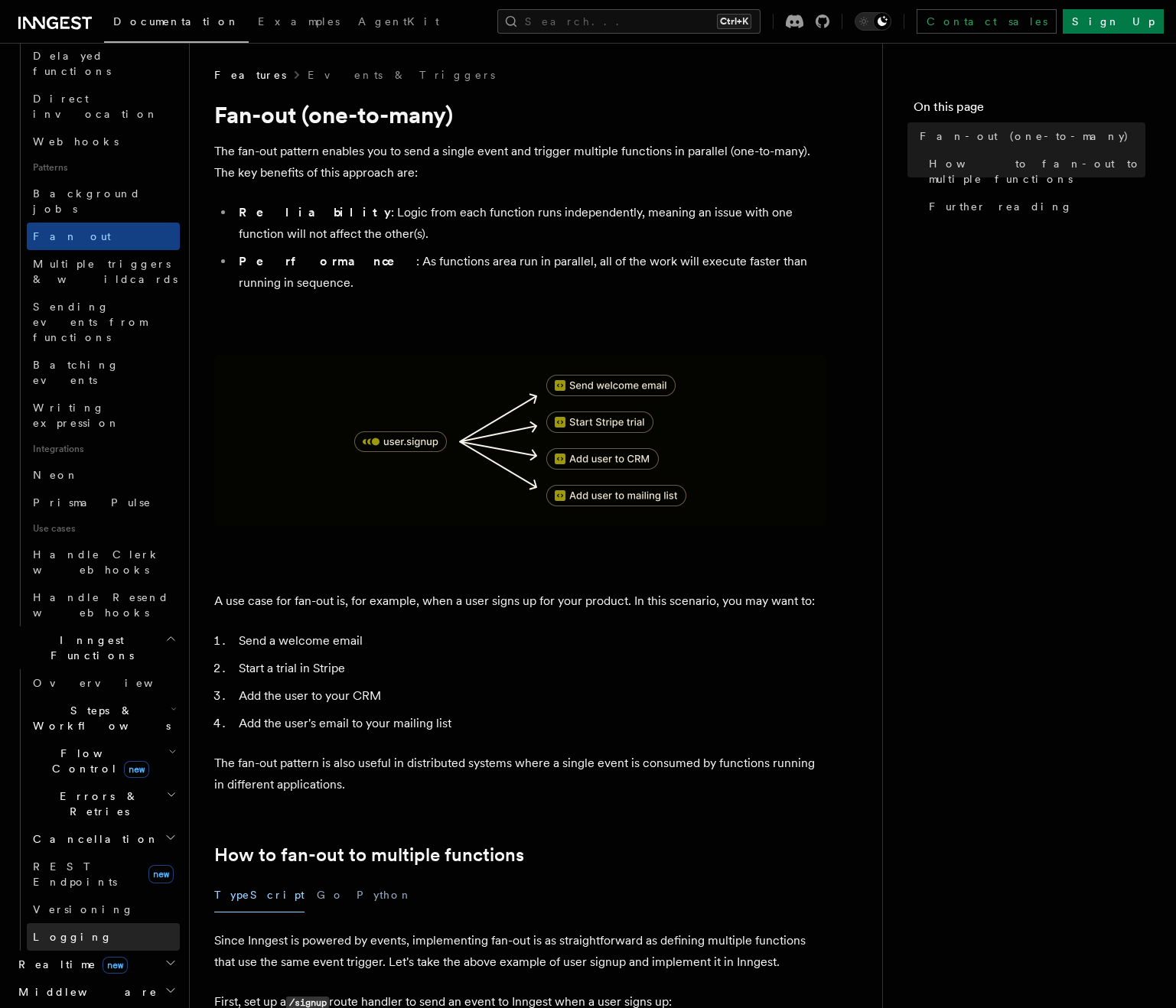
scroll to position [689, 0]
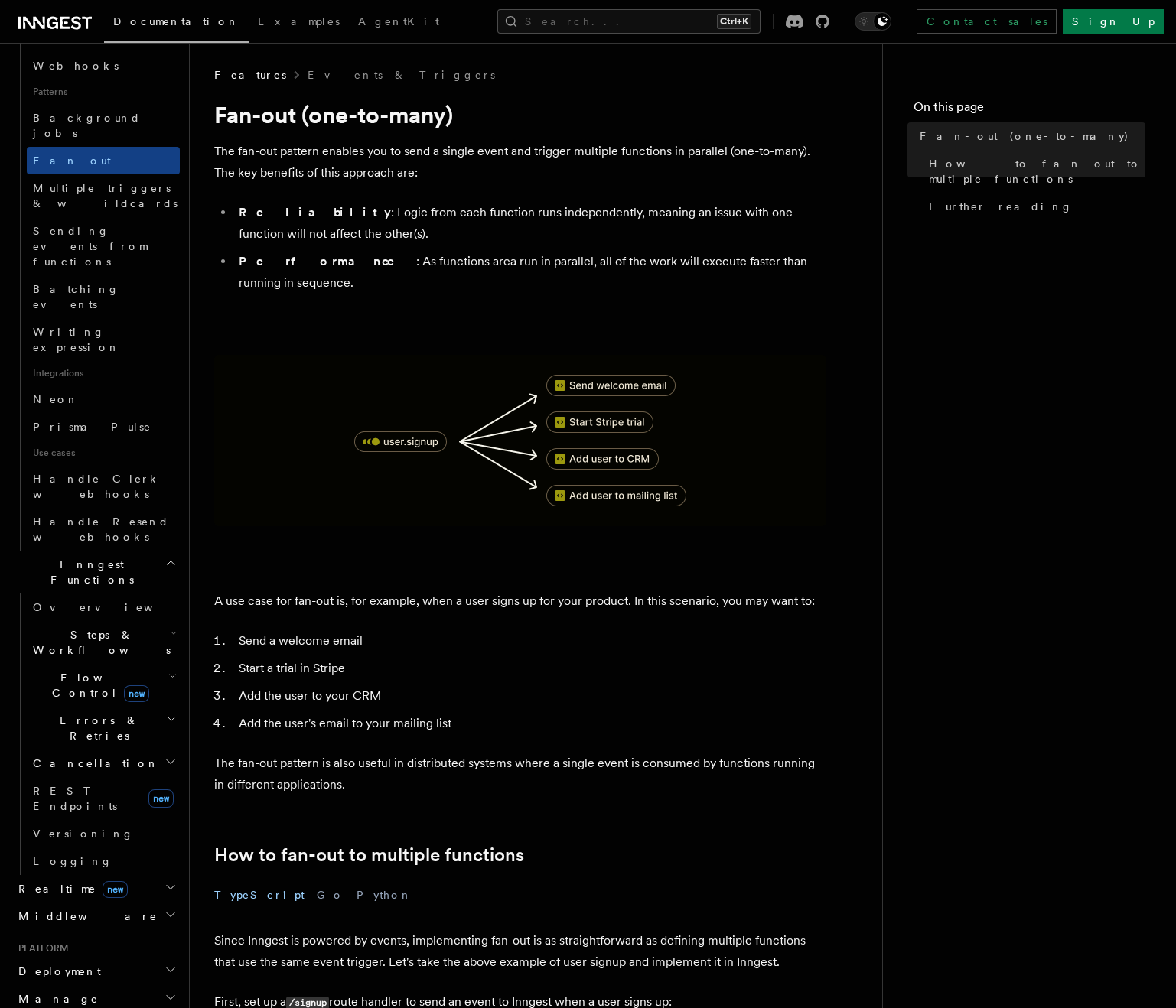
click at [80, 628] on span "Steps & Workflows" at bounding box center [99, 643] width 144 height 31
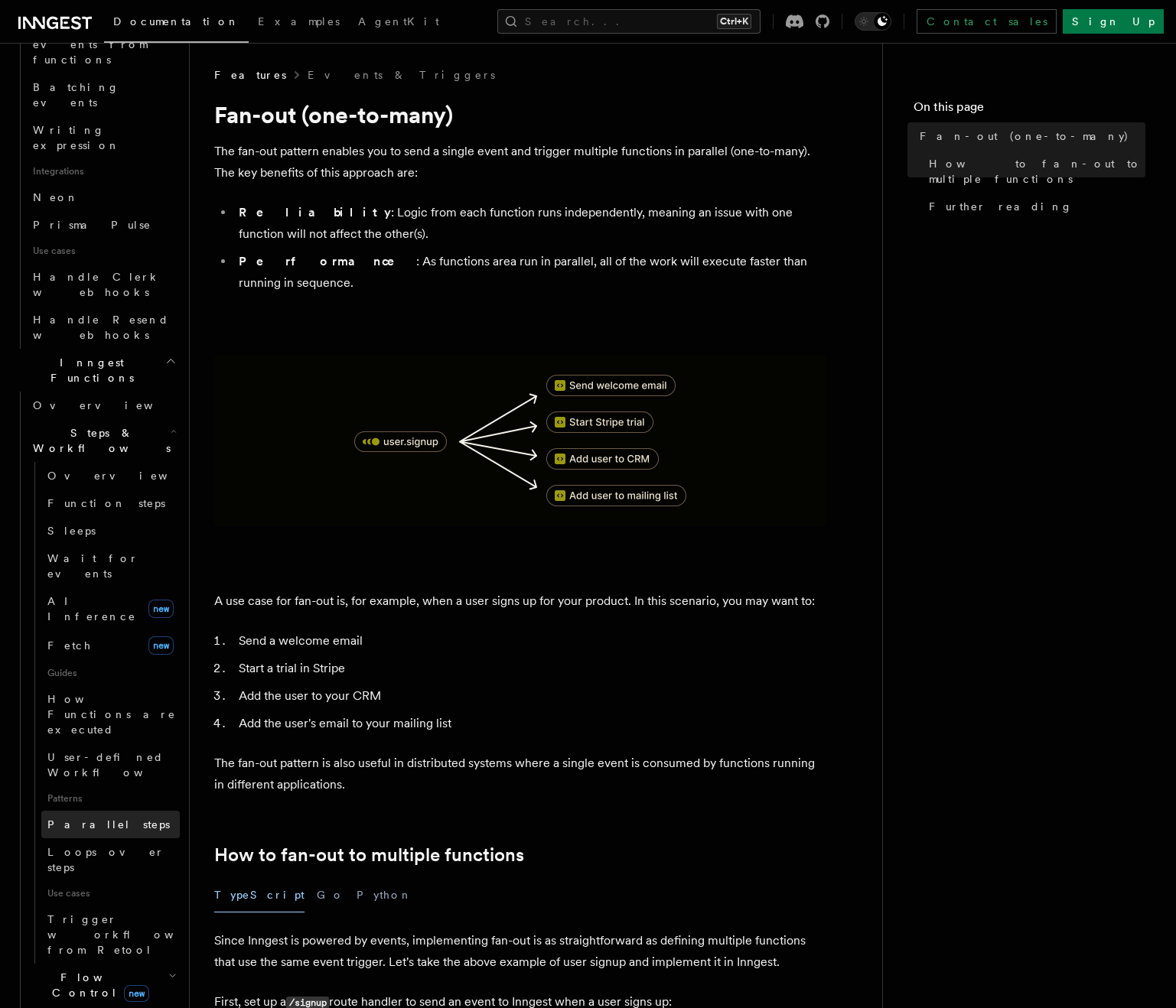
scroll to position [918, 0]
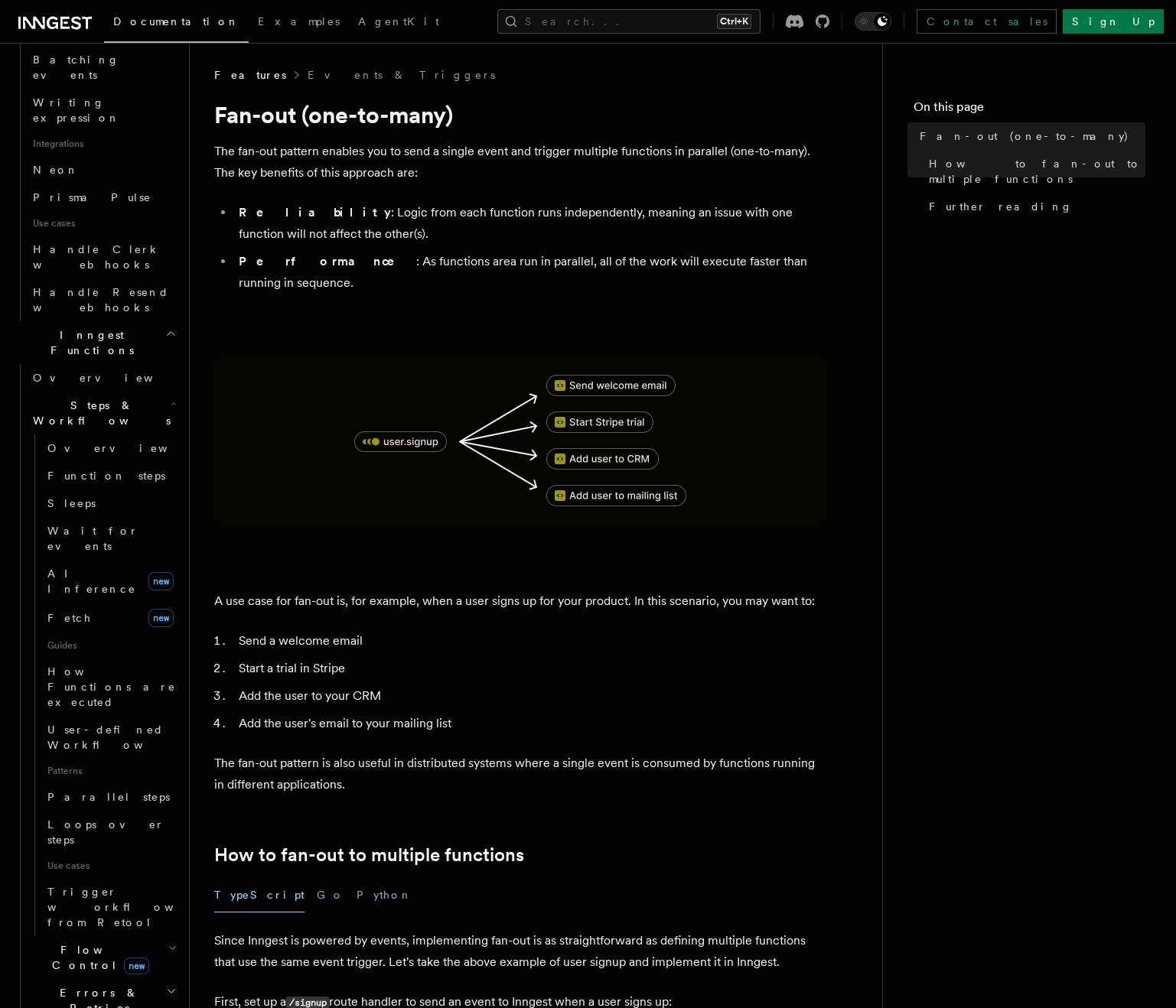
click at [81, 943] on span "Flow Control new" at bounding box center [98, 958] width 142 height 31
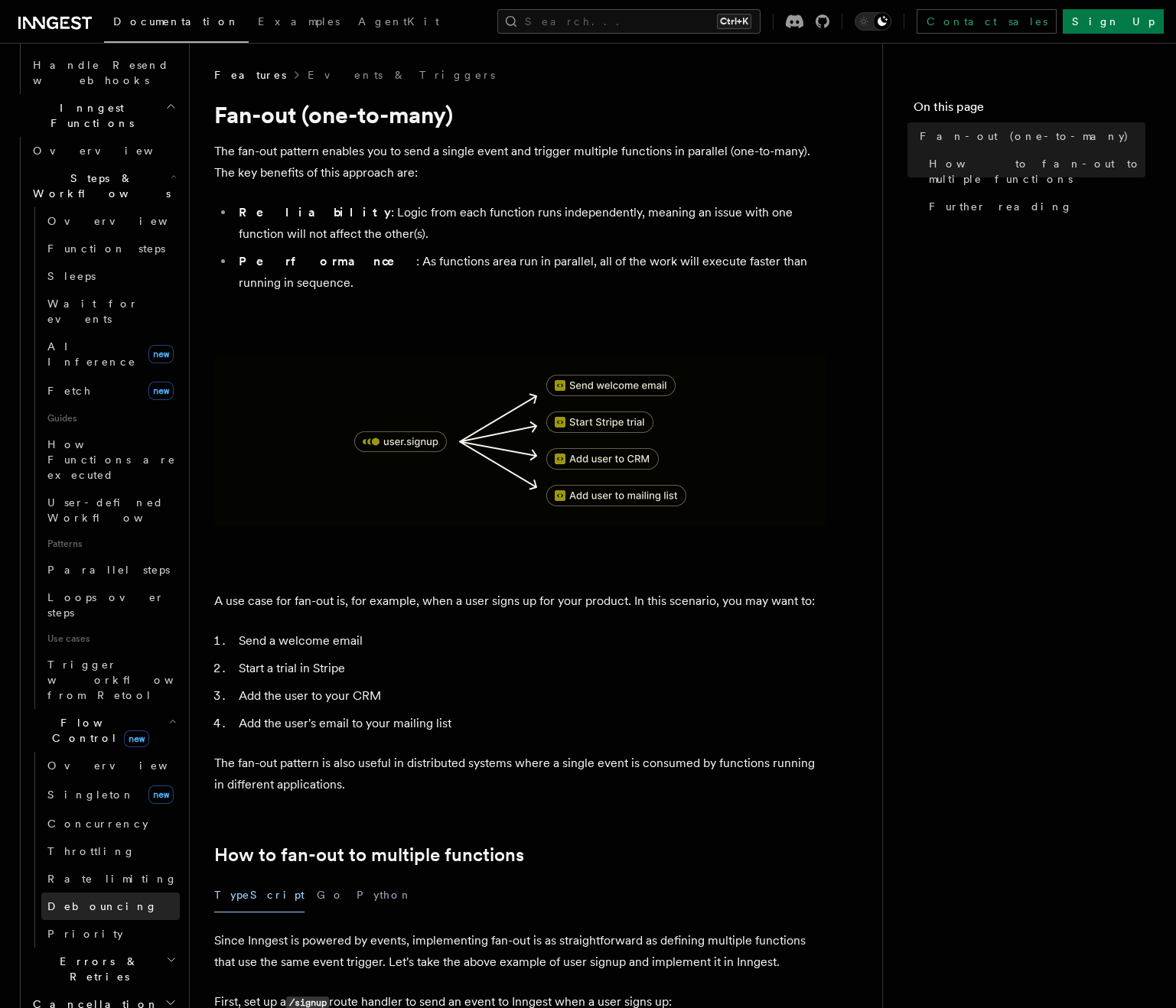
scroll to position [1148, 0]
click at [82, 951] on span "Errors & Retries" at bounding box center [96, 967] width 139 height 31
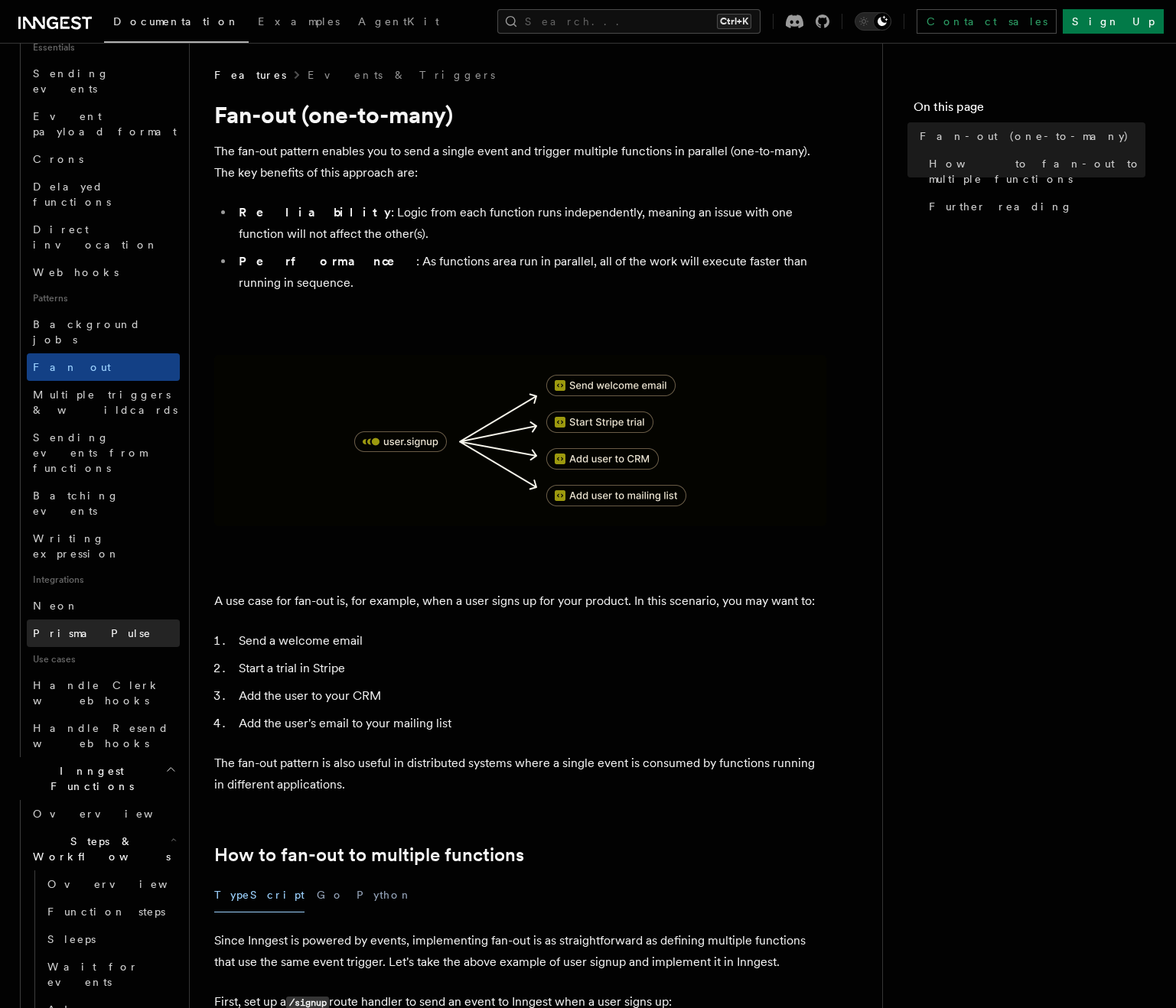
scroll to position [459, 0]
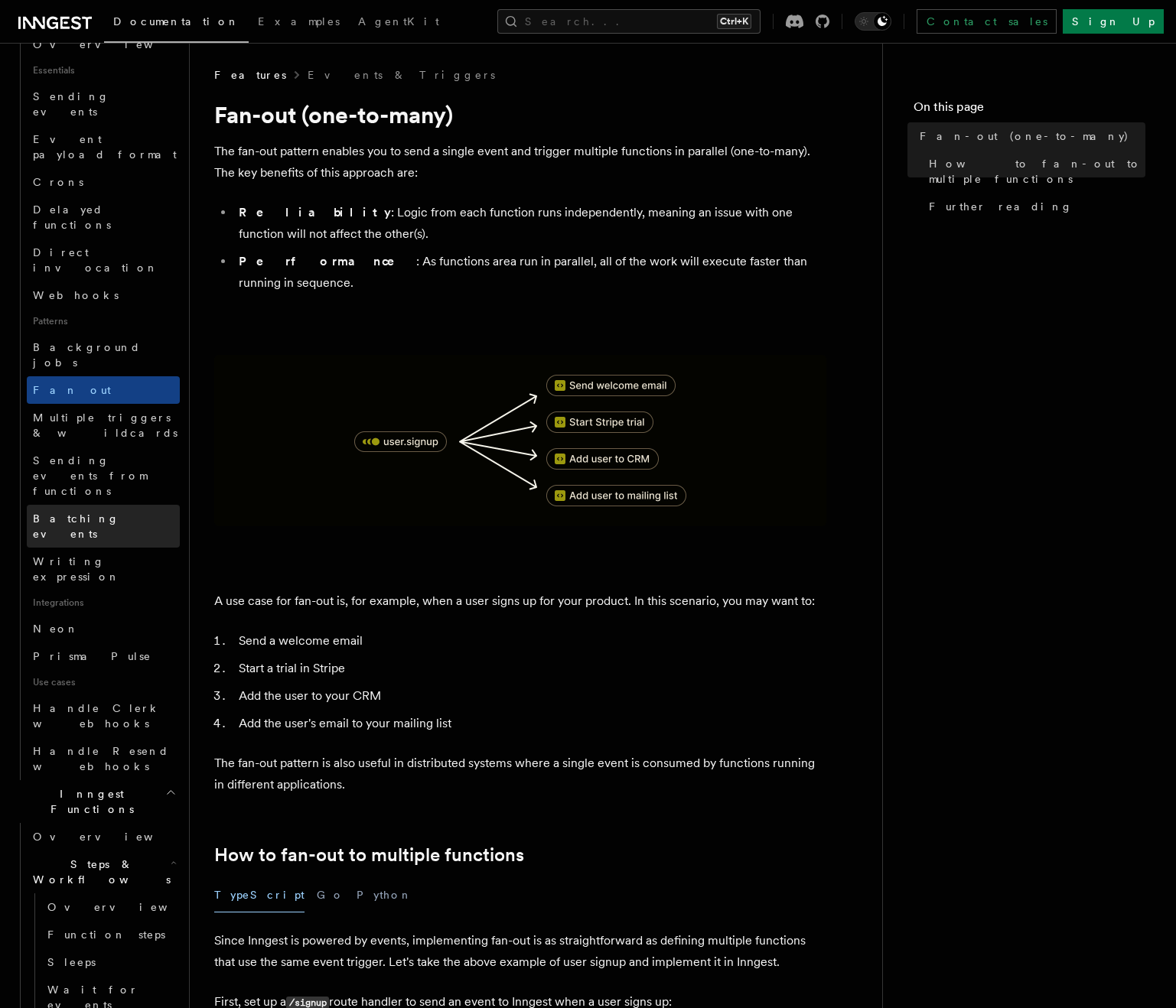
click at [82, 511] on span "Batching events" at bounding box center [105, 526] width 147 height 31
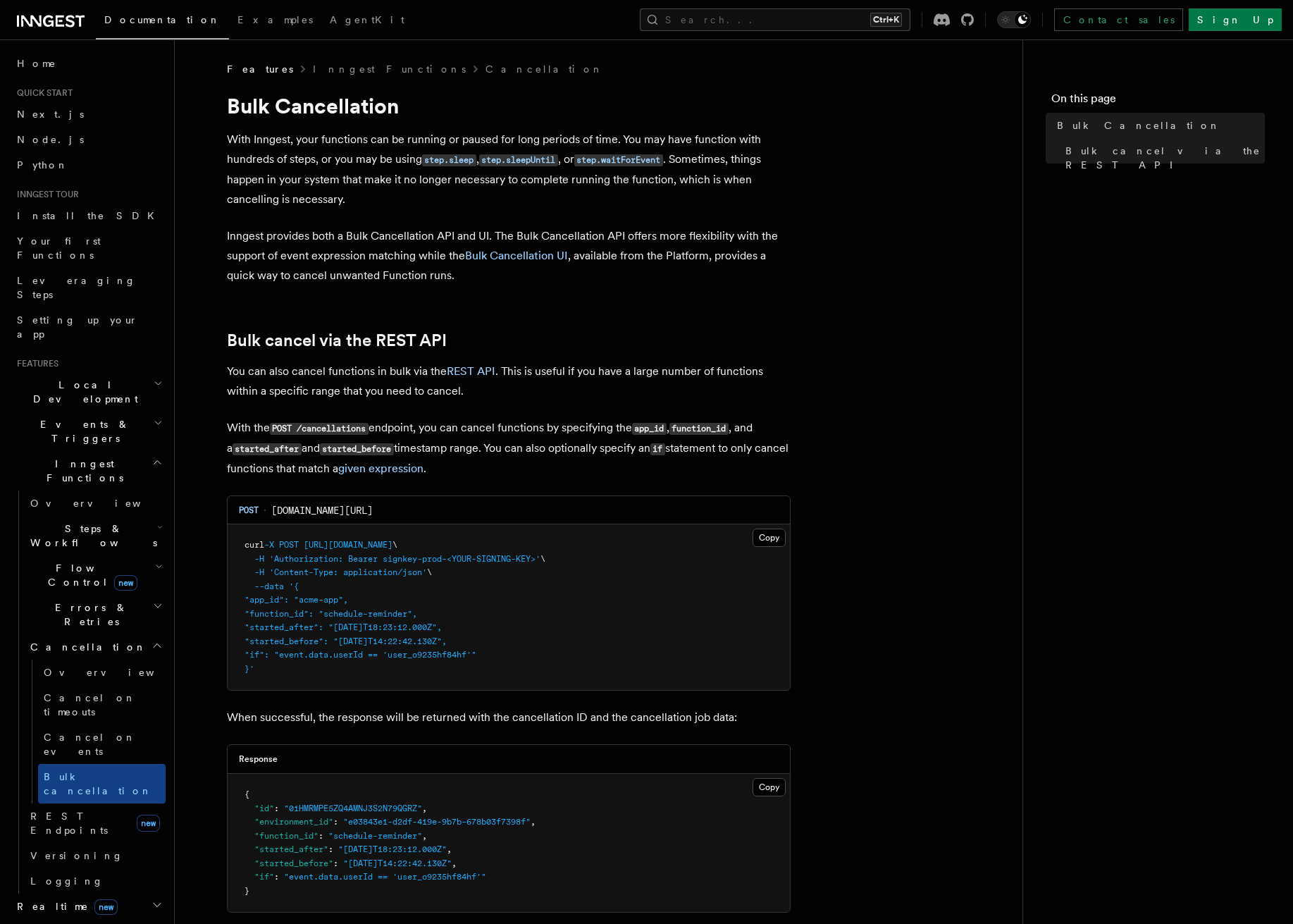
click at [866, 181] on article "Features Inngest Functions Cancellation Bulk Cancellation With Inngest, your fu…" at bounding box center [598, 645] width 802 height 1167
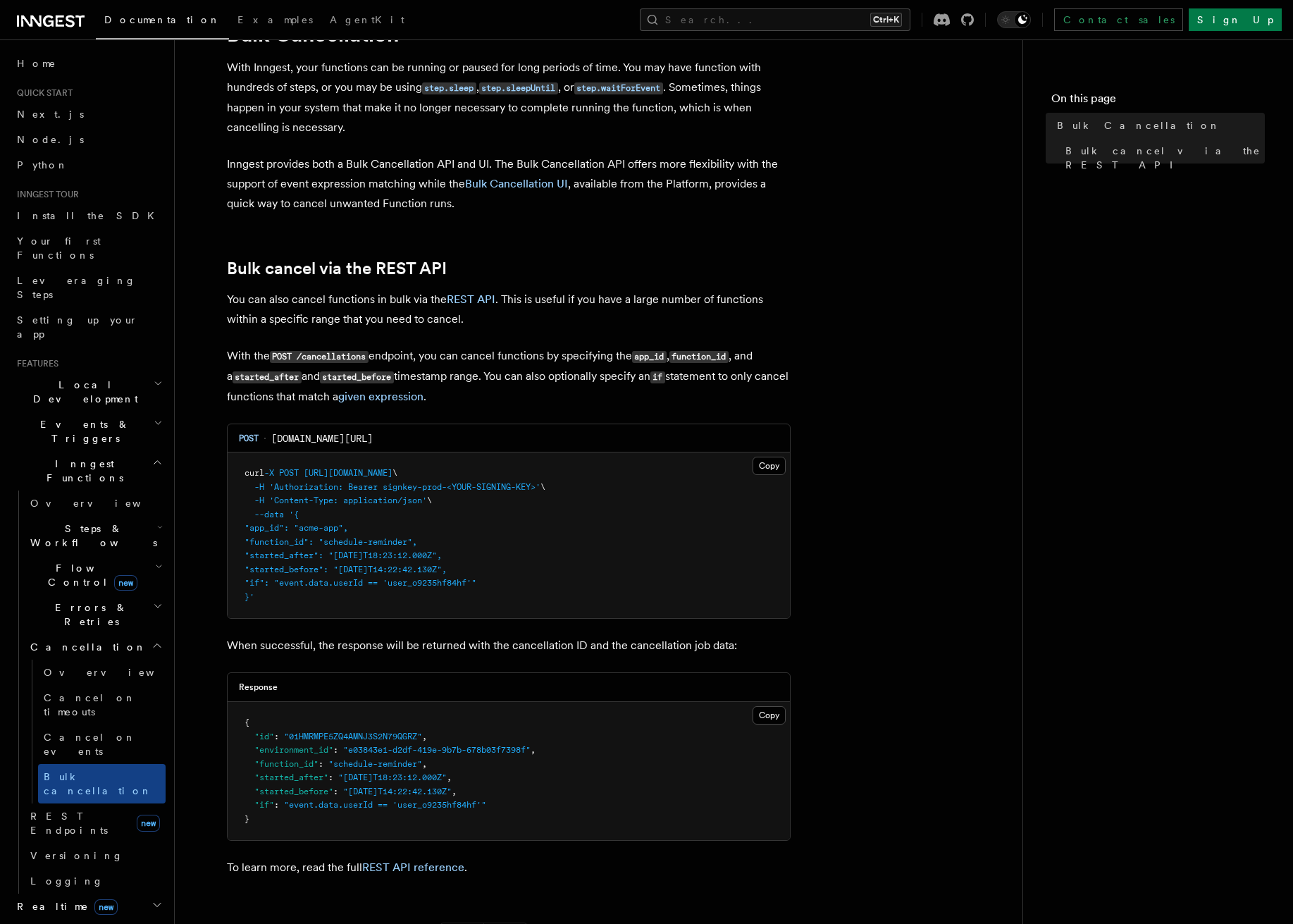
scroll to position [71, 0]
click at [532, 500] on pre "curl -X POST [URL][DOMAIN_NAME] \ -H 'Authorization: Bearer signkey-prod-<YOUR-…" at bounding box center [508, 537] width 562 height 166
drag, startPoint x: 265, startPoint y: 597, endPoint x: 242, endPoint y: 469, distance: 130.0
click at [242, 469] on pre "curl -X POST [URL][DOMAIN_NAME] \ -H 'Authorization: Bearer signkey-prod-<YOUR-…" at bounding box center [508, 537] width 562 height 166
copy code "curl -X POST [URL][DOMAIN_NAME] \ -H 'Authorization: Bearer signkey-prod-<YOUR-…"
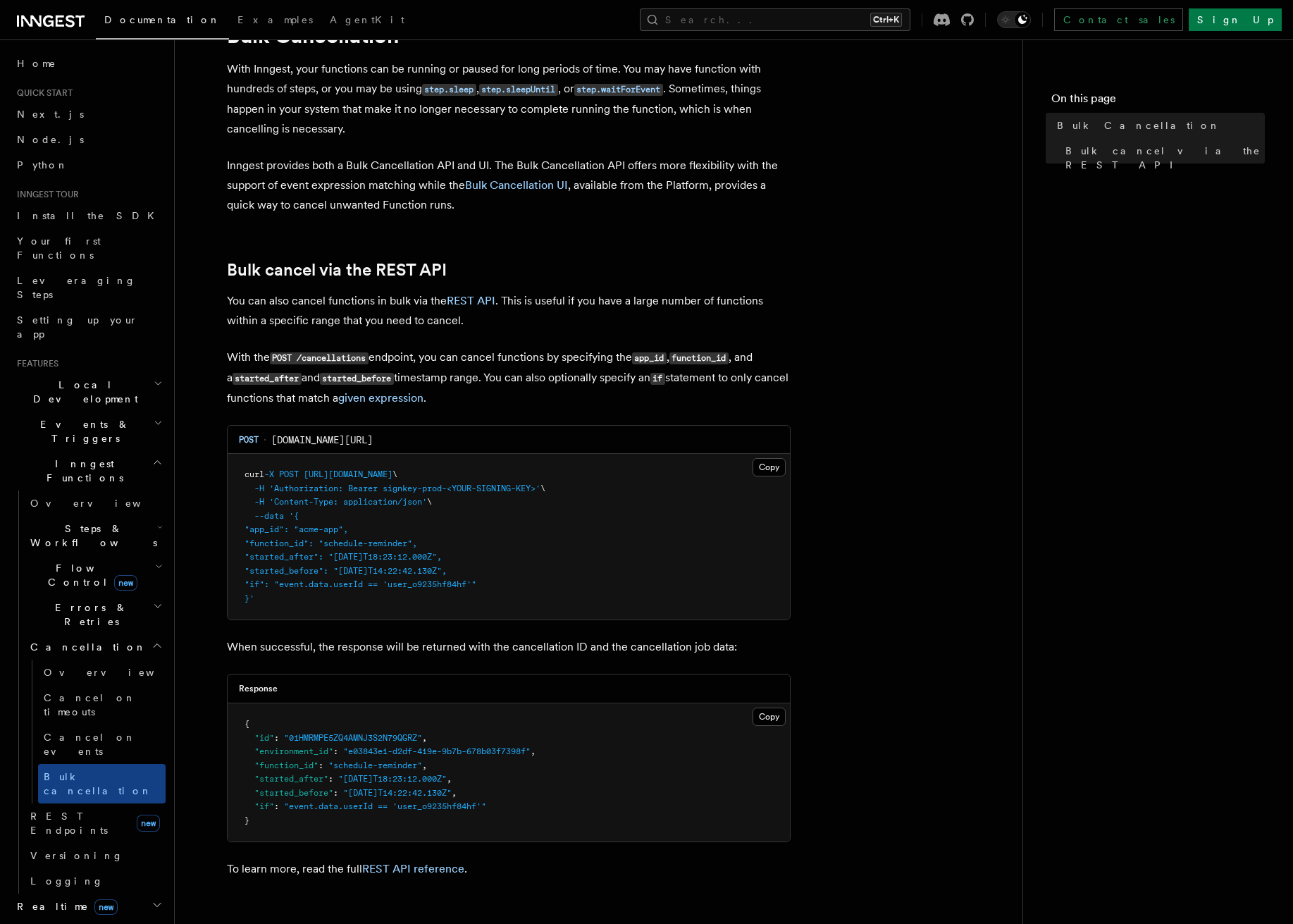
click at [834, 355] on article "Features Inngest Functions Cancellation Bulk Cancellation With Inngest, your fu…" at bounding box center [598, 575] width 802 height 1167
click at [372, 439] on span "api.inngest.com/v1/cancellations" at bounding box center [321, 439] width 101 height 14
drag, startPoint x: 885, startPoint y: 372, endPoint x: 836, endPoint y: 403, distance: 58.0
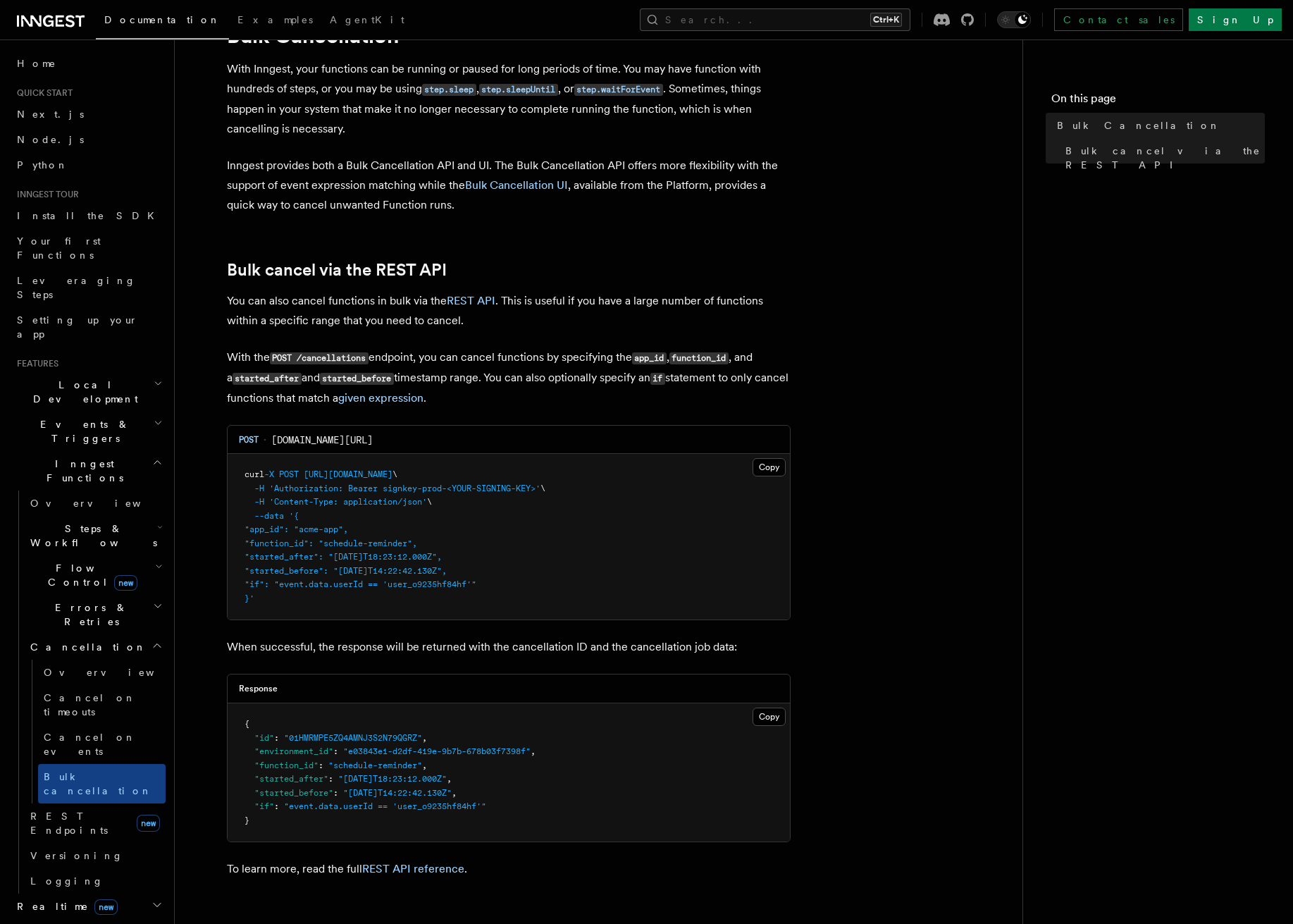
click at [885, 373] on article "Features Inngest Functions Cancellation Bulk Cancellation With Inngest, your fu…" at bounding box center [598, 575] width 802 height 1167
click at [775, 250] on article "Features Inngest Functions Cancellation Bulk Cancellation With Inngest, your fu…" at bounding box center [598, 575] width 802 height 1167
click at [756, 313] on p "You can also cancel functions in bulk via the REST API . This is useful if you …" at bounding box center [508, 311] width 564 height 40
click at [67, 666] on span "Overview" at bounding box center [117, 672] width 145 height 11
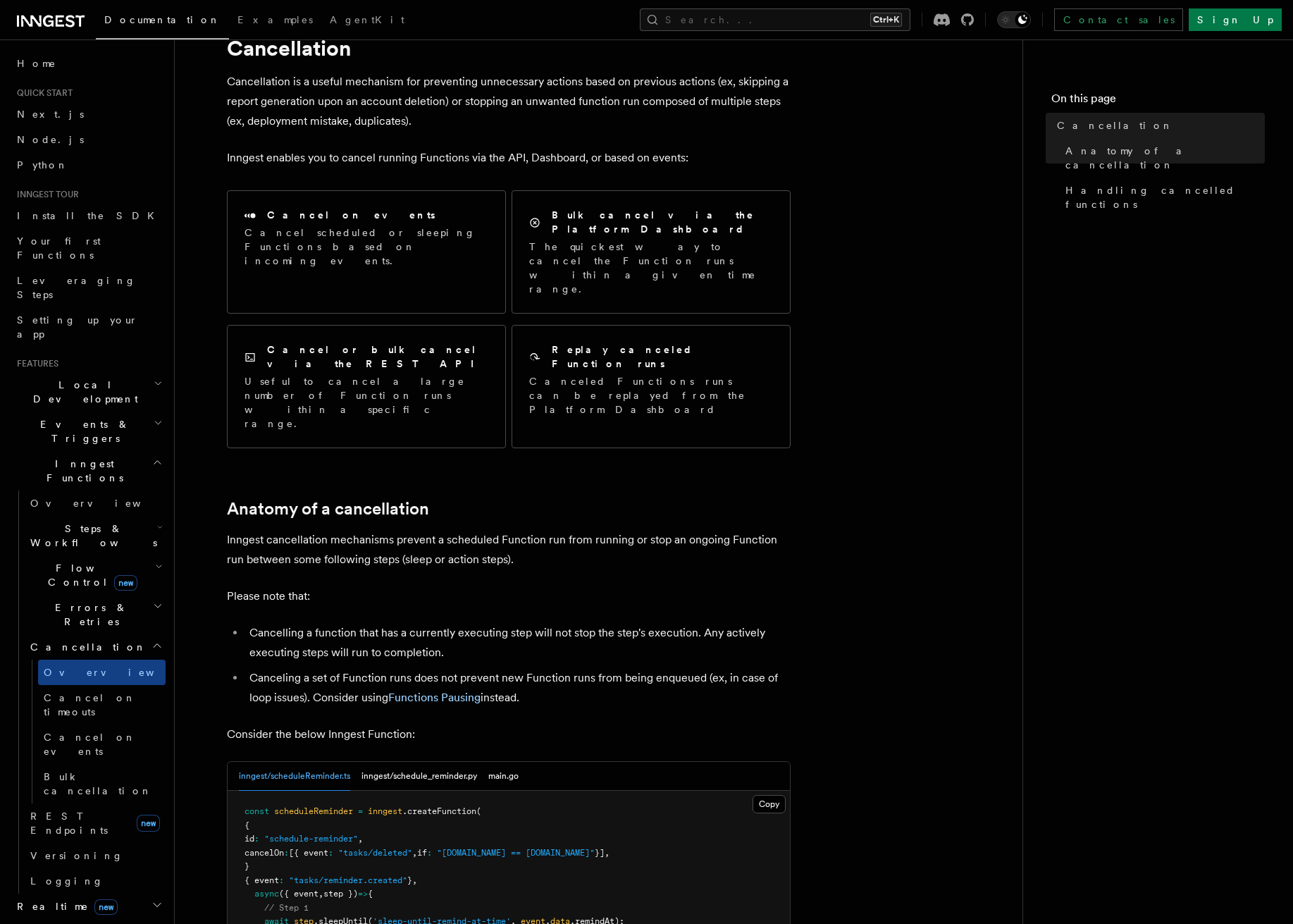
scroll to position [282, 0]
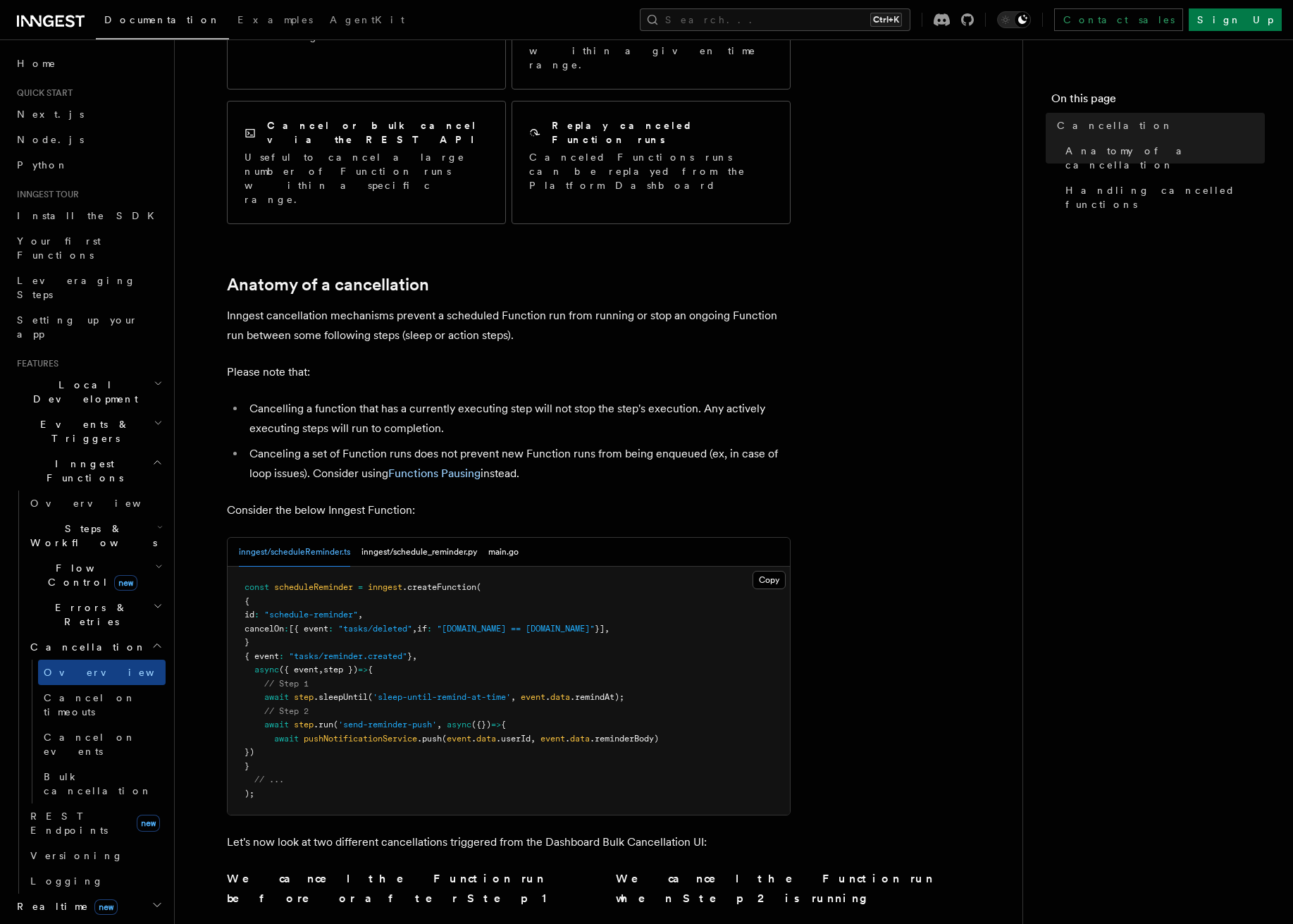
drag, startPoint x: 876, startPoint y: 255, endPoint x: 861, endPoint y: 246, distance: 17.5
click at [876, 255] on article "Features Inngest Functions Cancellation Cancellation is a useful mechanism for …" at bounding box center [598, 671] width 802 height 1781
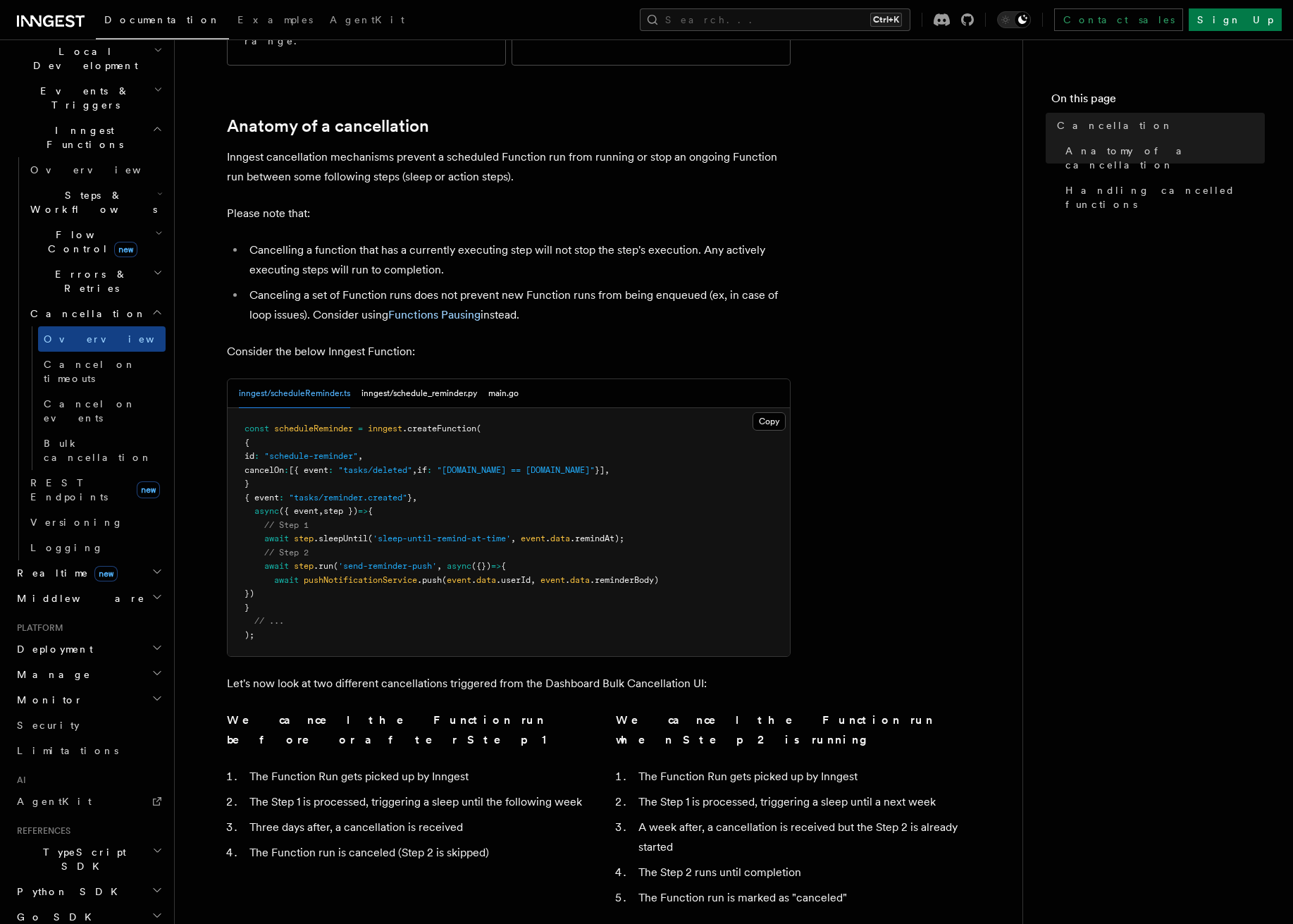
scroll to position [493, 0]
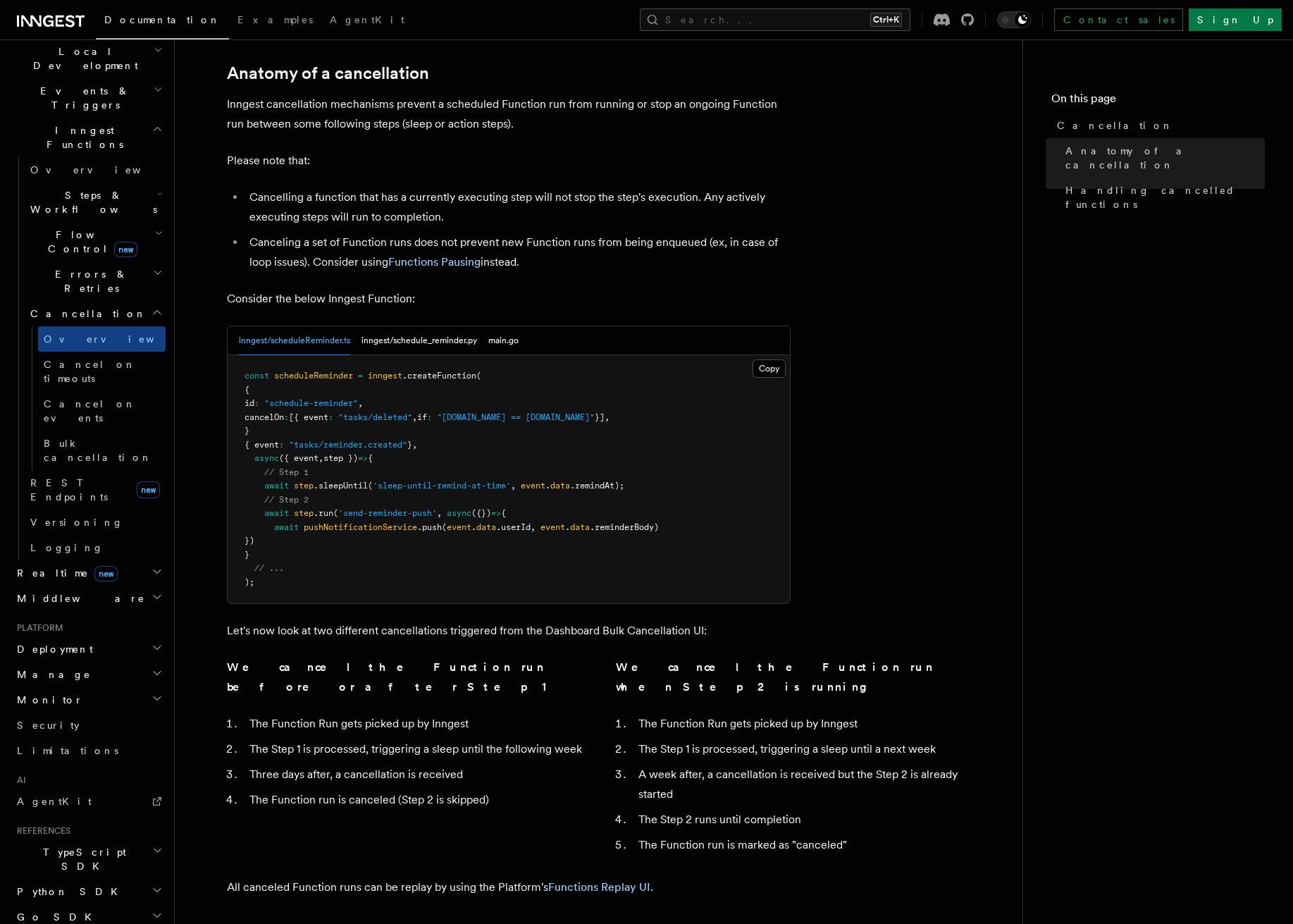
click at [914, 193] on article "Features Inngest Functions Cancellation Cancellation is a useful mechanism for …" at bounding box center [598, 459] width 802 height 1781
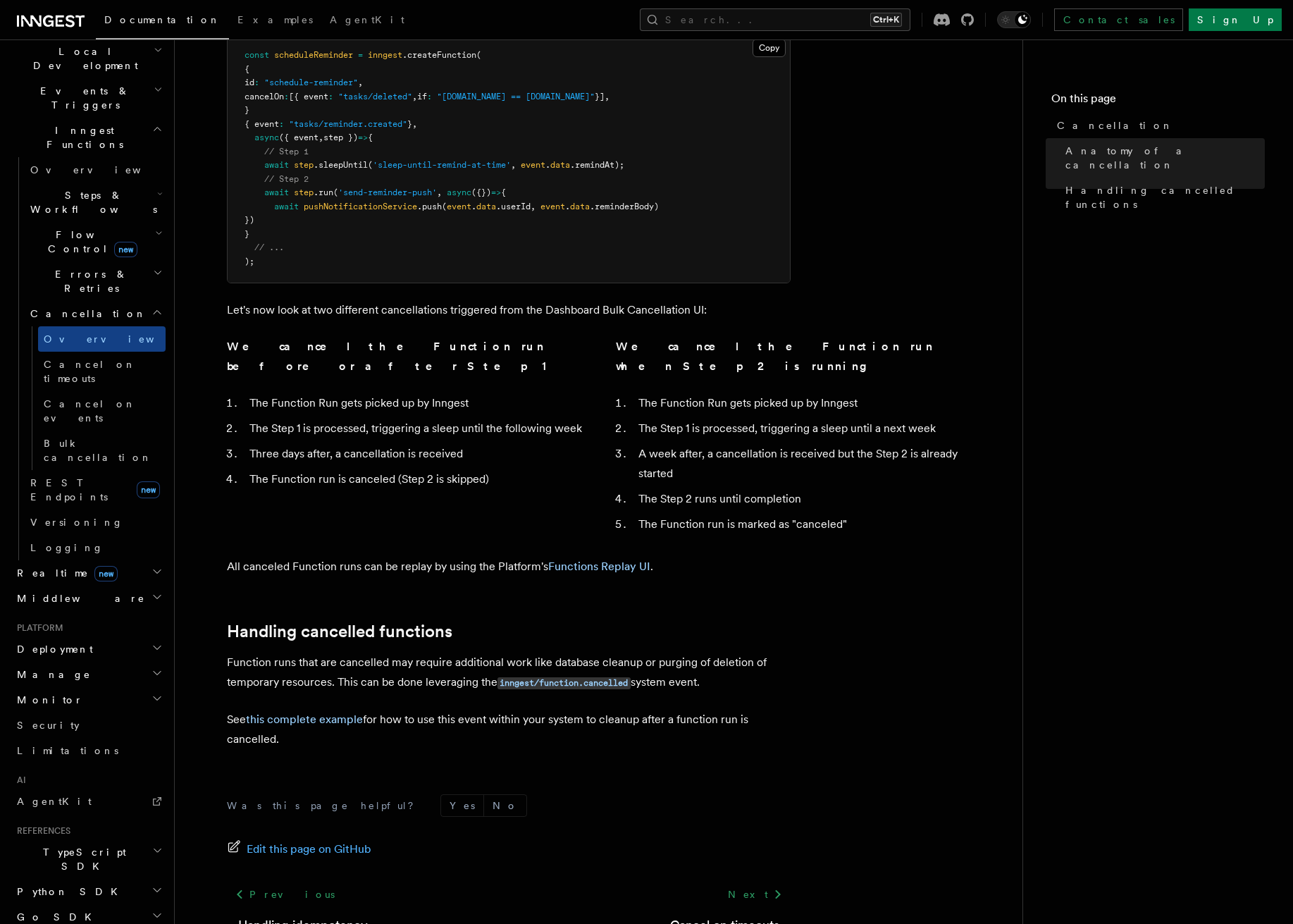
scroll to position [815, 0]
drag, startPoint x: 323, startPoint y: 435, endPoint x: 366, endPoint y: 411, distance: 49.2
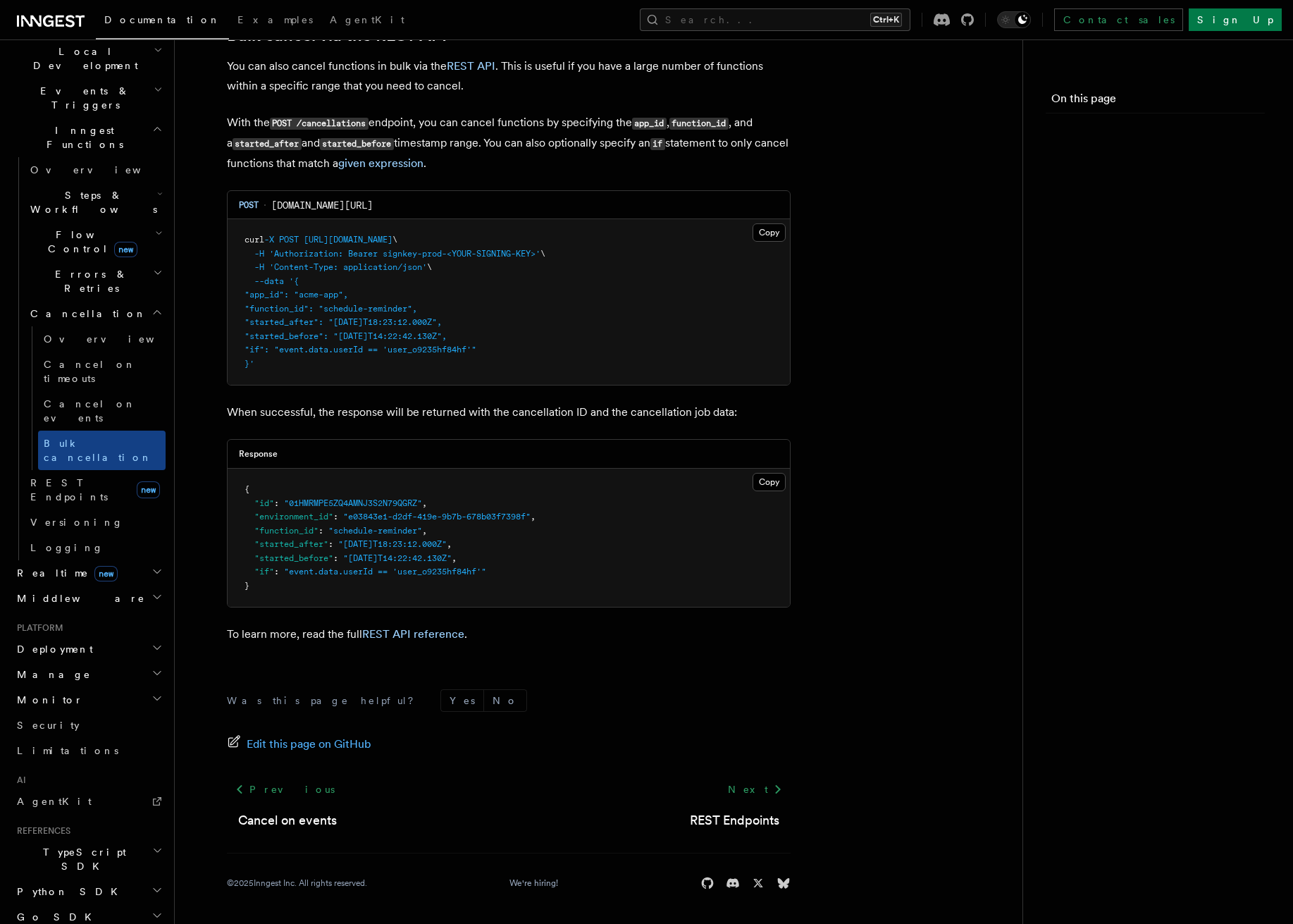
scroll to position [71, 0]
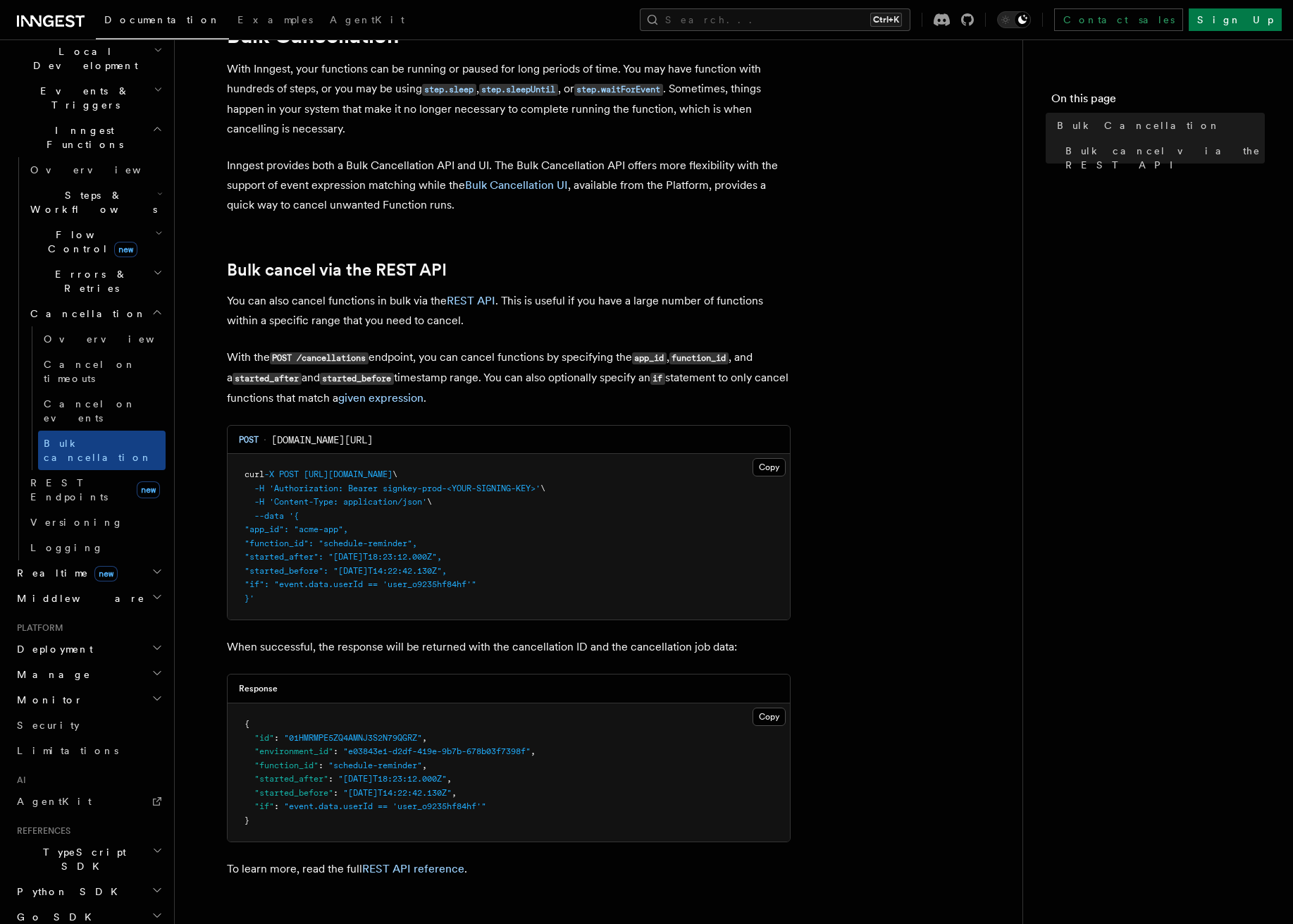
click at [300, 555] on span ""started_after": "2024-01-21T18:23:12.000Z"," at bounding box center [343, 556] width 198 height 10
click at [299, 569] on span ""started_before": "2024-01-22T14:22:42.130Z"," at bounding box center [345, 570] width 202 height 10
copy span "started_before"
click at [823, 256] on article "Features Inngest Functions Cancellation Bulk Cancellation With Inngest, your fu…" at bounding box center [598, 575] width 802 height 1167
